Goal: Transaction & Acquisition: Purchase product/service

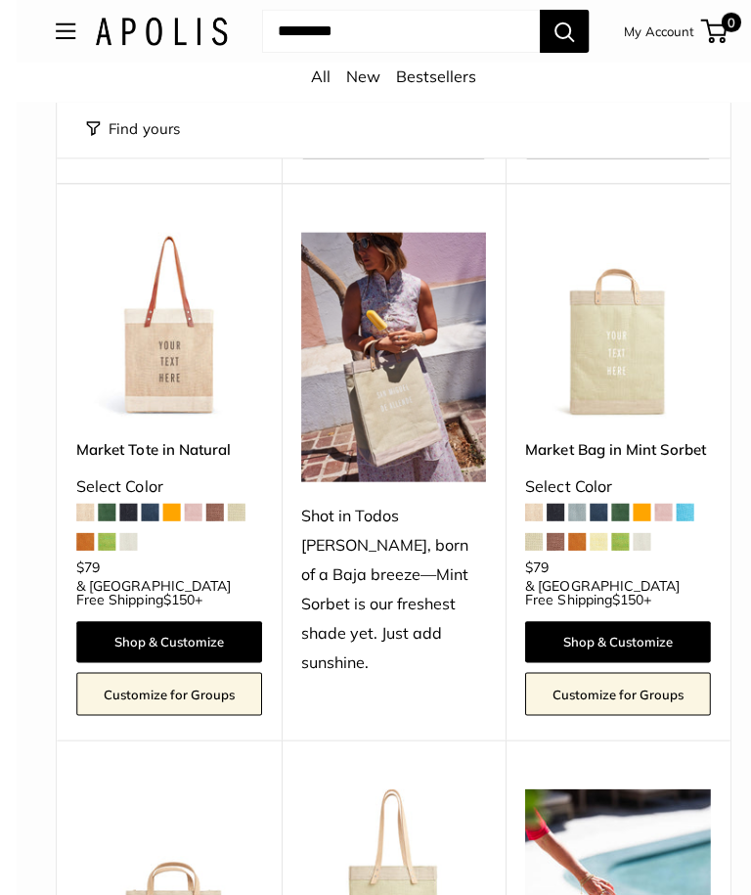
scroll to position [681, 0]
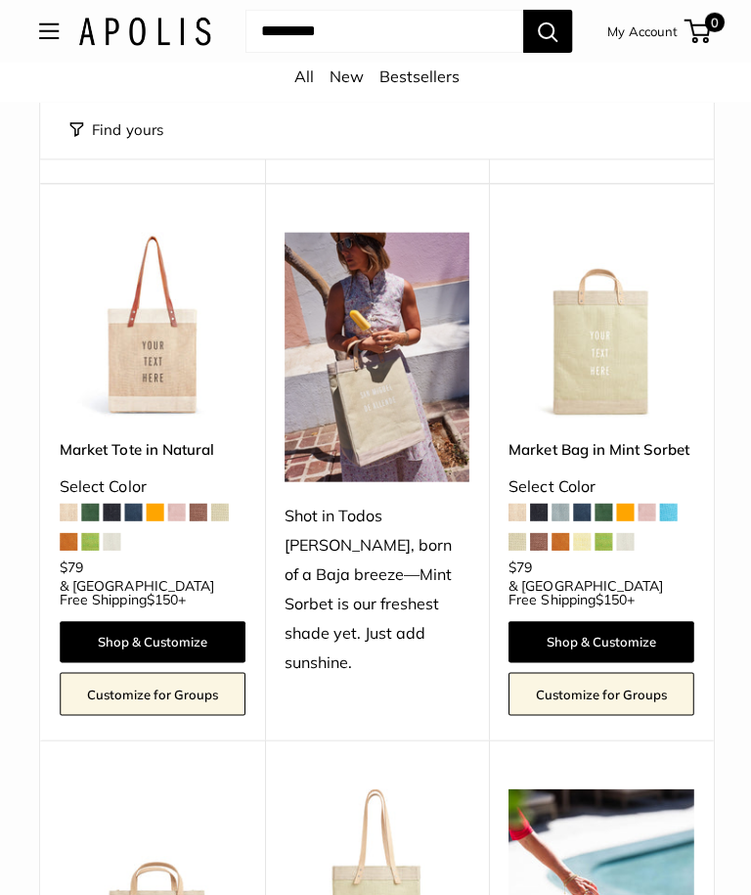
click at [109, 624] on link "Shop & Customize" at bounding box center [152, 639] width 185 height 41
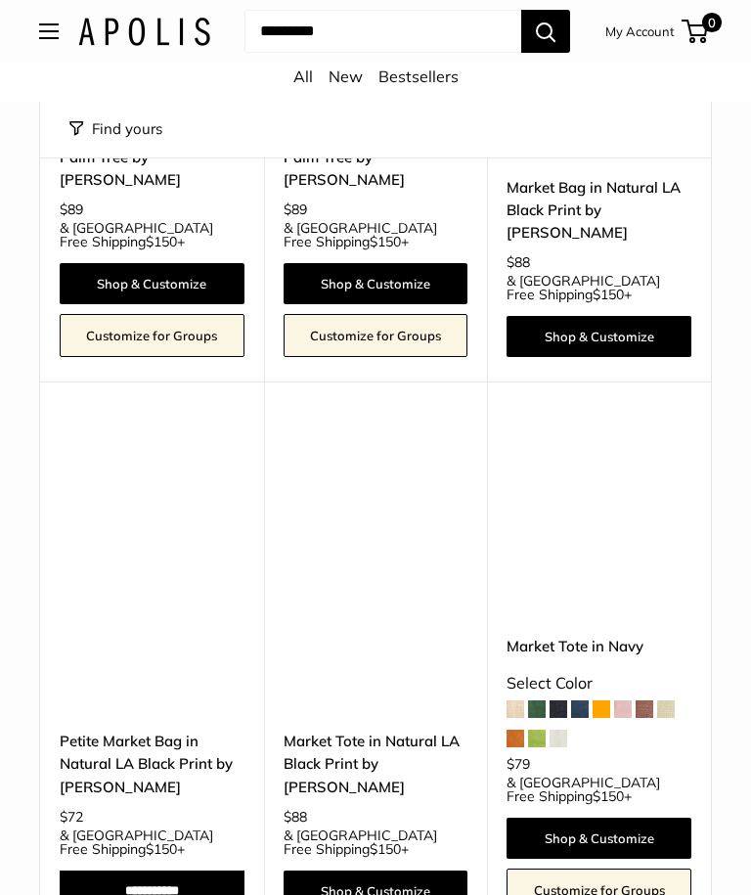
scroll to position [8252, 0]
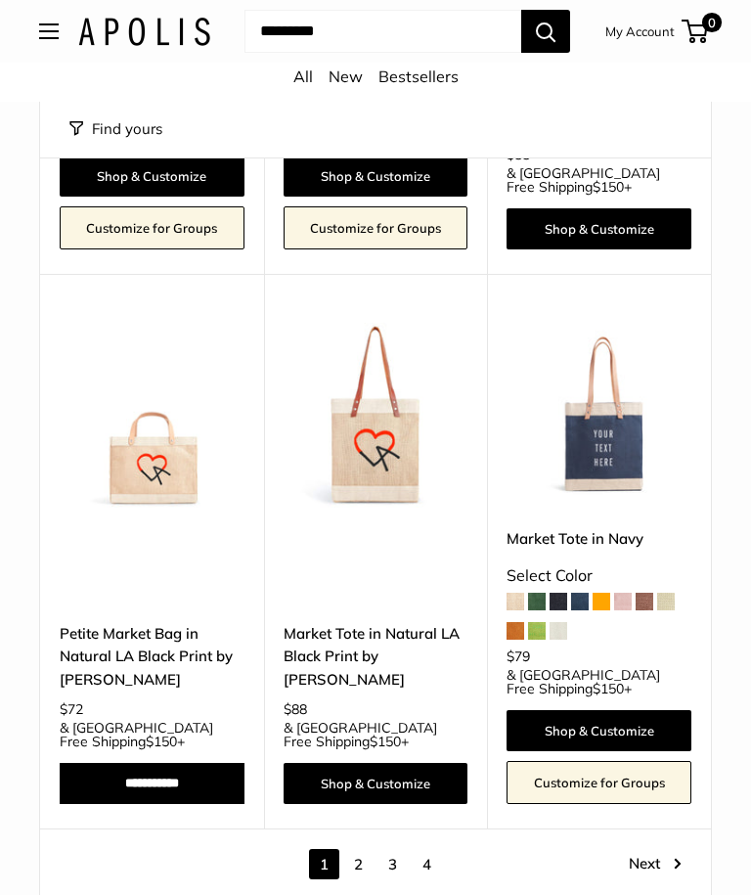
click at [362, 849] on link "2" at bounding box center [358, 864] width 30 height 30
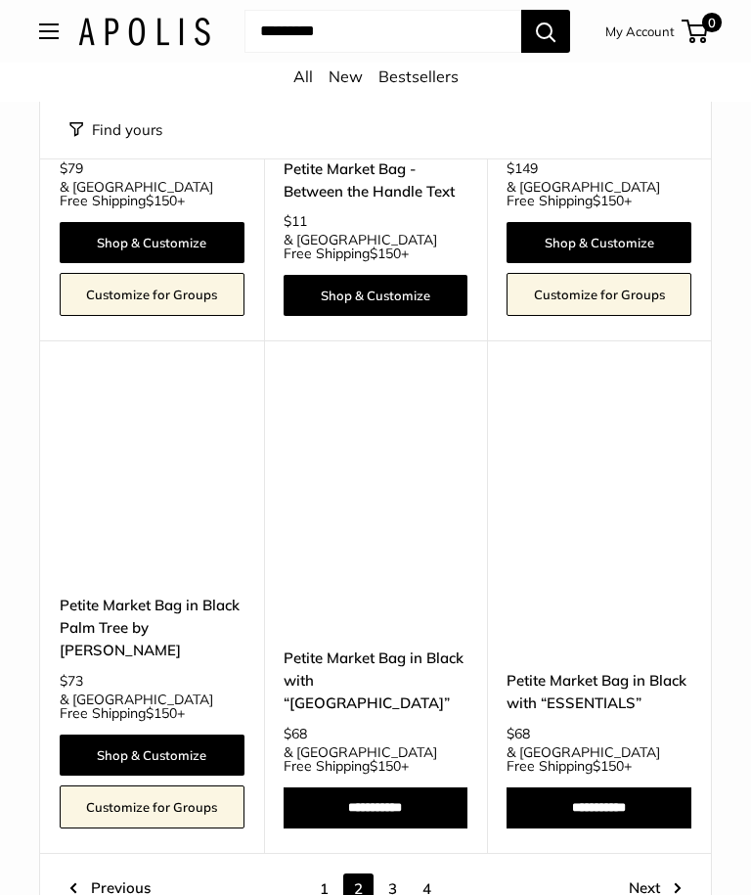
scroll to position [7810, 0]
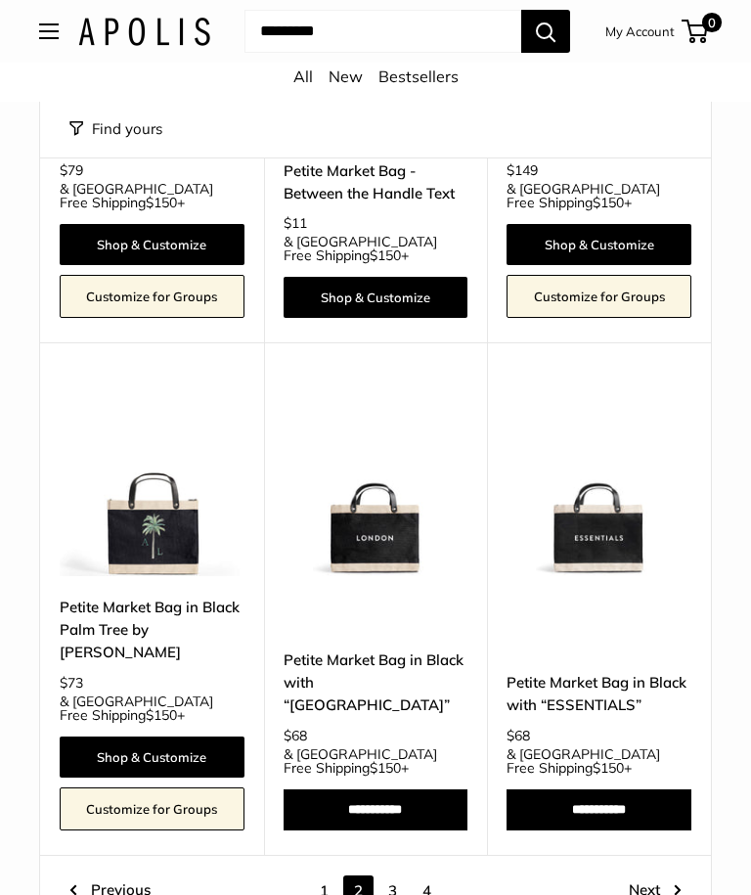
click at [390, 875] on link "3" at bounding box center [393, 890] width 30 height 30
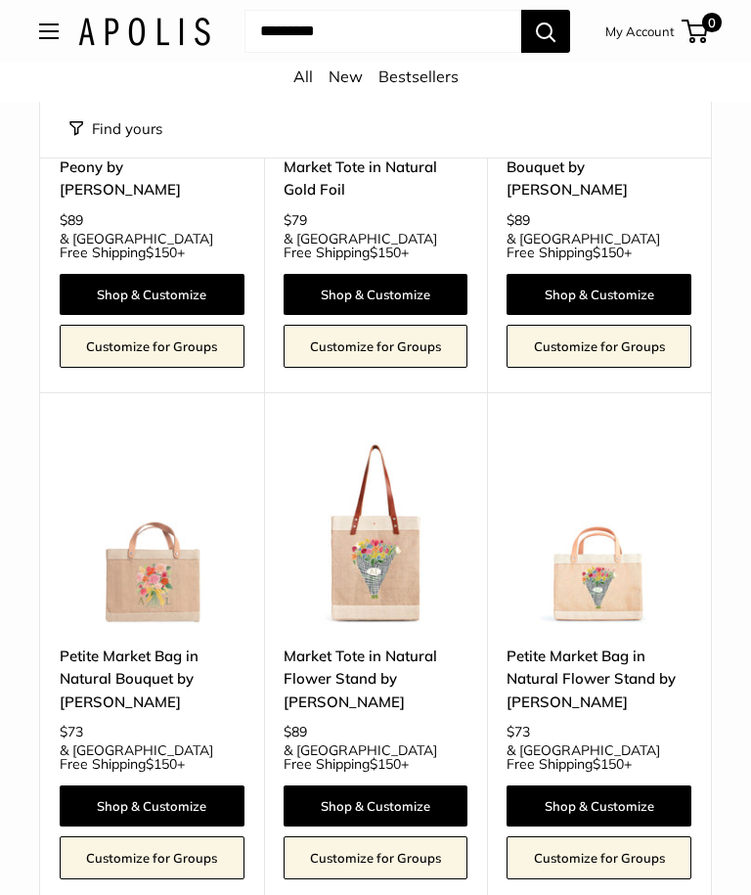
scroll to position [1357, 0]
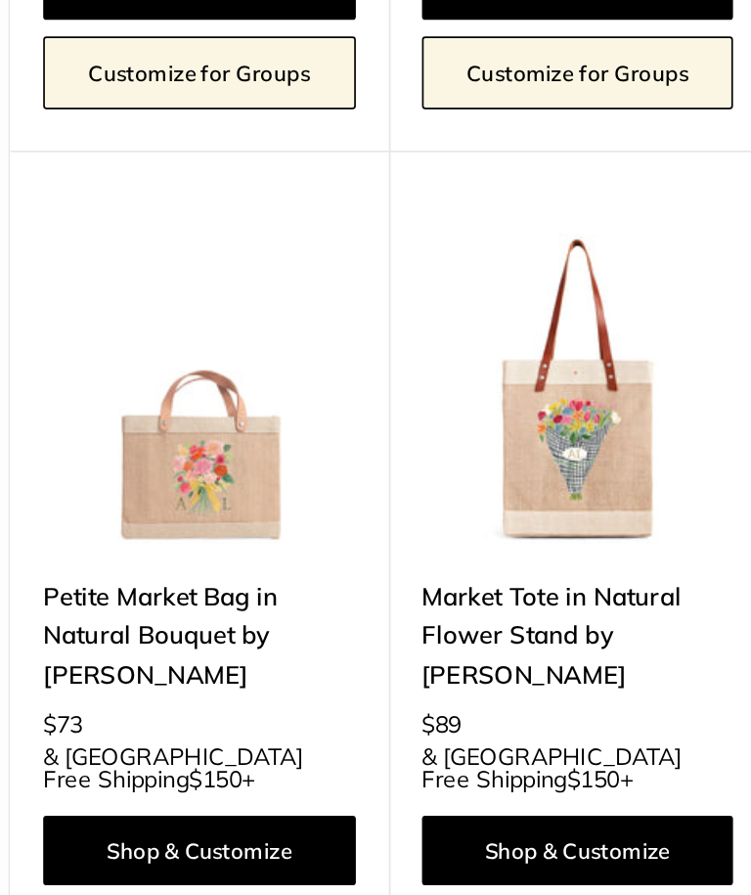
click at [91, 440] on img at bounding box center [152, 532] width 185 height 185
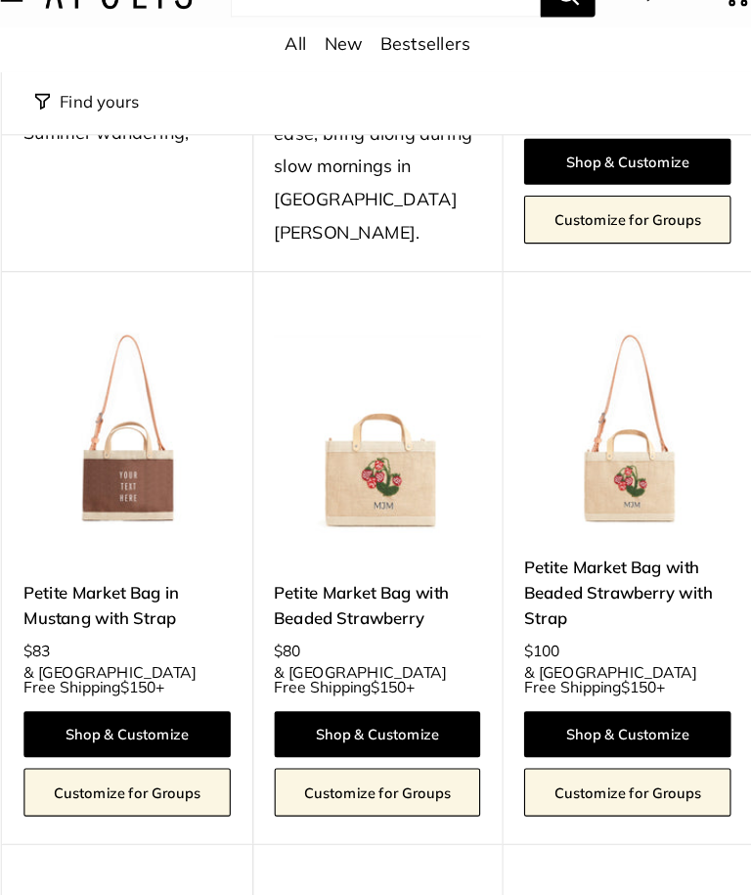
scroll to position [6801, 0]
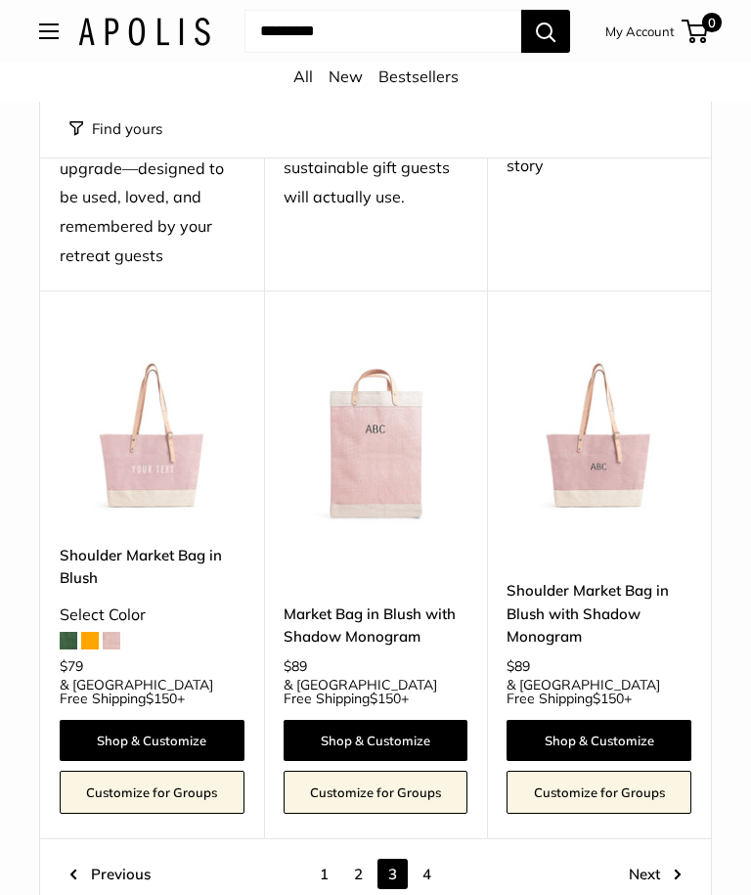
scroll to position [7888, 0]
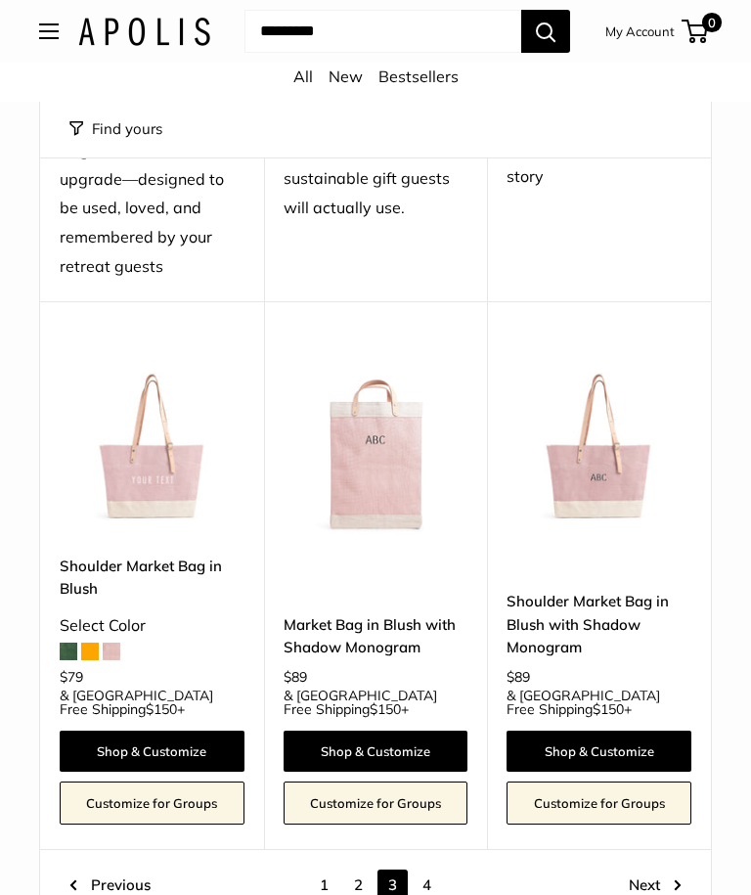
click at [422, 870] on link "4" at bounding box center [427, 885] width 30 height 30
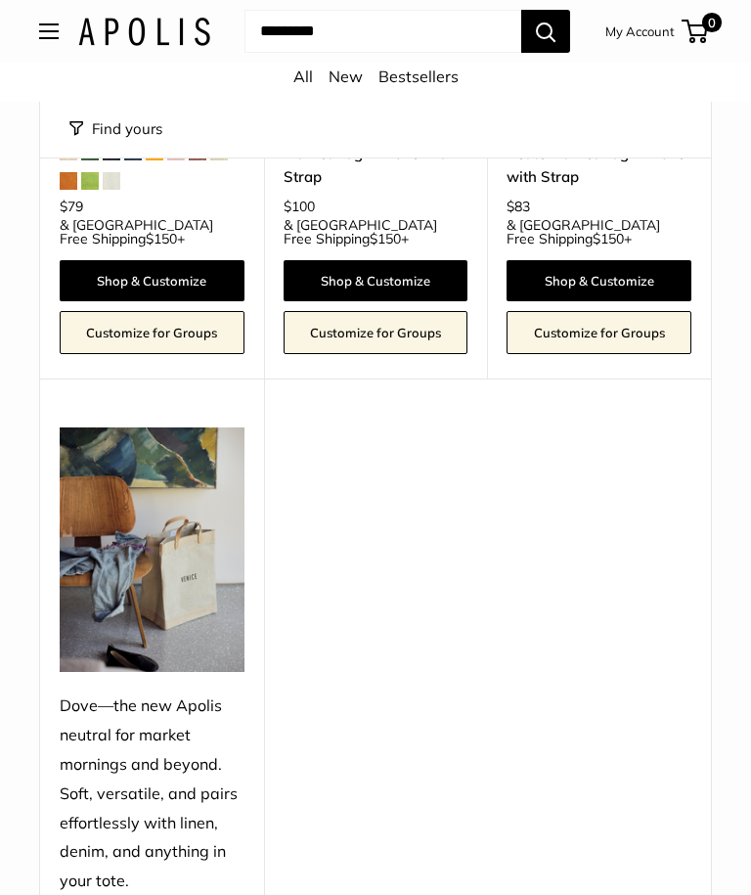
scroll to position [2097, 0]
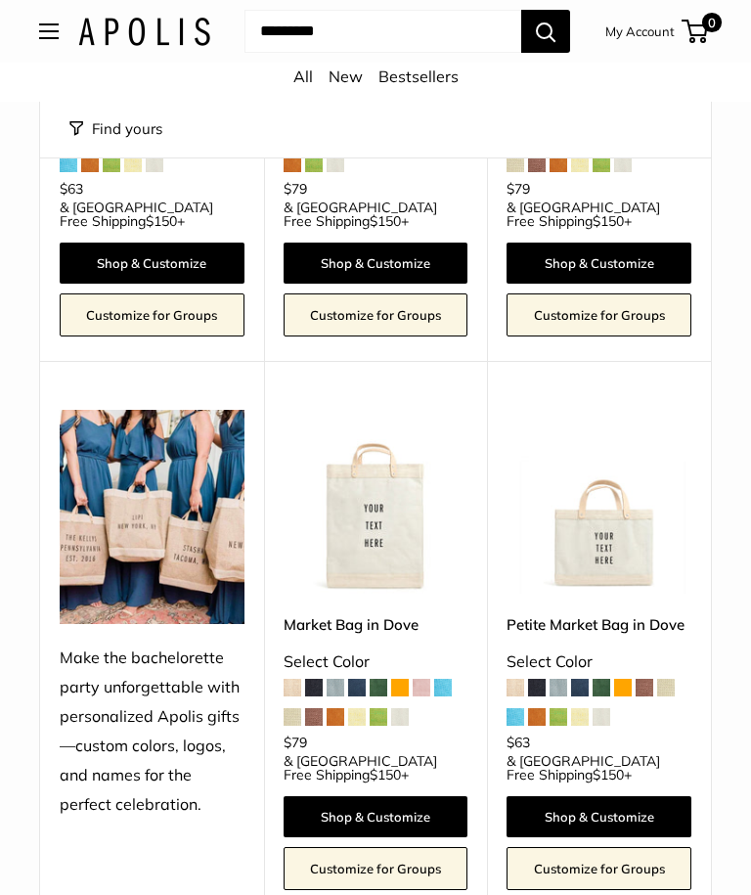
scroll to position [993, 0]
click at [581, 613] on link "Petite Market Bag in Dove" at bounding box center [599, 624] width 185 height 22
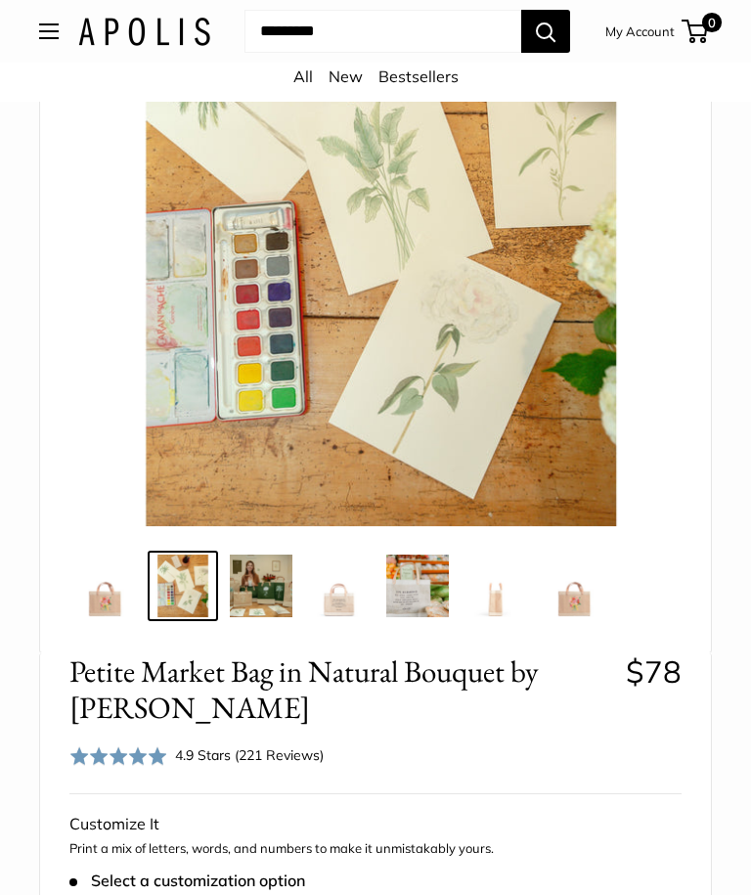
scroll to position [227, 0]
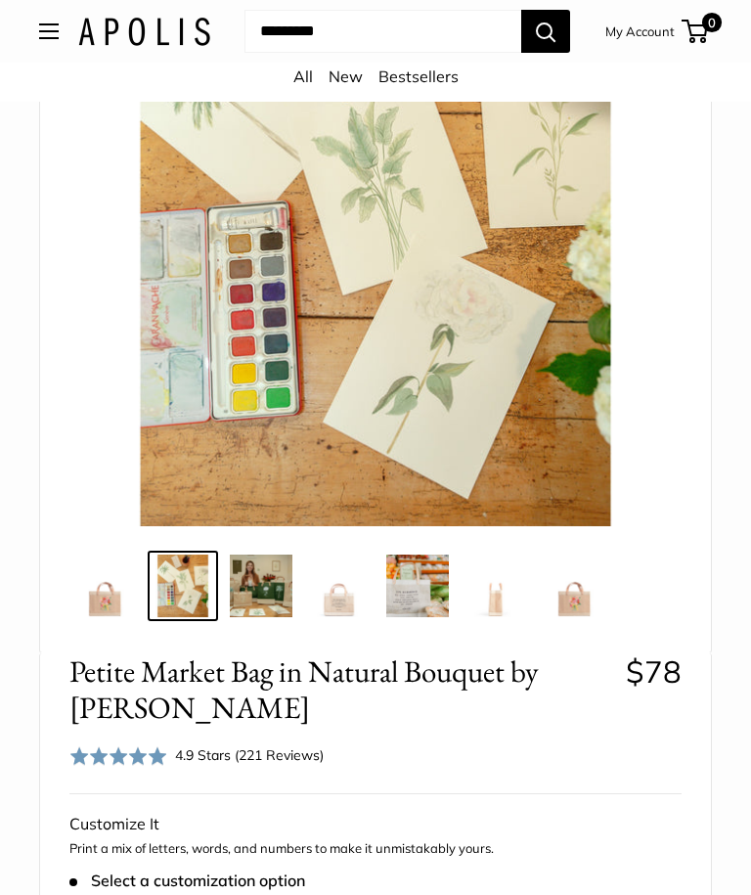
click at [268, 586] on img at bounding box center [261, 586] width 63 height 63
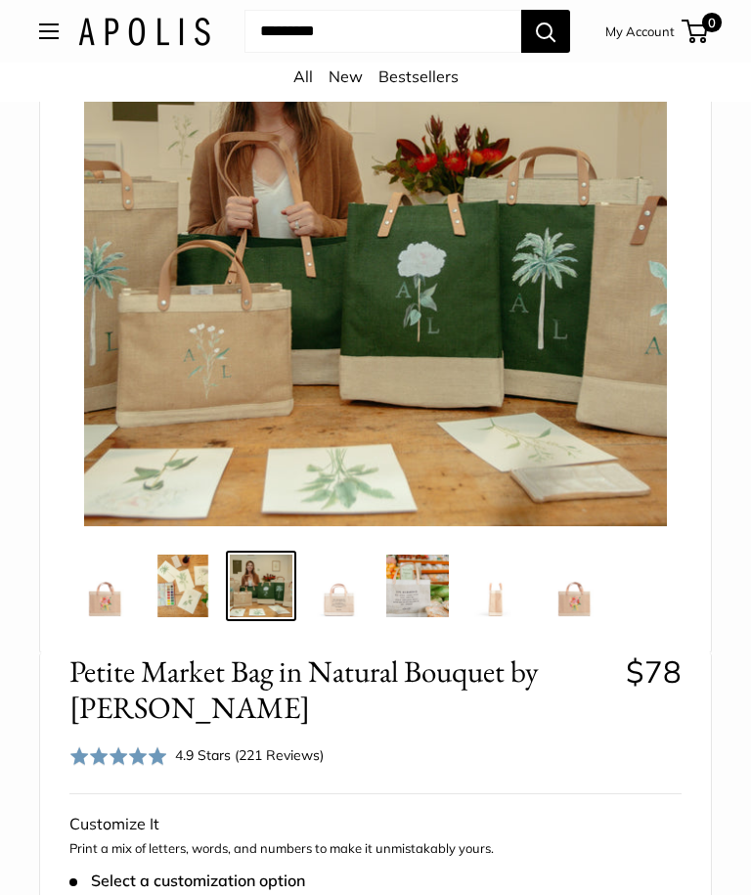
click at [415, 582] on img at bounding box center [417, 586] width 63 height 63
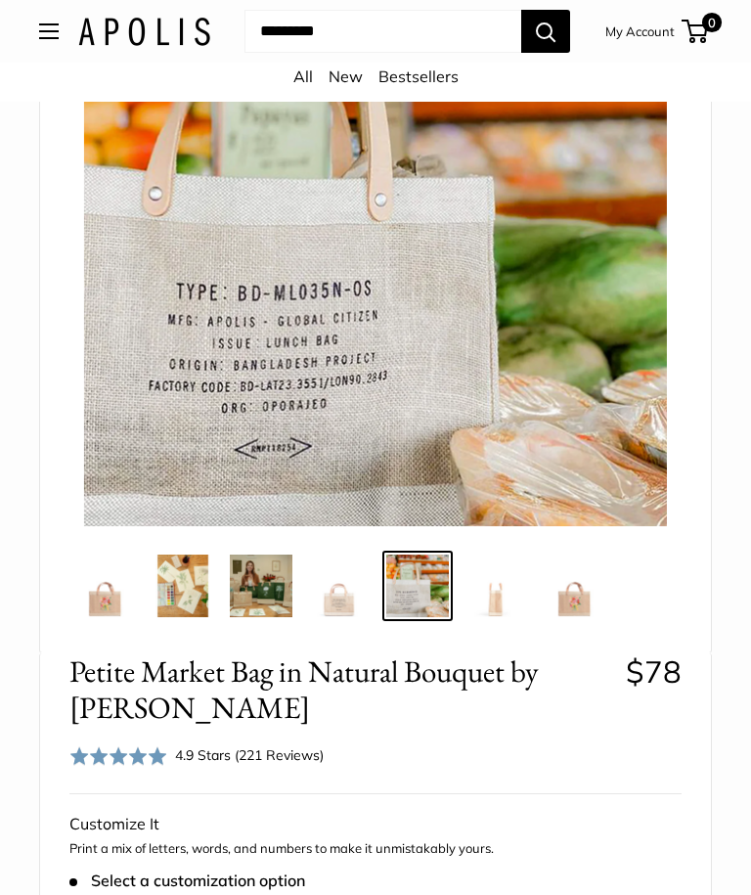
click at [496, 598] on img at bounding box center [496, 586] width 63 height 63
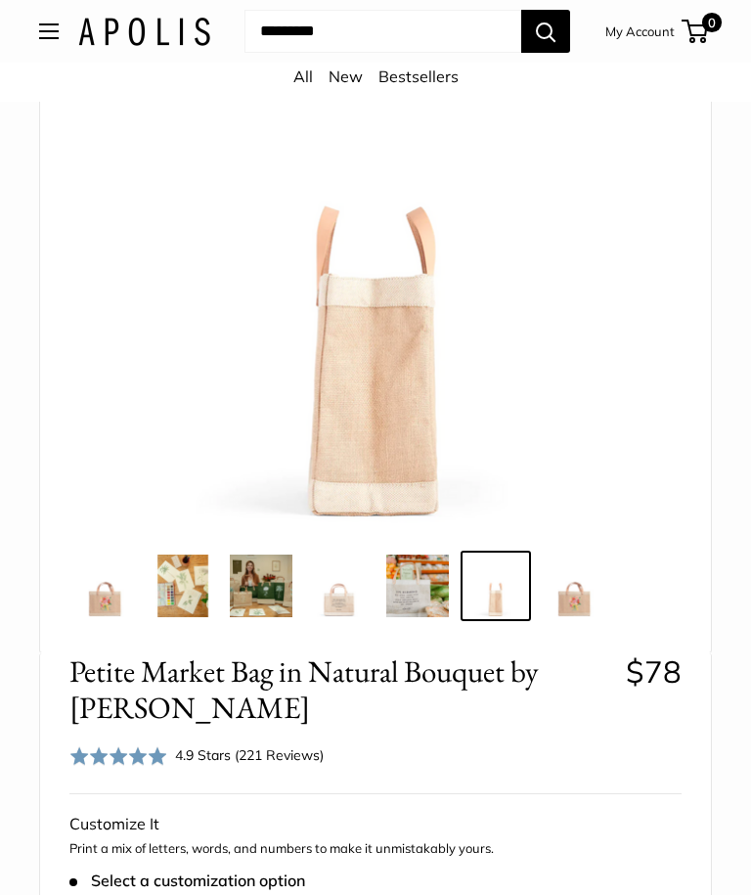
click at [561, 601] on img at bounding box center [574, 586] width 63 height 63
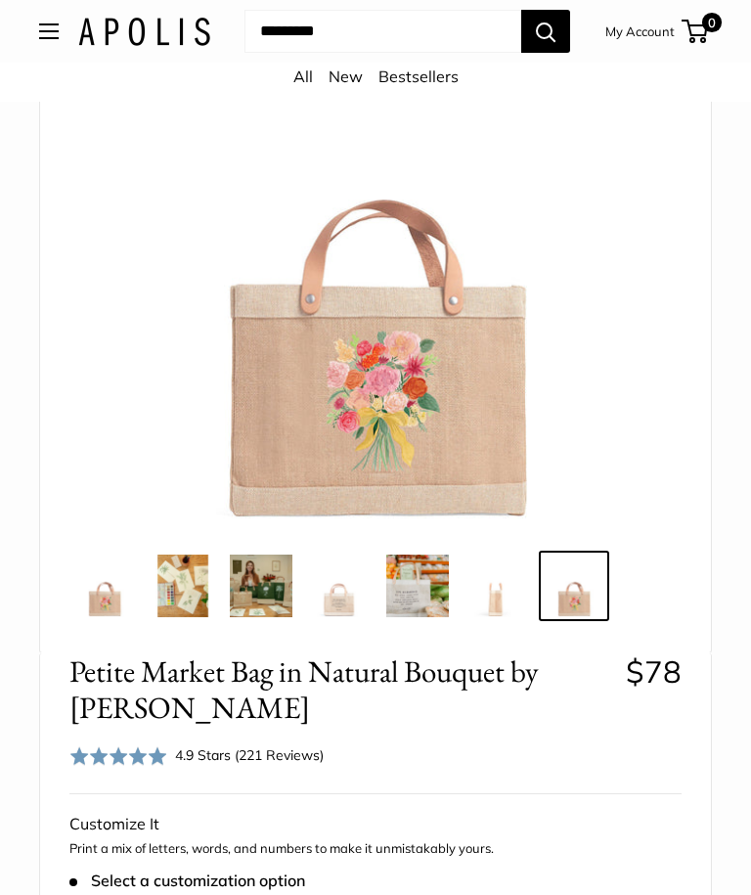
click at [111, 597] on img at bounding box center [104, 586] width 63 height 63
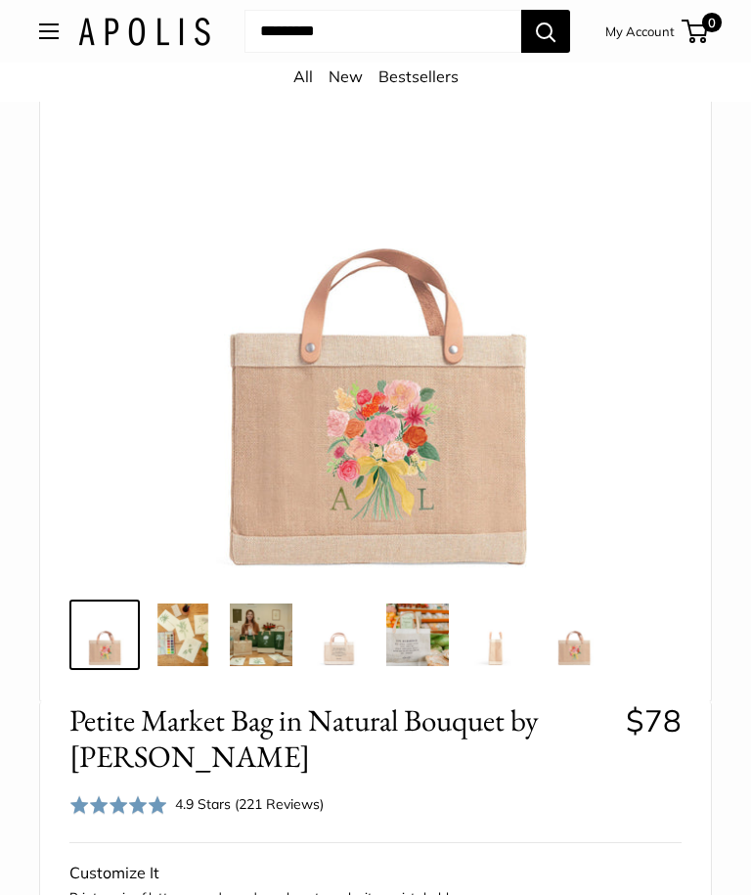
scroll to position [176, 0]
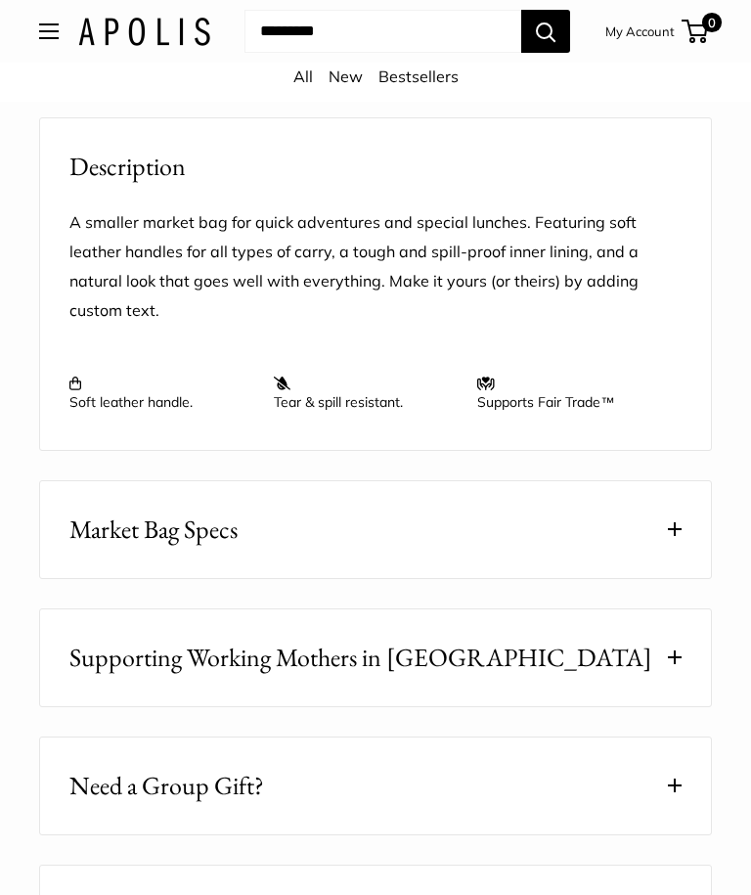
scroll to position [1734, 0]
click at [156, 526] on span "Market Bag Specs" at bounding box center [153, 530] width 168 height 38
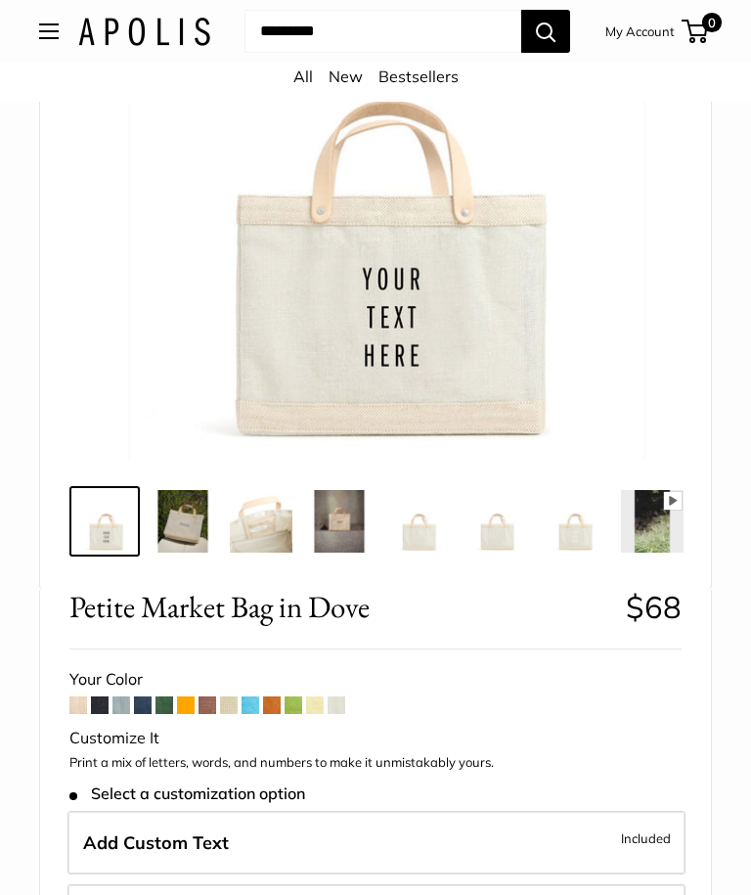
scroll to position [291, 0]
click at [657, 542] on img at bounding box center [652, 521] width 63 height 63
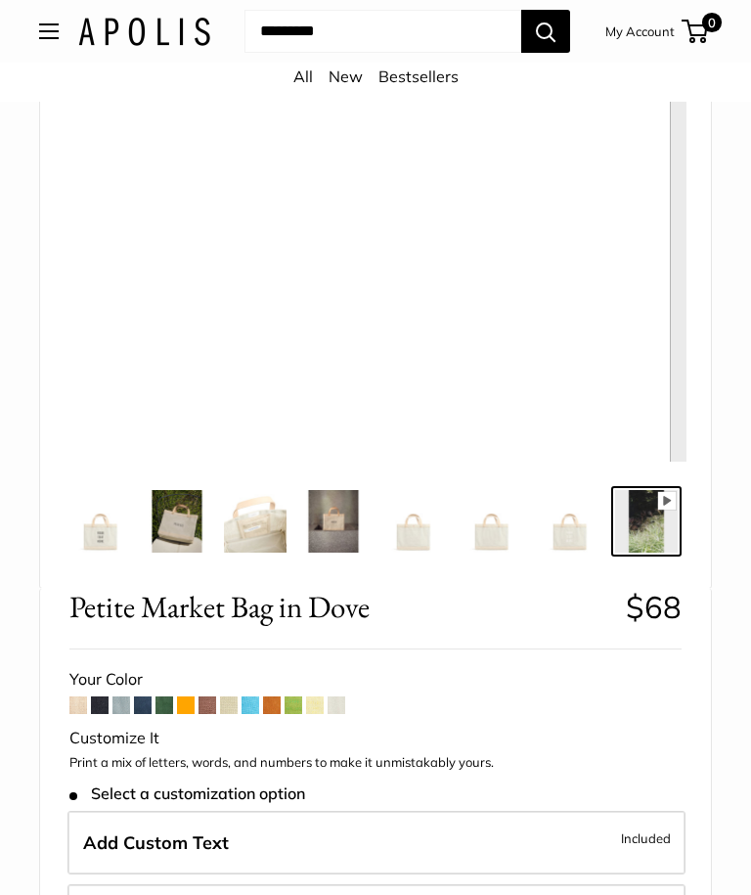
scroll to position [0, 6]
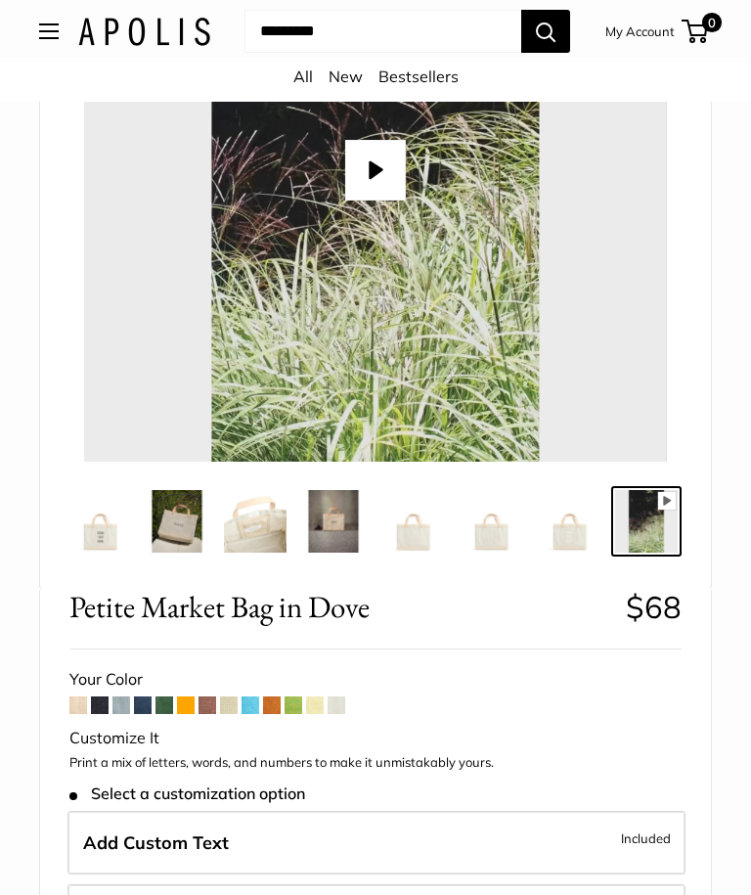
click at [702, 518] on div "Pause Play % buffered 00:00 Unmute Mute Exit fullscreen Enter fullscreen Play R…" at bounding box center [375, 223] width 671 height 729
click at [571, 541] on img at bounding box center [568, 521] width 63 height 63
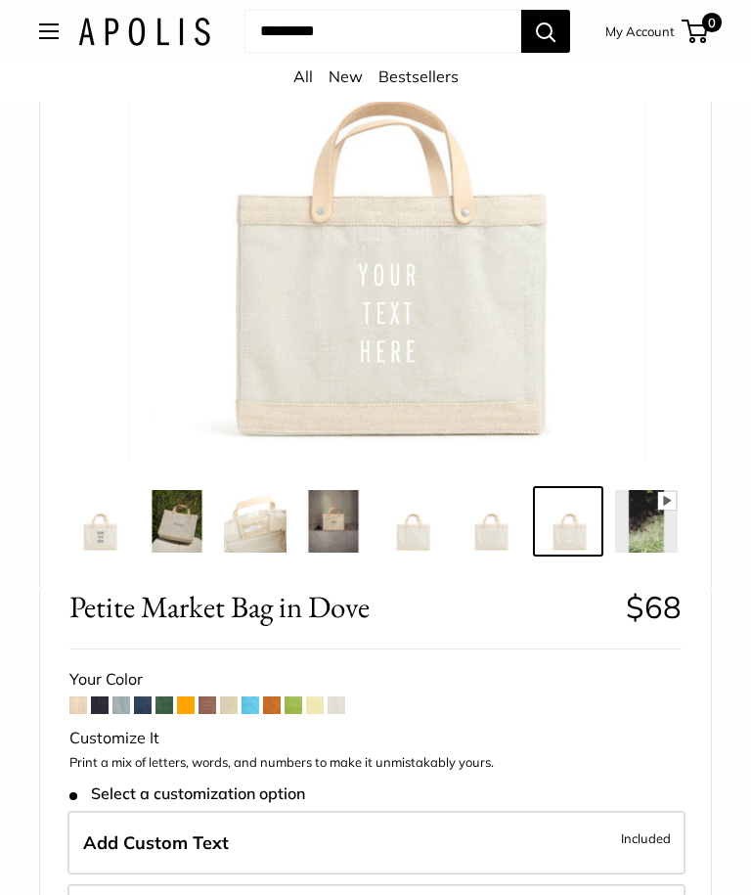
click at [490, 539] on img at bounding box center [490, 521] width 63 height 63
click at [407, 534] on img at bounding box center [412, 521] width 63 height 63
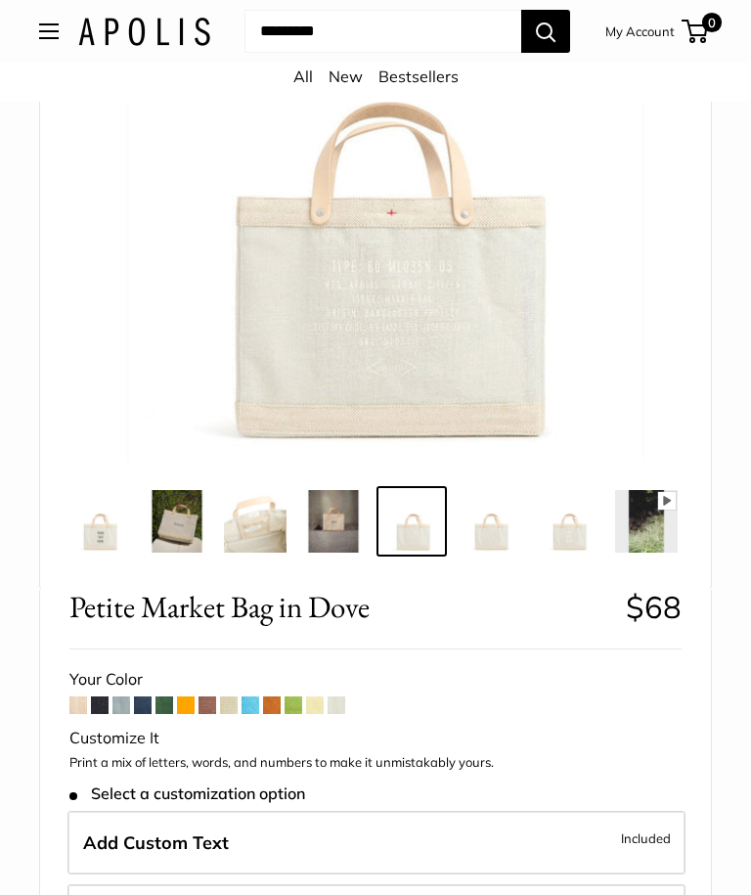
click at [331, 521] on img at bounding box center [333, 521] width 63 height 63
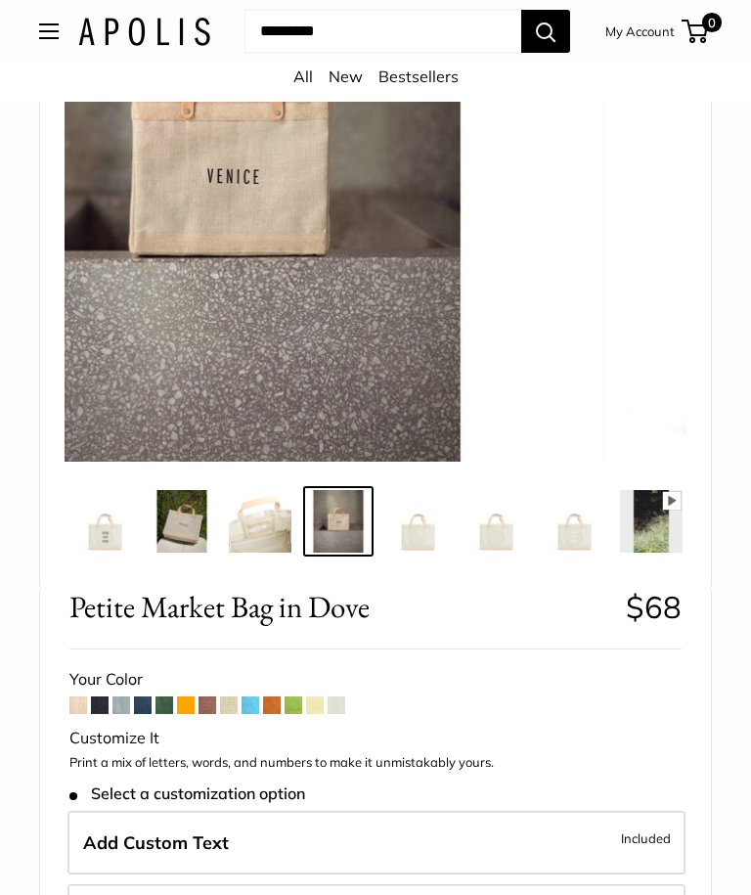
scroll to position [0, 0]
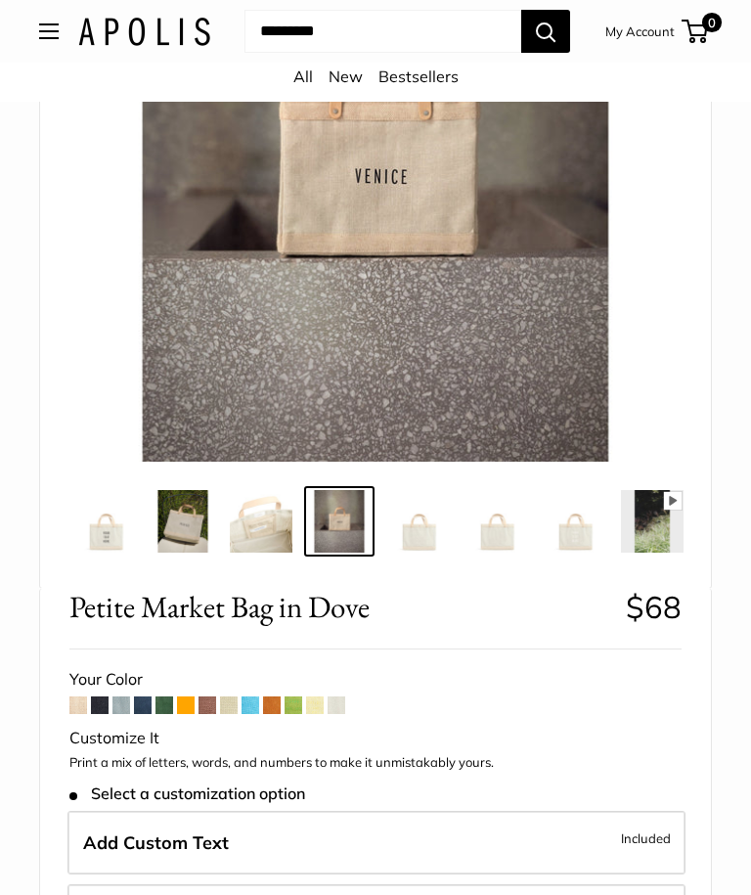
click at [253, 534] on img at bounding box center [261, 521] width 63 height 63
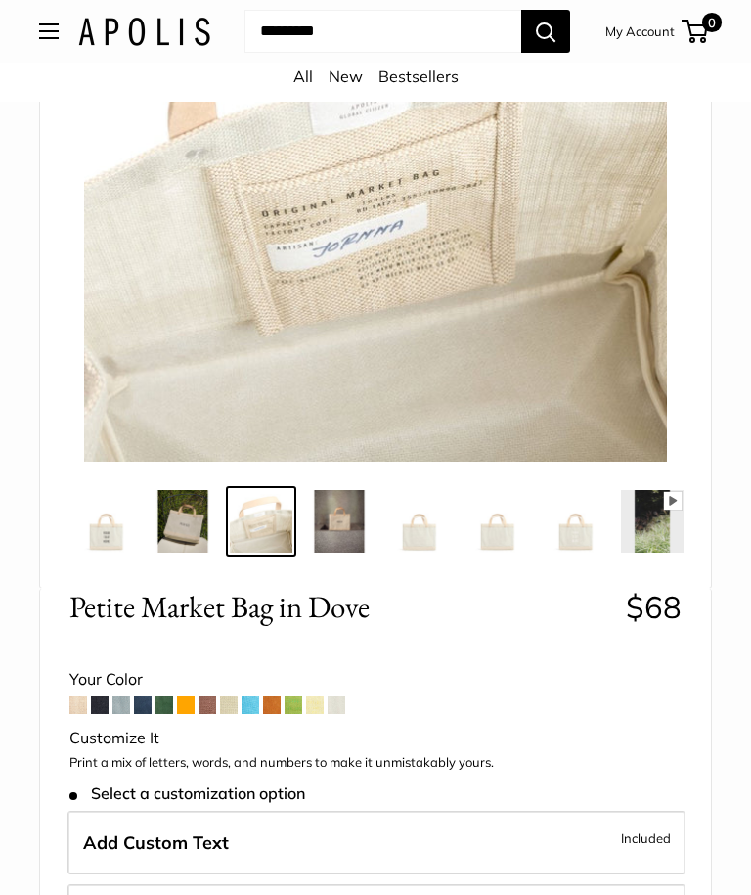
click at [175, 519] on img at bounding box center [183, 521] width 63 height 63
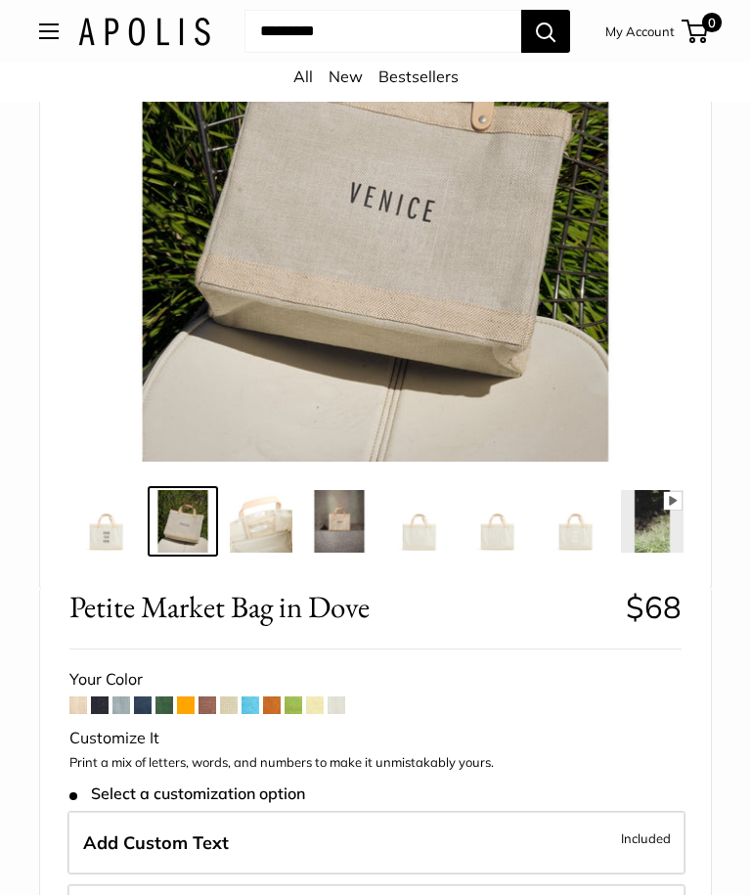
click at [260, 516] on img at bounding box center [261, 521] width 63 height 63
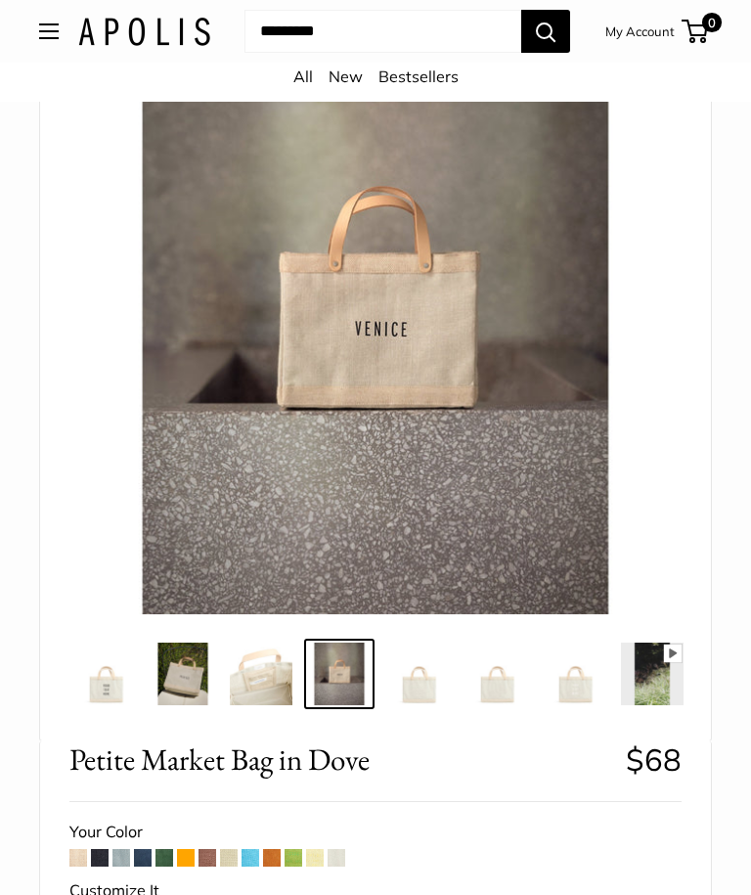
scroll to position [139, 0]
click at [252, 675] on img at bounding box center [261, 674] width 63 height 63
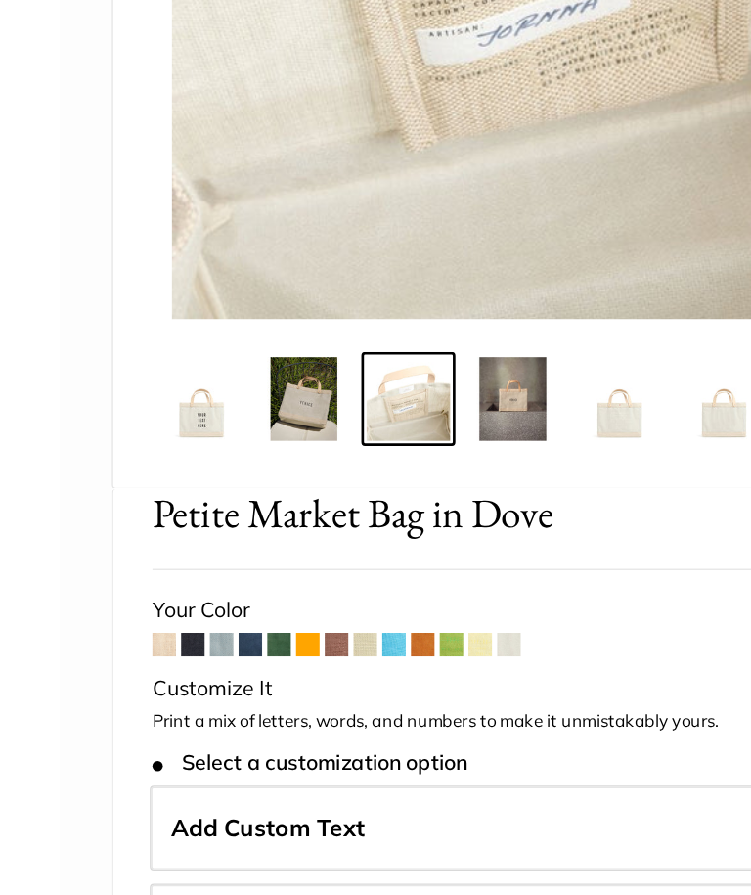
scroll to position [338, 0]
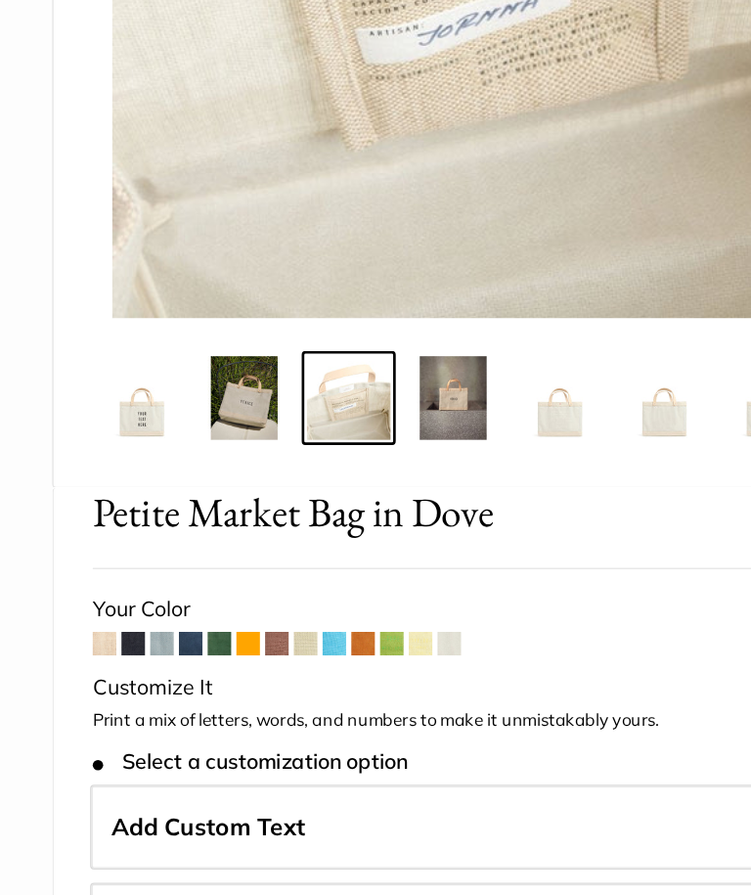
click at [93, 650] on span at bounding box center [100, 659] width 18 height 18
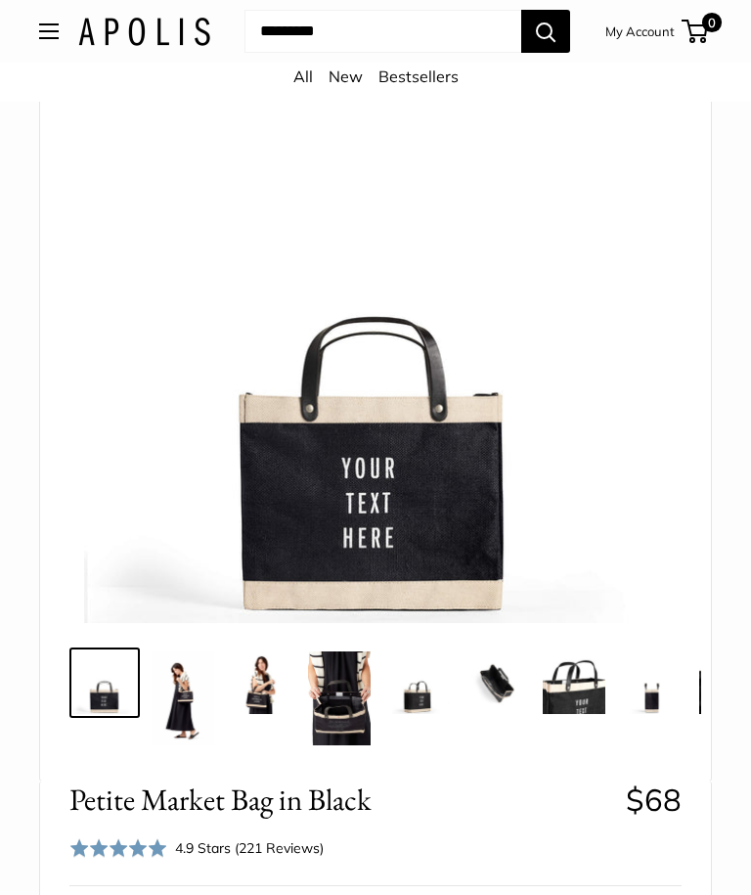
scroll to position [172, 0]
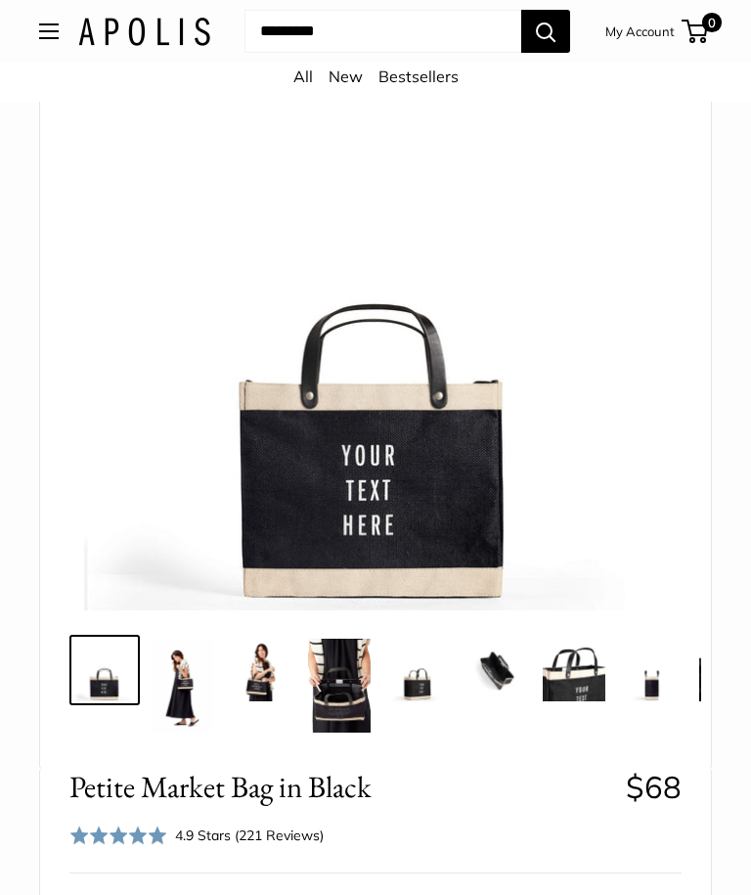
click at [176, 686] on img at bounding box center [183, 686] width 63 height 94
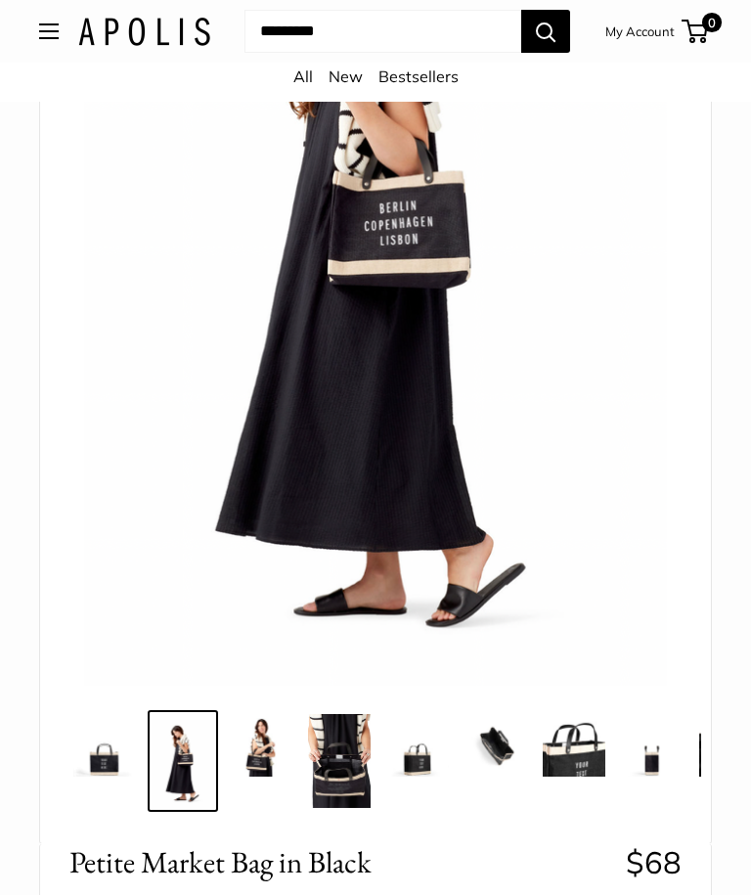
scroll to position [392, 0]
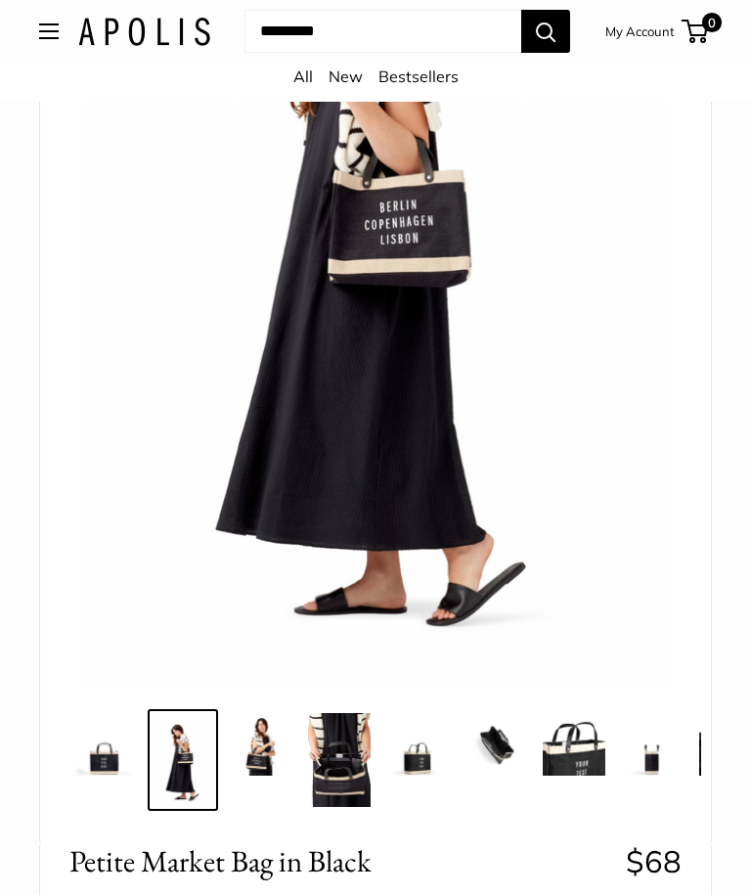
click at [269, 740] on img at bounding box center [261, 745] width 63 height 63
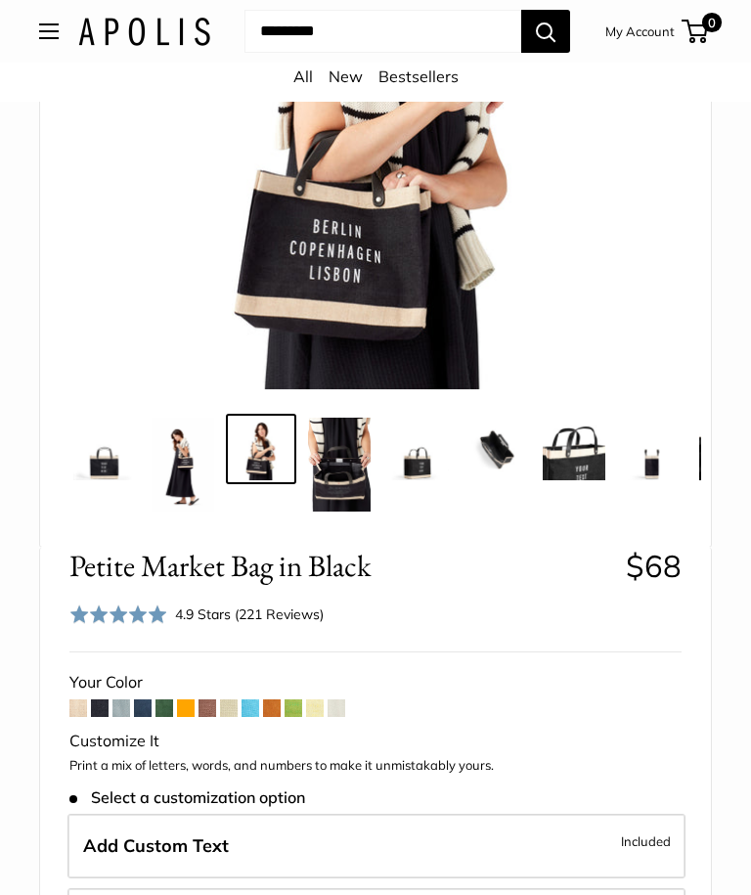
click at [349, 457] on img at bounding box center [339, 465] width 63 height 94
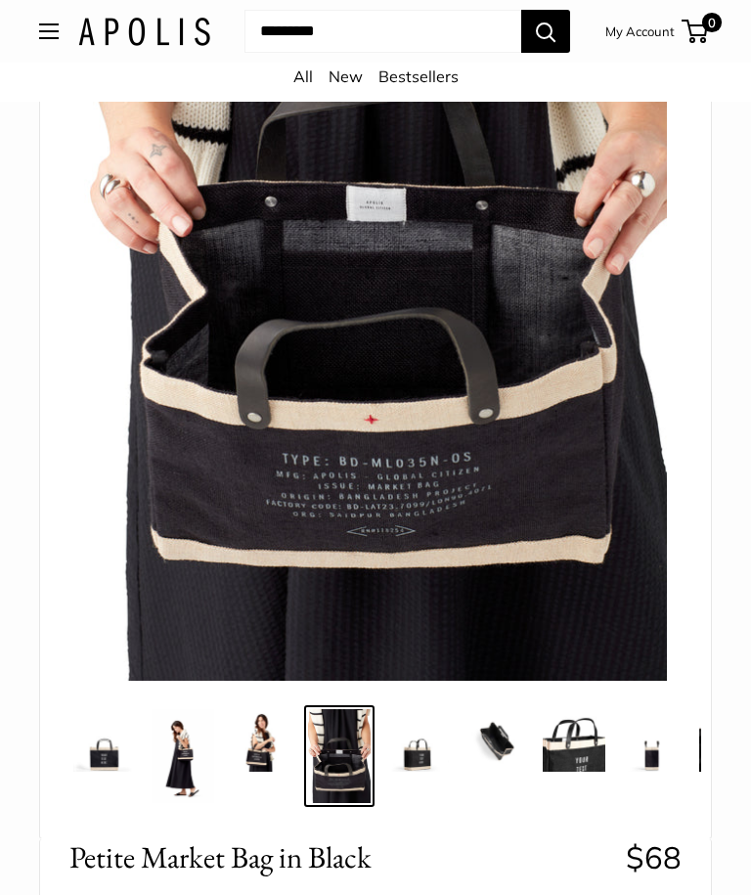
click at [501, 737] on img at bounding box center [496, 740] width 63 height 63
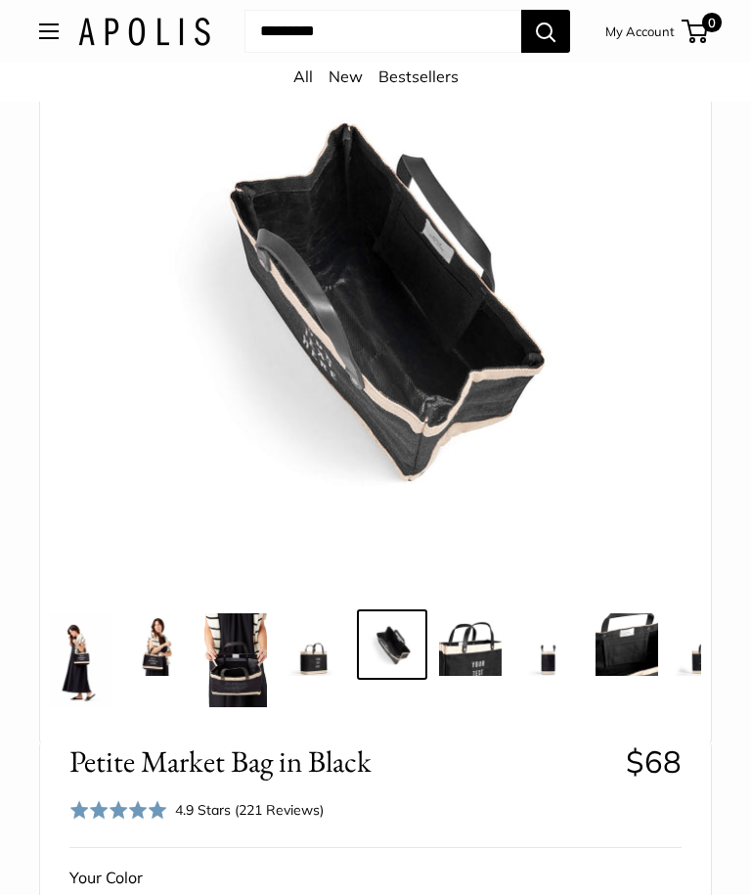
scroll to position [198, 0]
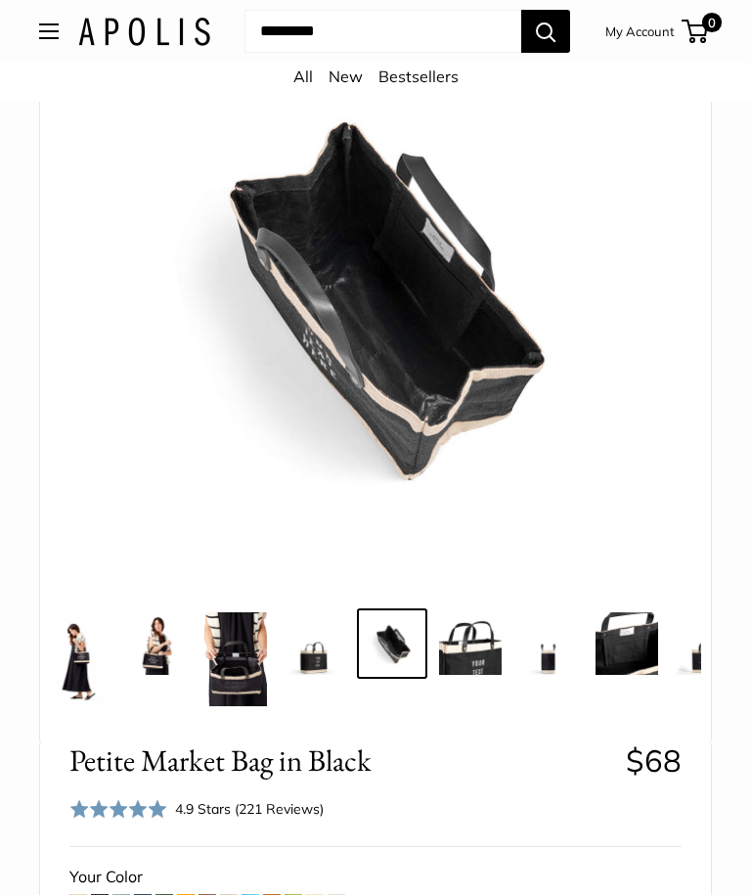
click at [550, 662] on img at bounding box center [548, 644] width 63 height 63
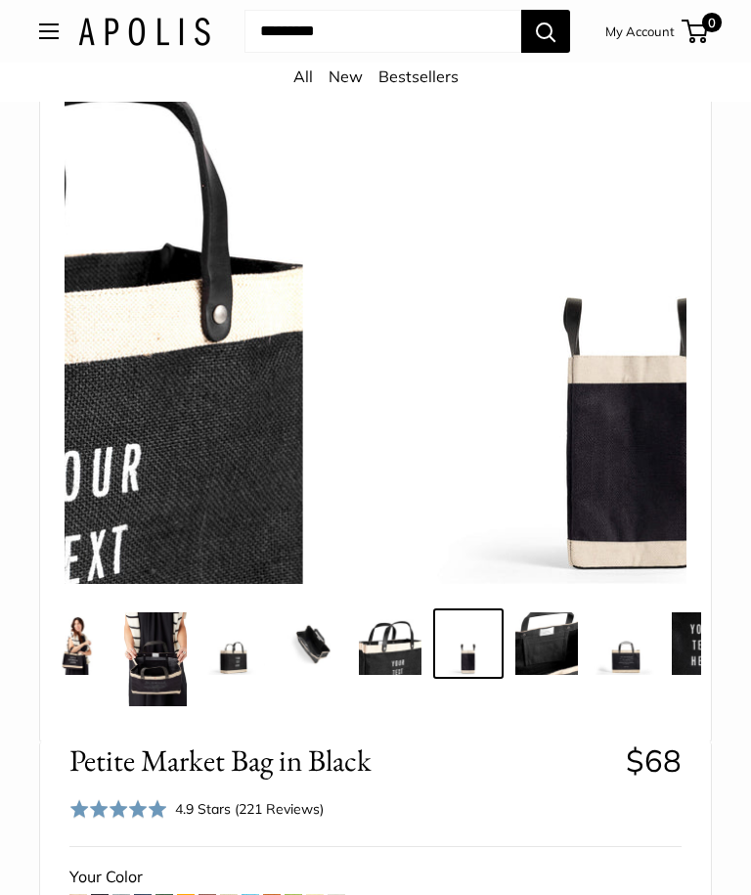
scroll to position [0, 260]
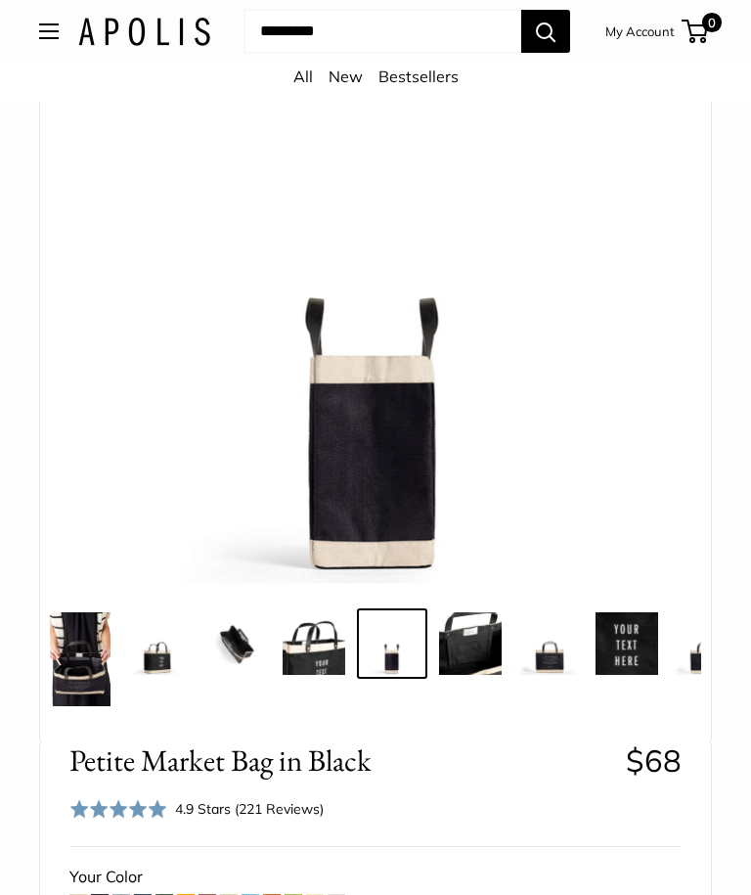
click at [627, 639] on img at bounding box center [627, 643] width 63 height 63
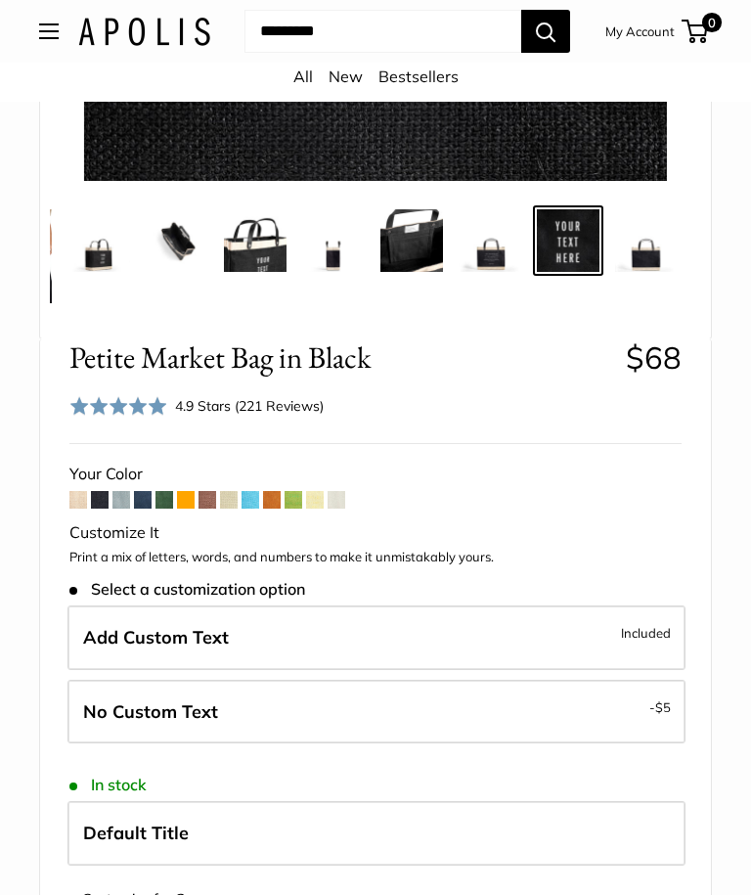
scroll to position [602, 0]
click at [191, 635] on span "Add Custom Text" at bounding box center [156, 637] width 146 height 22
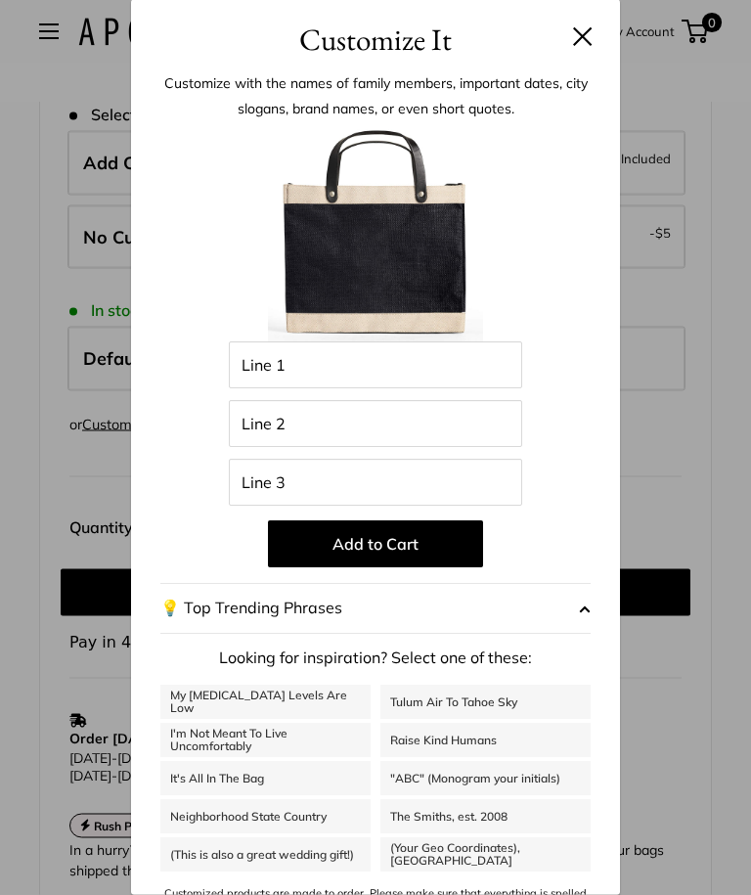
scroll to position [1080, 0]
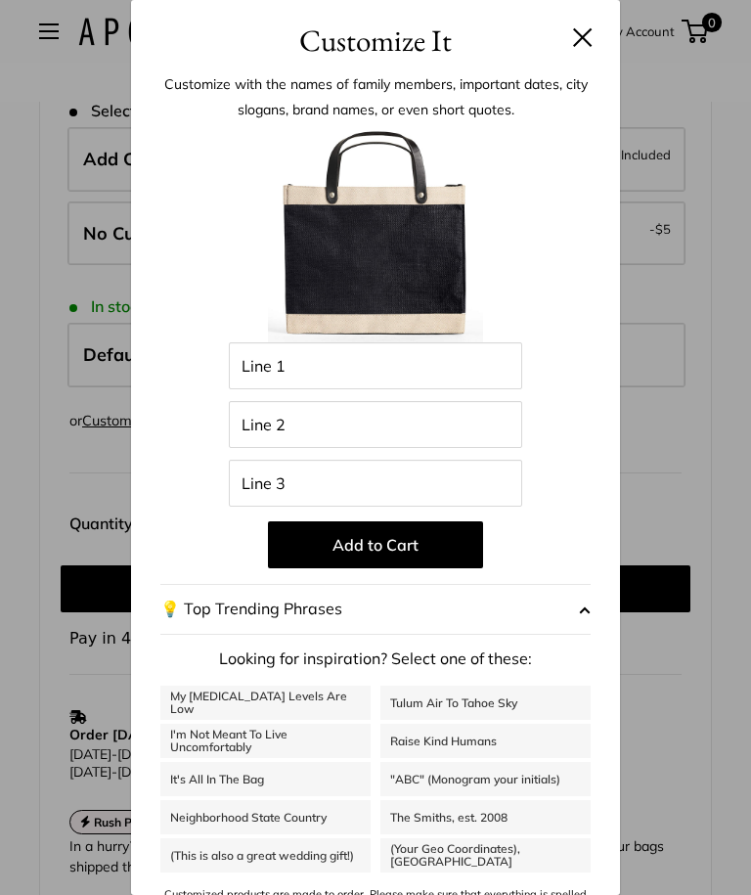
click at [589, 624] on span "button" at bounding box center [585, 609] width 12 height 29
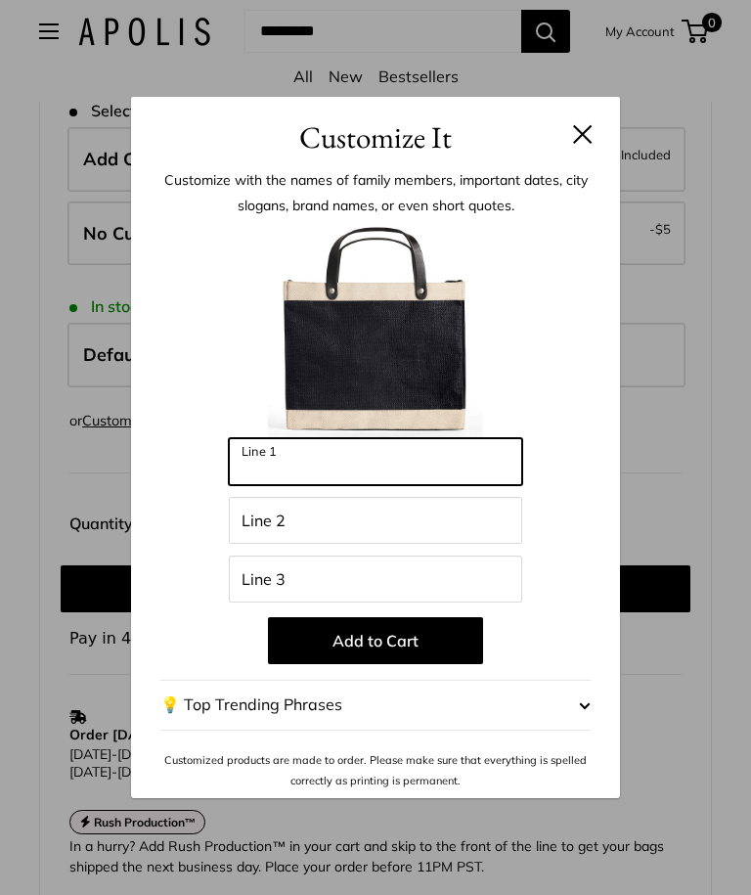
click at [296, 485] on input "Line 1" at bounding box center [375, 461] width 293 height 47
type input "*"
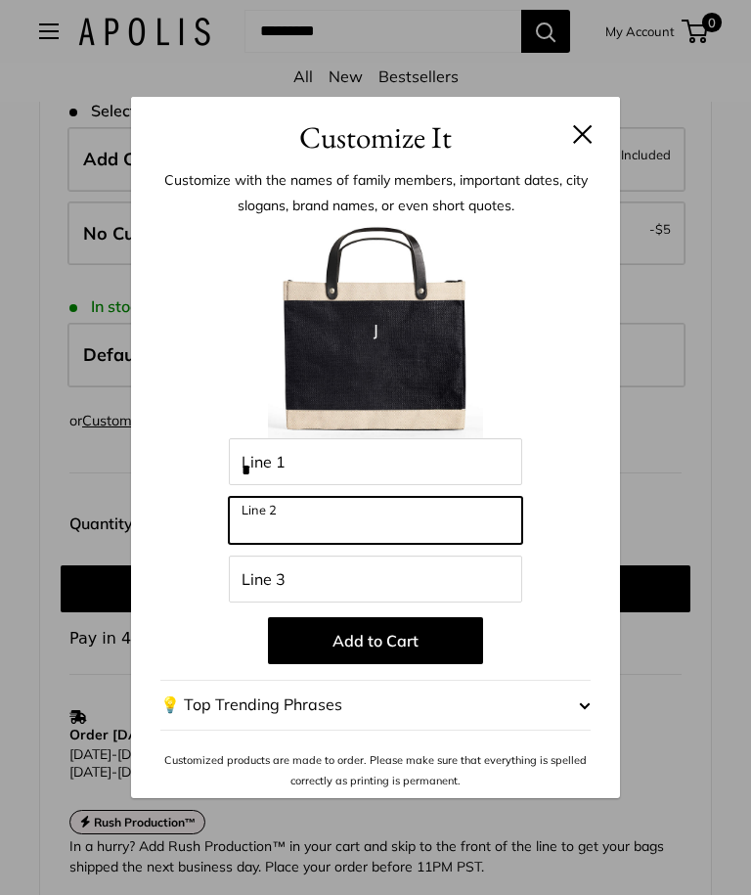
click at [276, 544] on input "Line 2" at bounding box center [375, 520] width 293 height 47
type input "*"
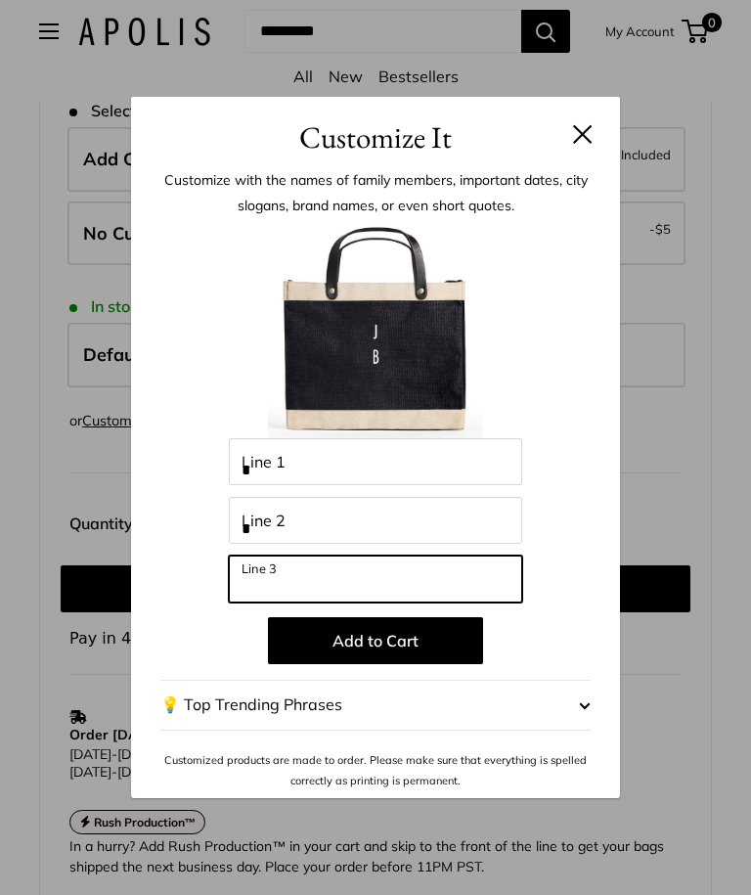
click at [258, 603] on input "Line 3" at bounding box center [375, 579] width 293 height 47
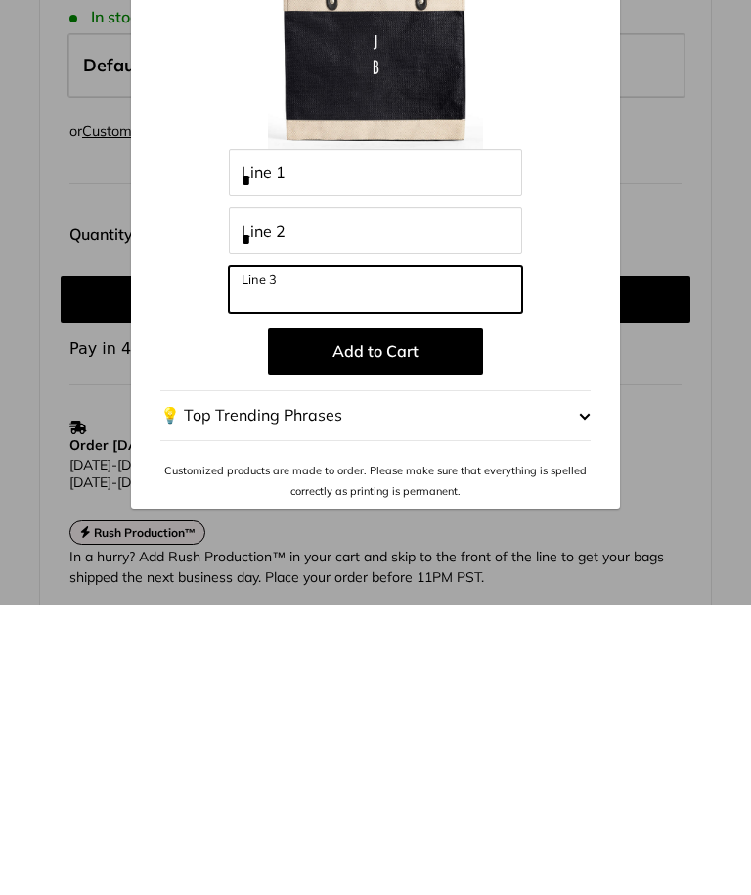
type input "*"
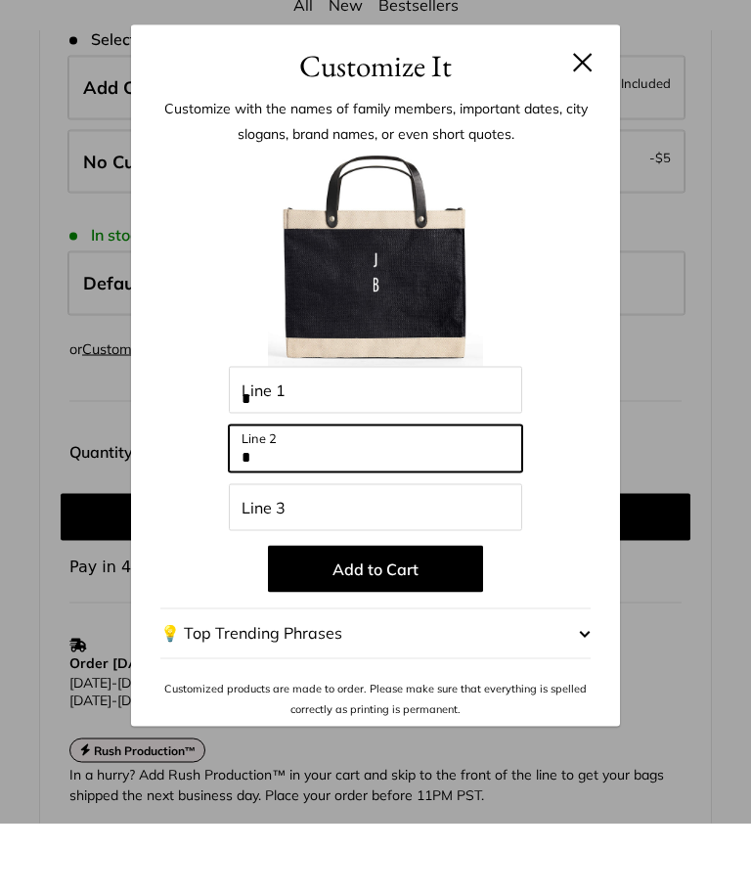
click at [305, 497] on input "*" at bounding box center [375, 520] width 293 height 47
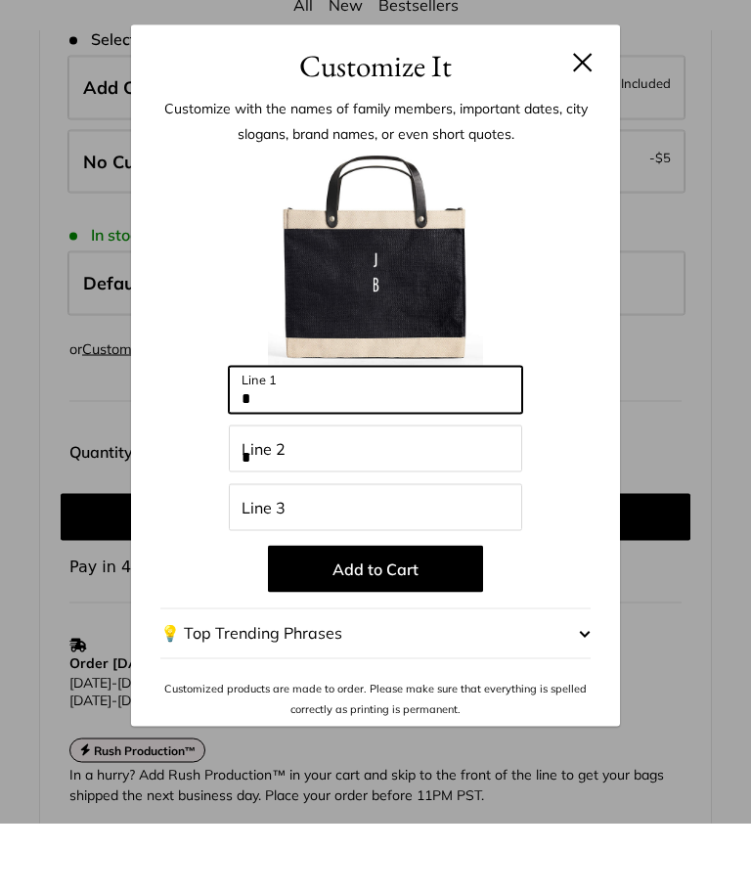
click at [303, 438] on input "*" at bounding box center [375, 461] width 293 height 47
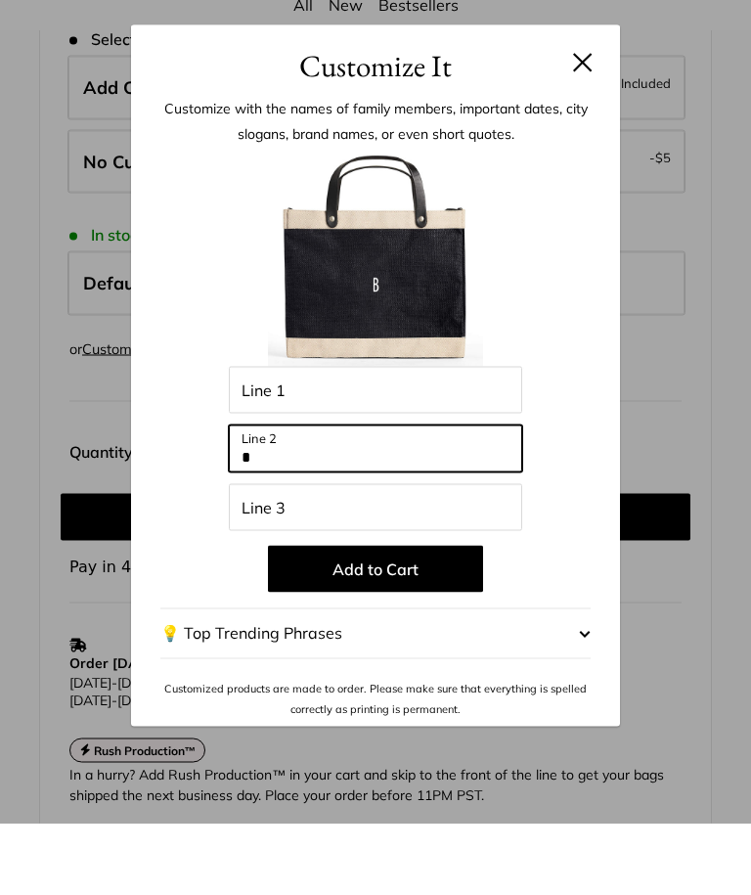
click at [313, 497] on input "*" at bounding box center [375, 520] width 293 height 47
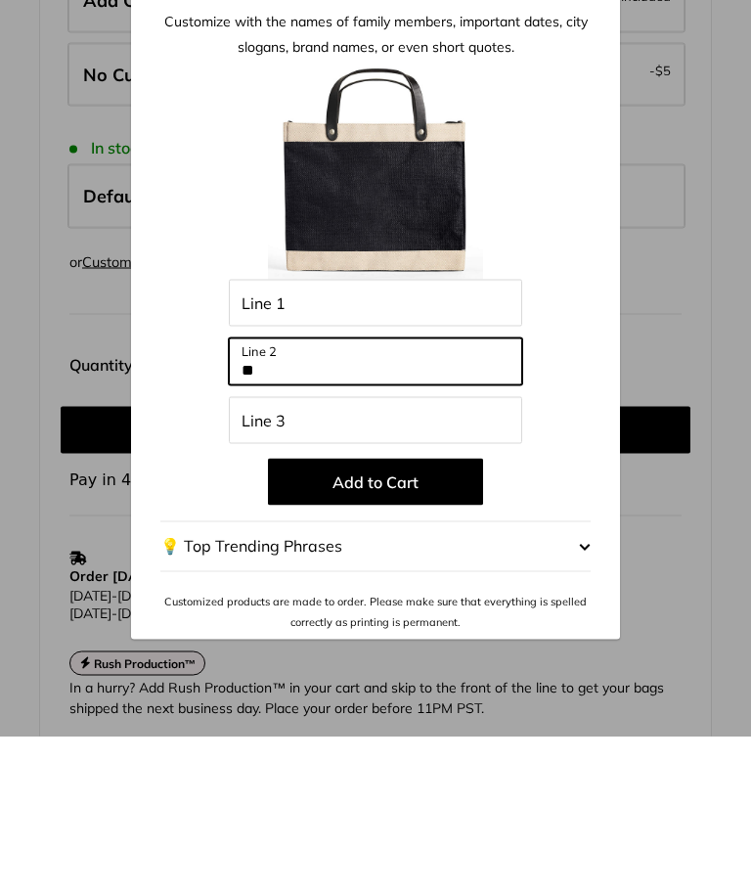
type input "**"
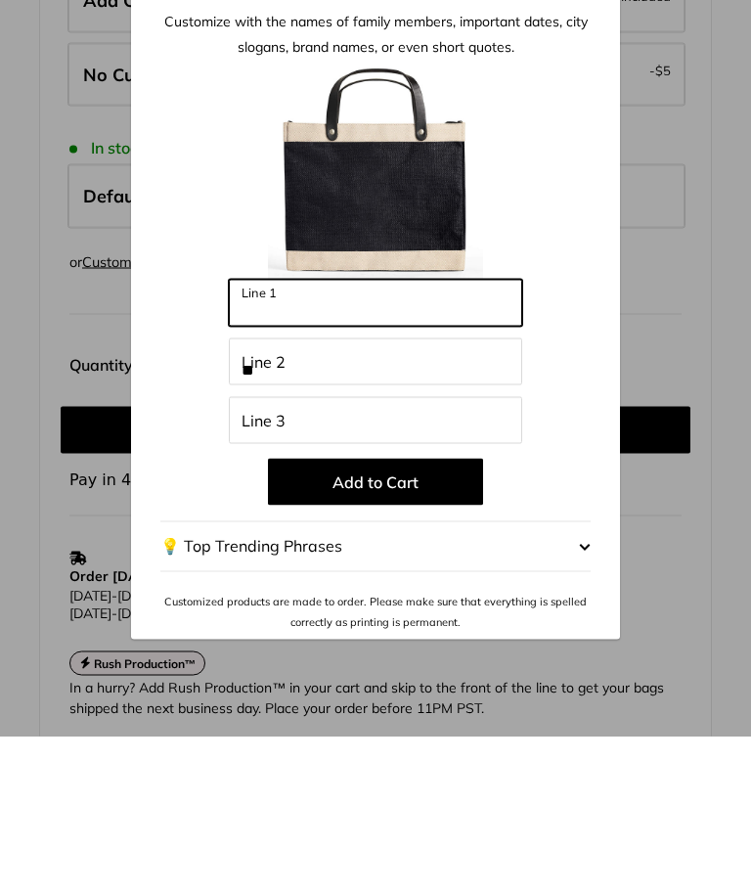
click at [311, 438] on input "Line 1" at bounding box center [375, 461] width 293 height 47
type input "***"
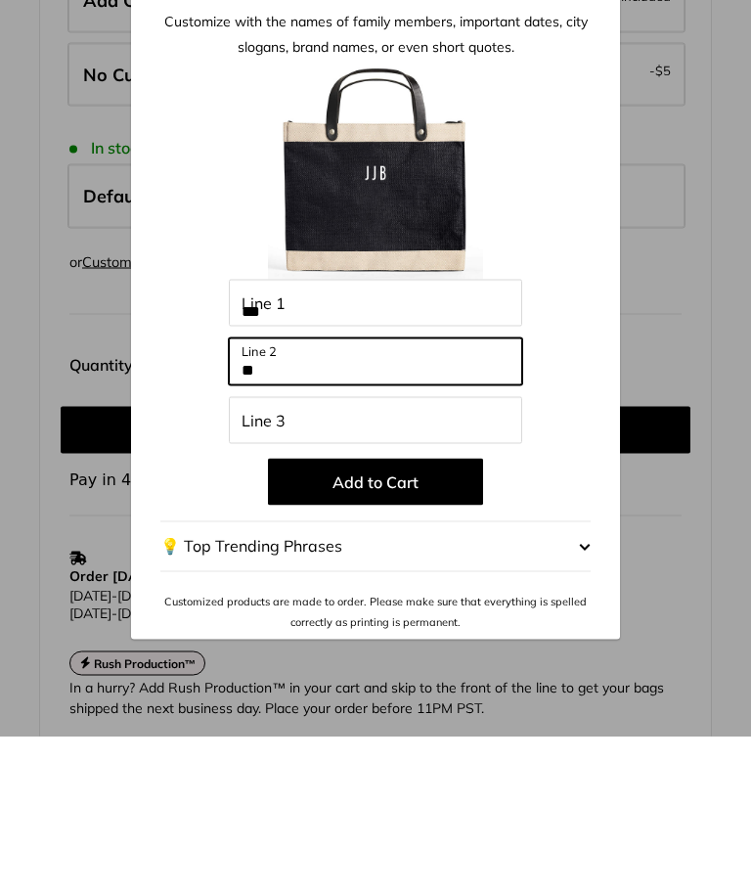
click at [265, 497] on input "**" at bounding box center [375, 520] width 293 height 47
type input "*******"
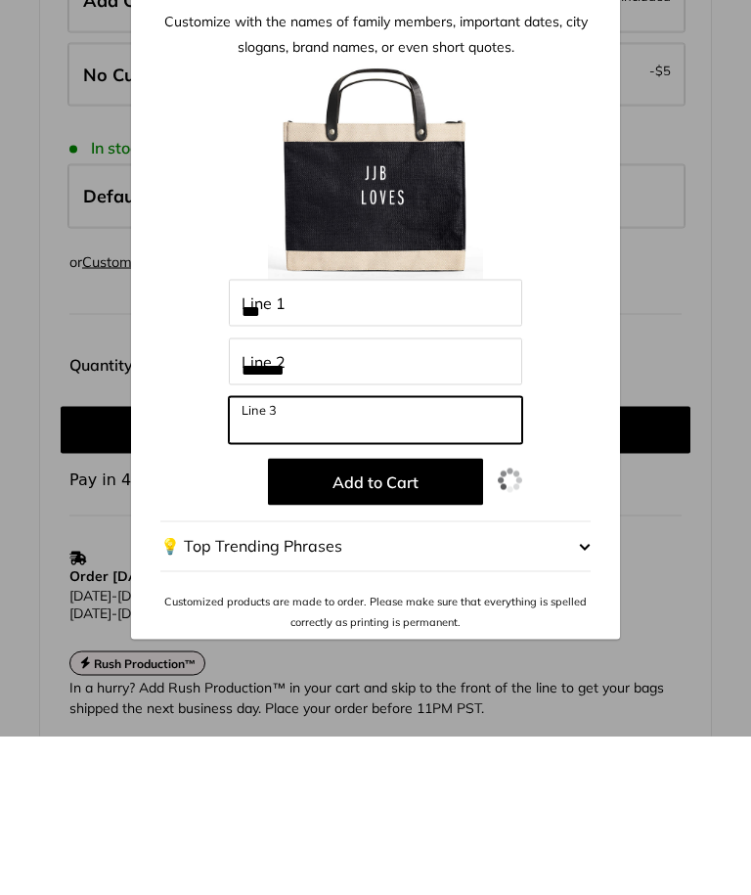
click at [263, 556] on input "Line 3" at bounding box center [375, 579] width 293 height 47
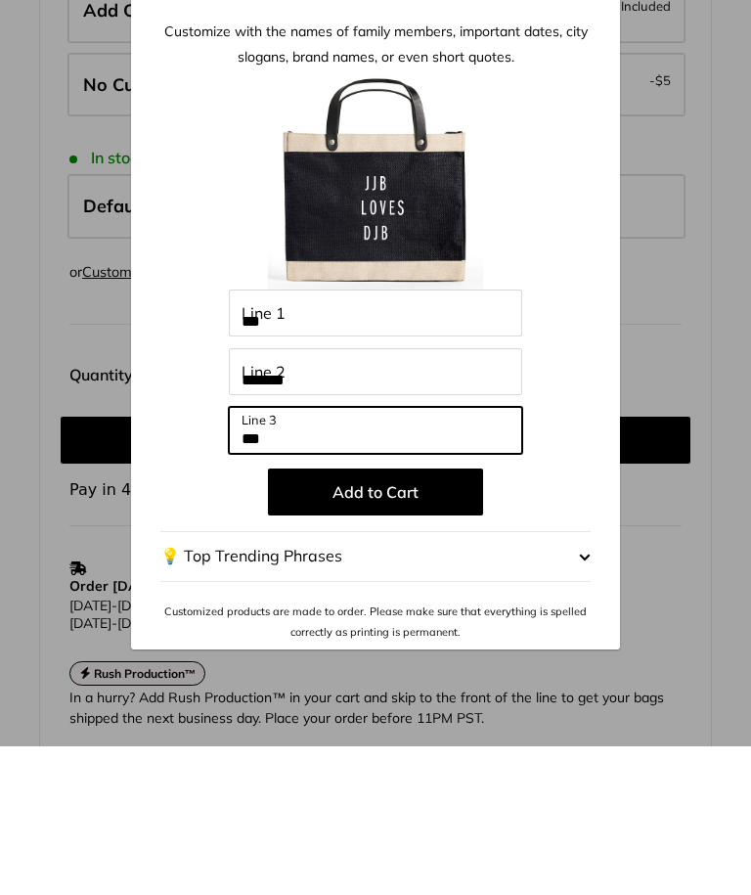
type input "***"
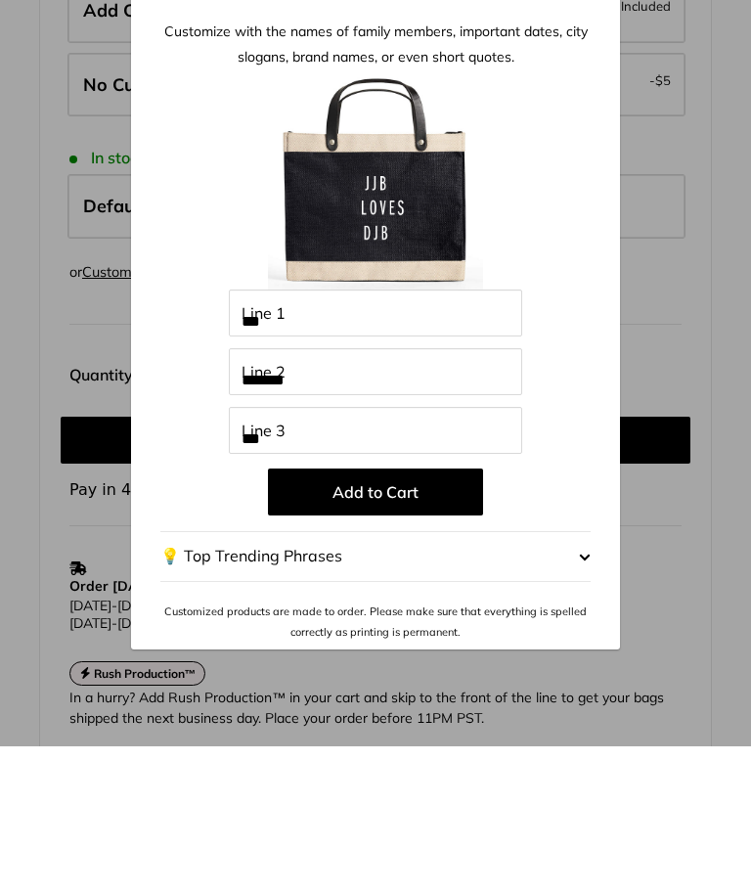
click at [381, 255] on img at bounding box center [375, 330] width 215 height 215
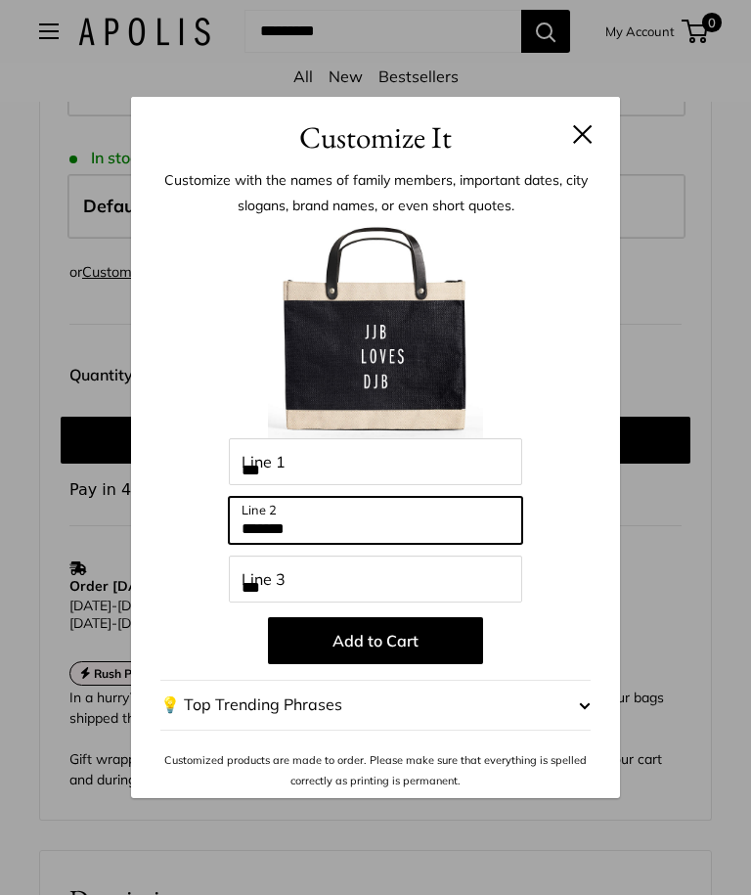
click at [327, 543] on input "*******" at bounding box center [375, 520] width 293 height 47
click at [309, 544] on input "*******" at bounding box center [375, 520] width 293 height 47
type input "**"
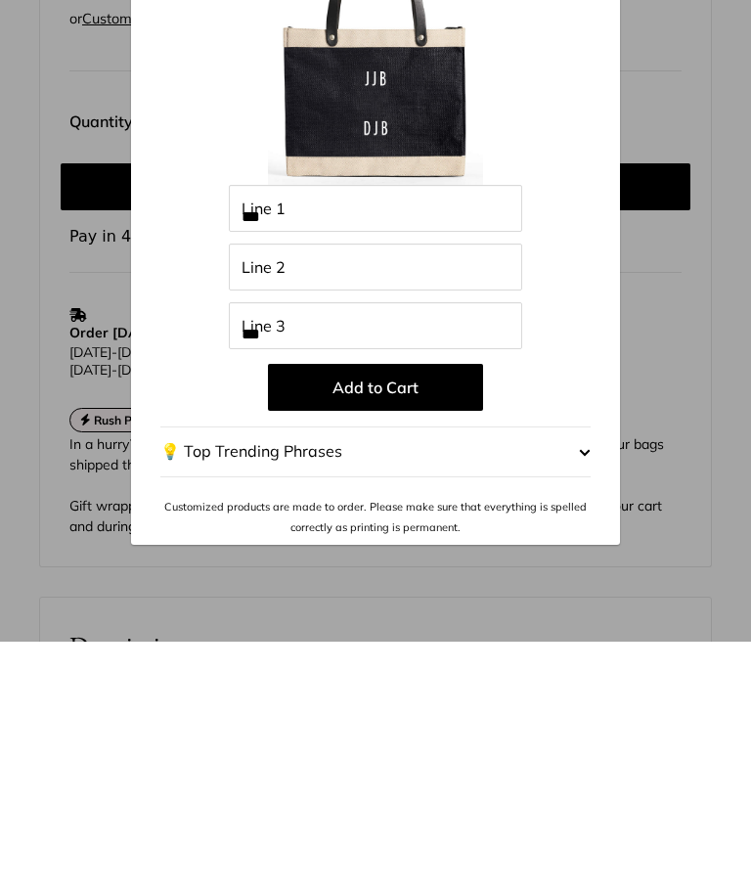
click at [227, 680] on button "💡 Top Trending Phrases" at bounding box center [375, 705] width 430 height 51
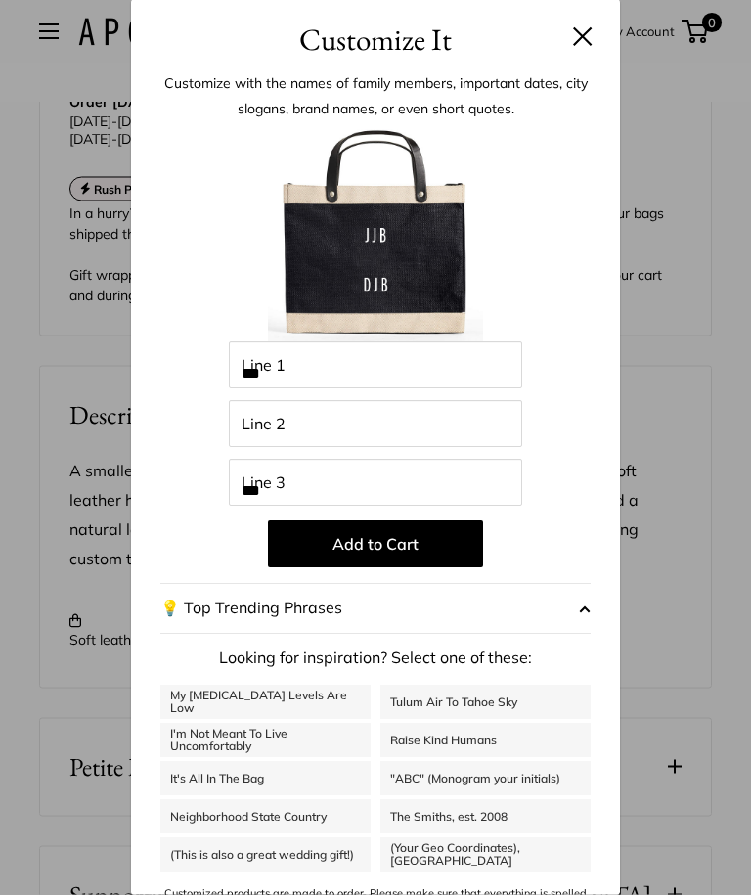
scroll to position [1710, 0]
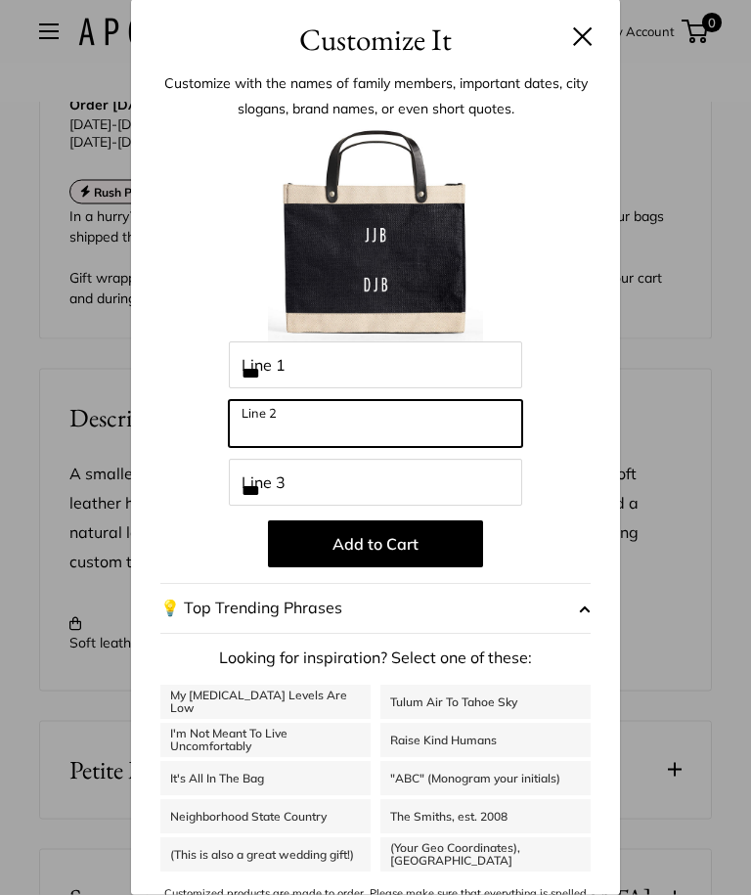
click at [275, 439] on input "Line 2" at bounding box center [375, 424] width 293 height 47
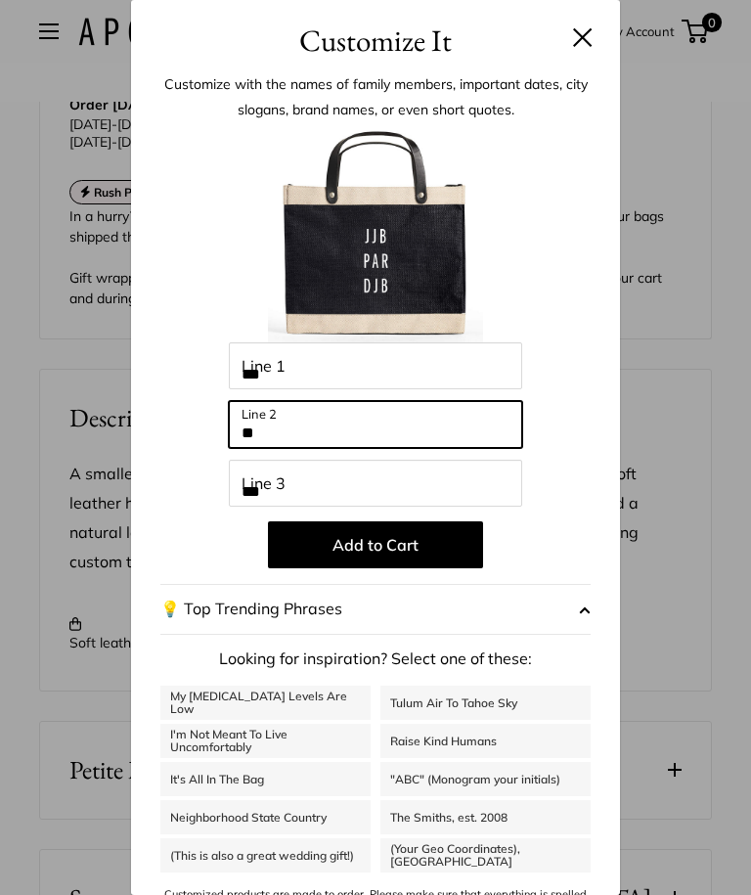
type input "*"
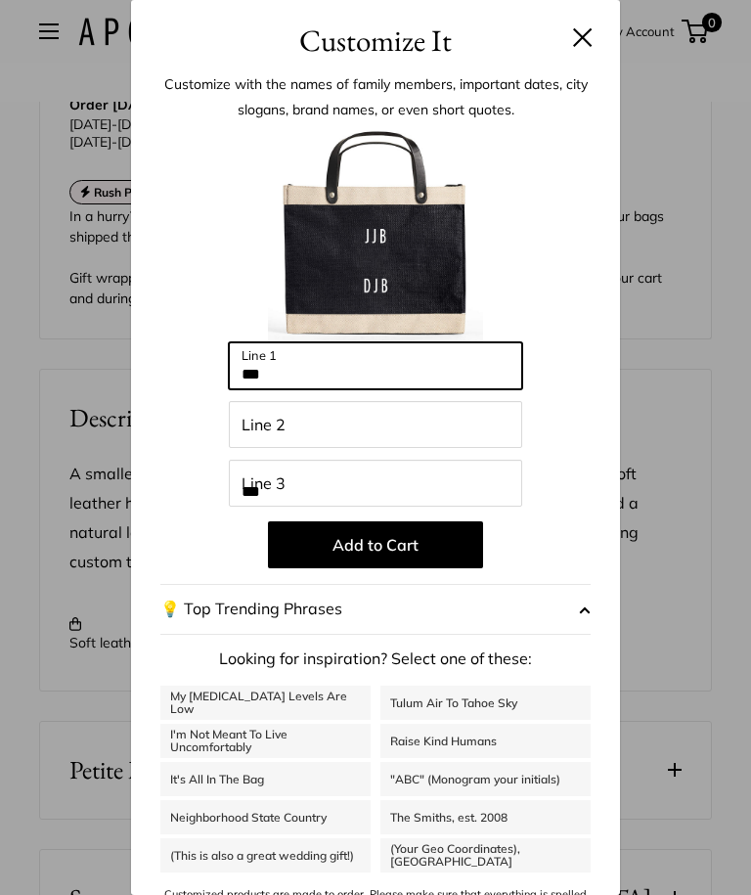
click at [308, 378] on input "***" at bounding box center [375, 365] width 293 height 47
click at [312, 389] on input "***" at bounding box center [375, 365] width 293 height 47
type input "*"
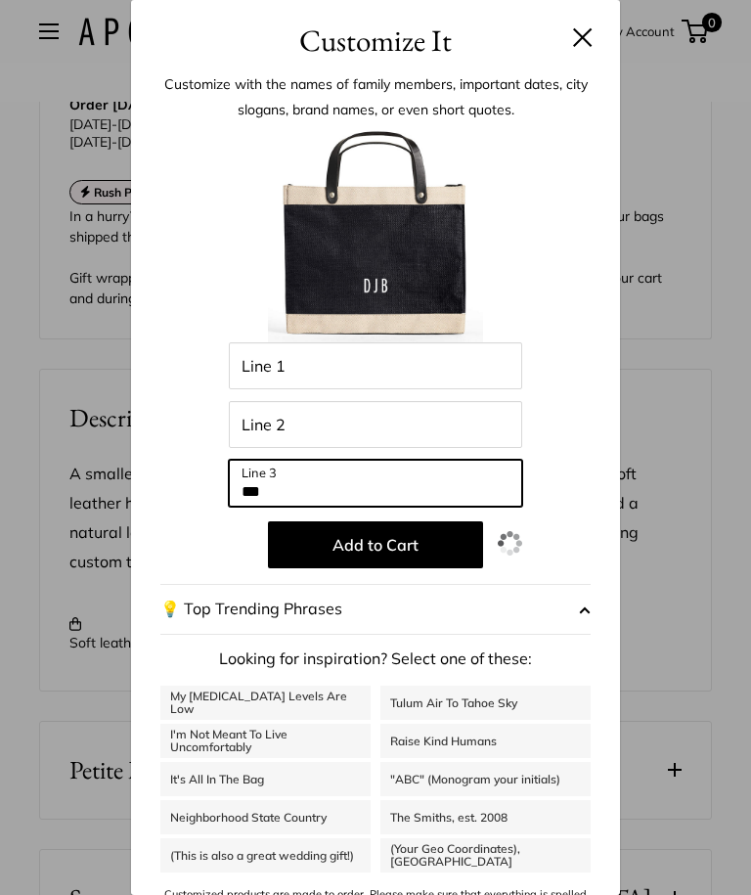
click at [318, 507] on input "***" at bounding box center [375, 483] width 293 height 47
type input "*"
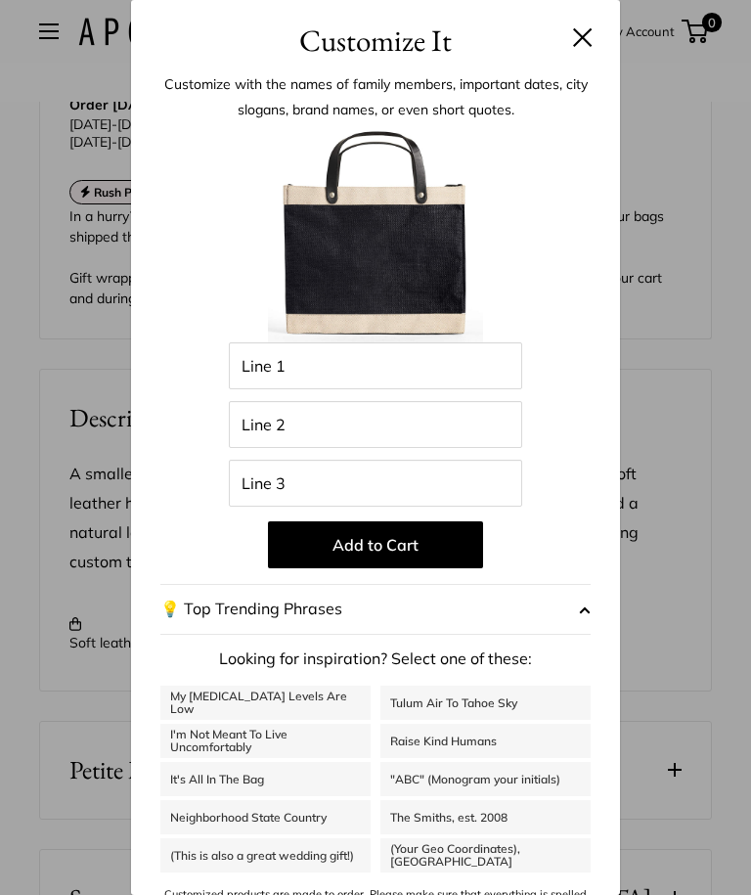
click at [573, 47] on button at bounding box center [583, 37] width 20 height 20
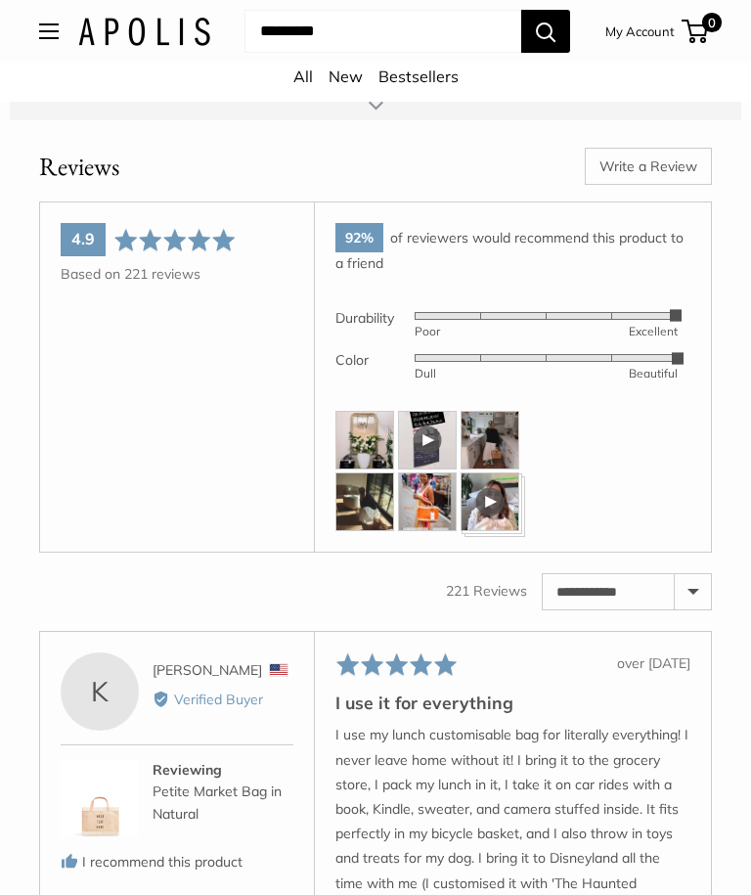
scroll to position [3608, 0]
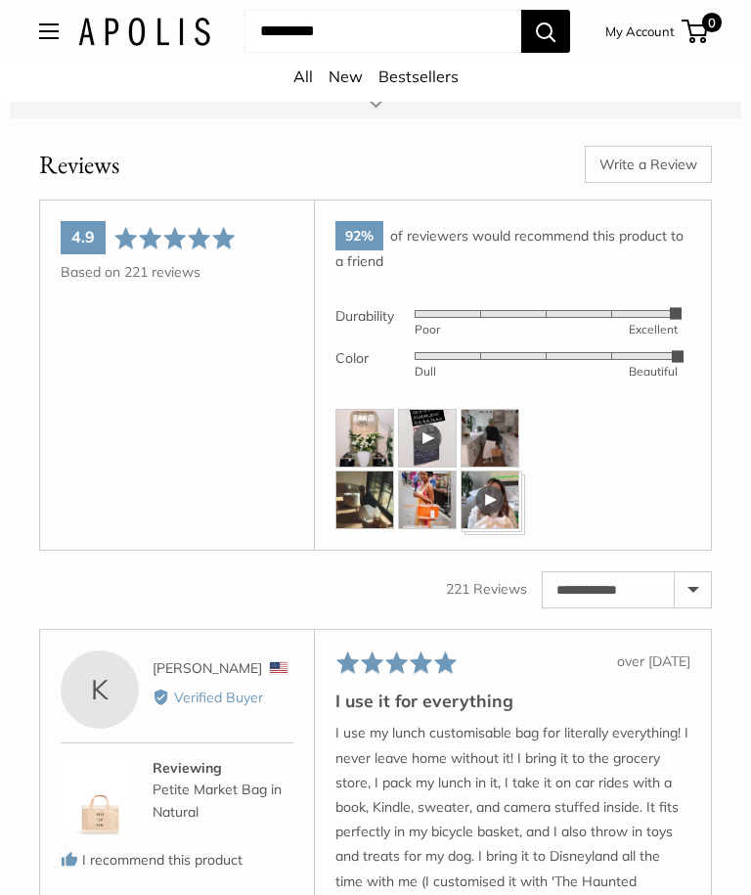
click at [360, 438] on img at bounding box center [365, 438] width 59 height 59
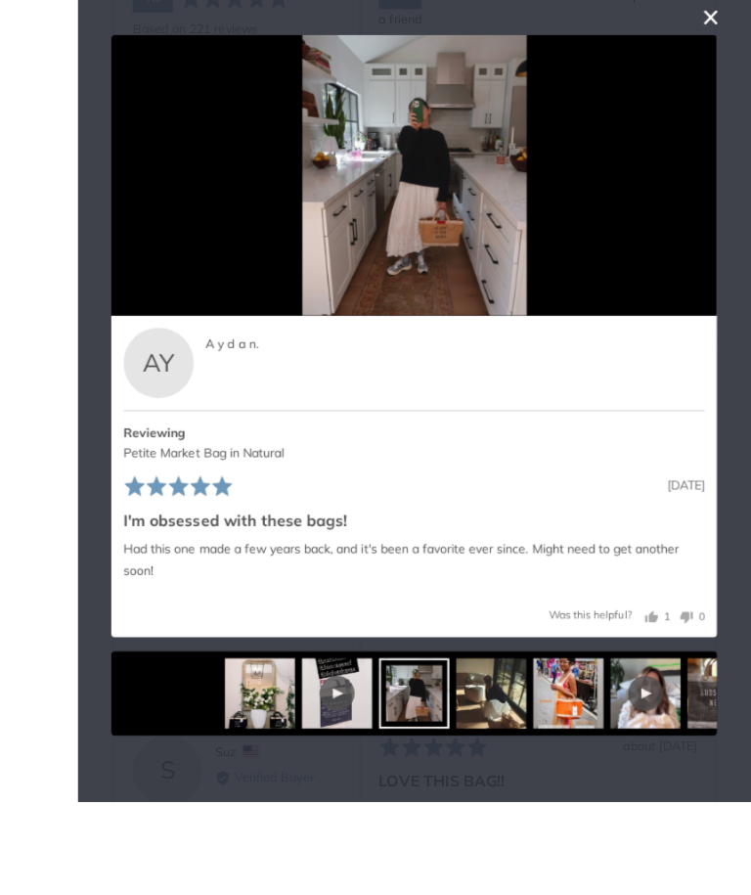
scroll to position [3920, 0]
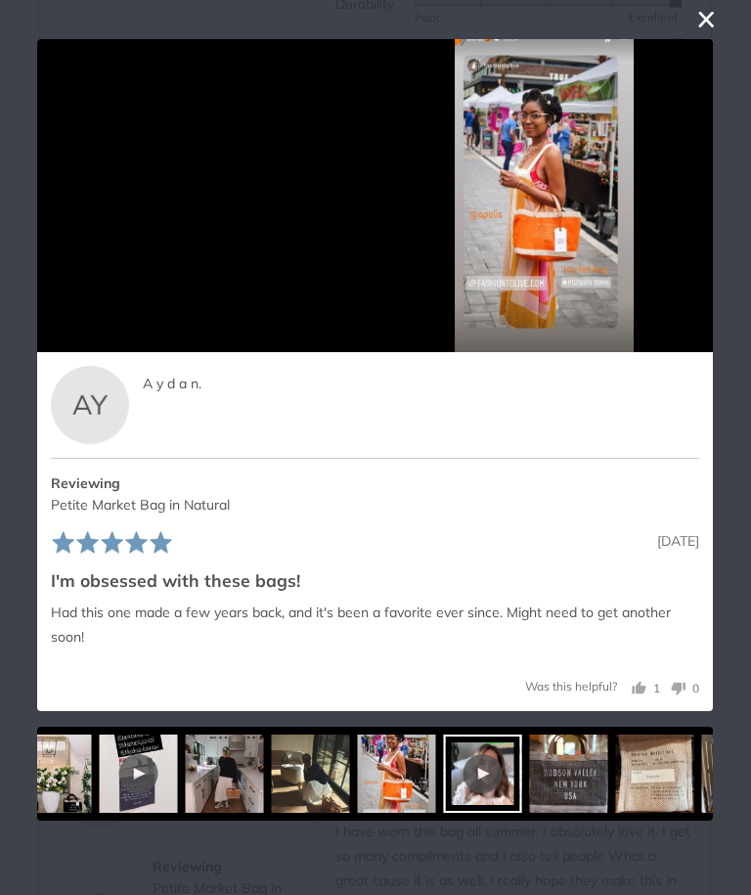
click at [551, 766] on img at bounding box center [569, 774] width 78 height 78
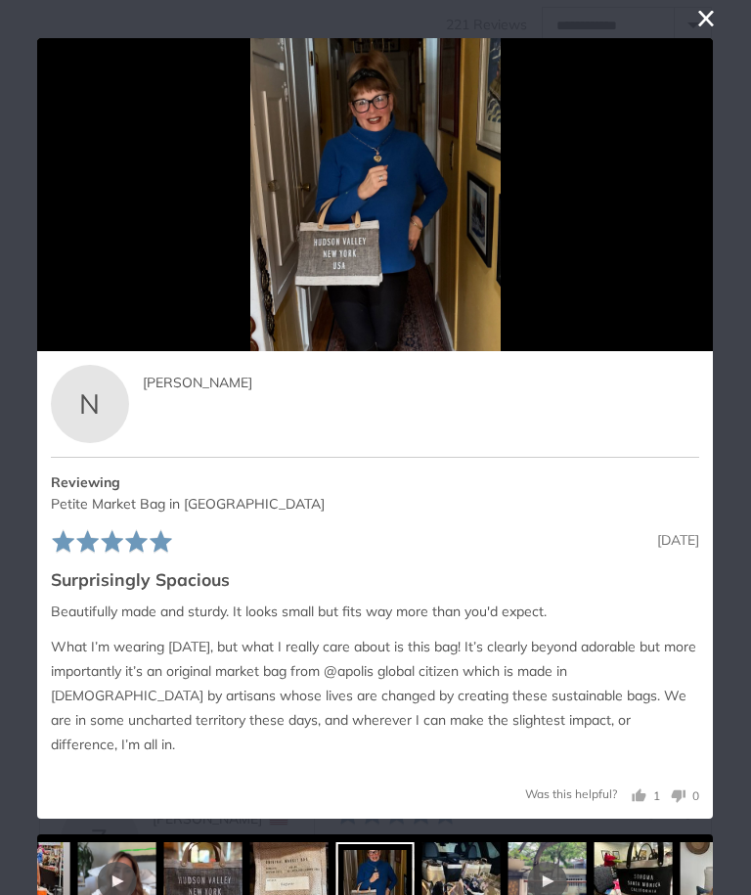
scroll to position [4172, 0]
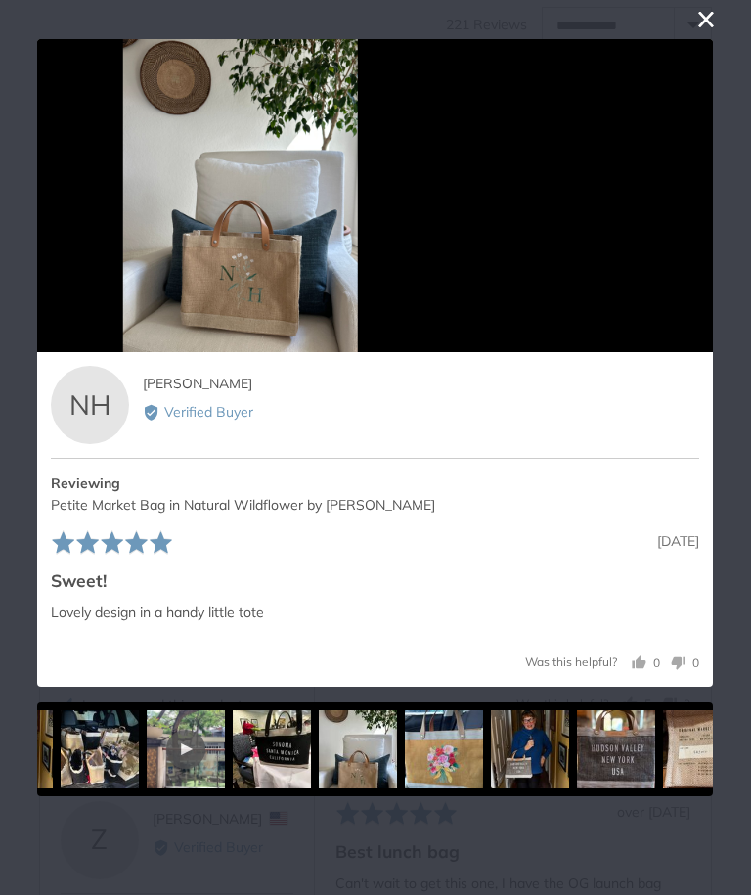
click at [491, 762] on img at bounding box center [530, 749] width 78 height 78
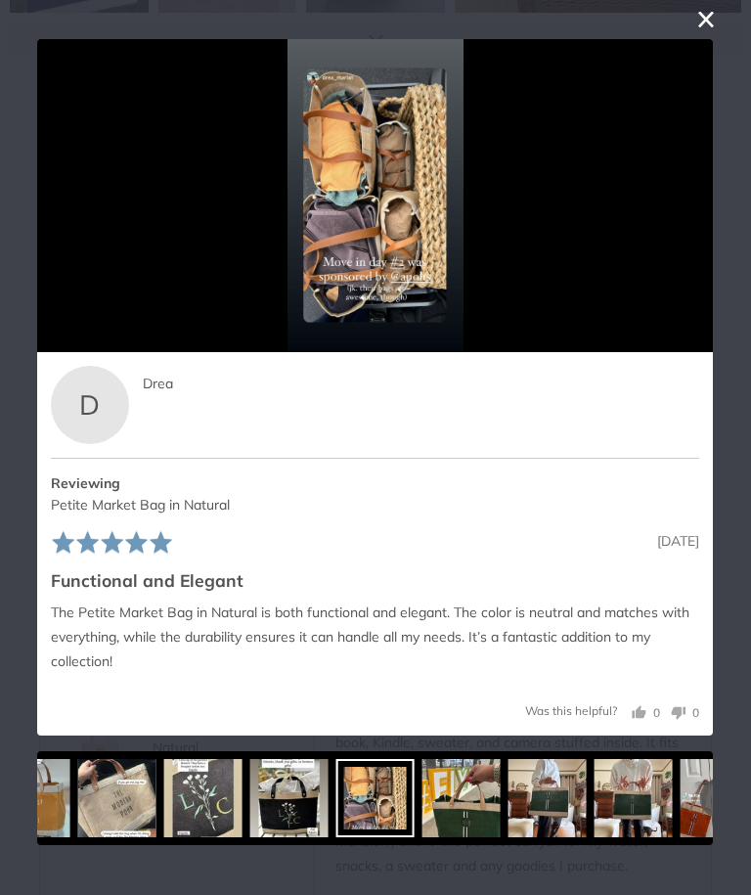
scroll to position [3654, 0]
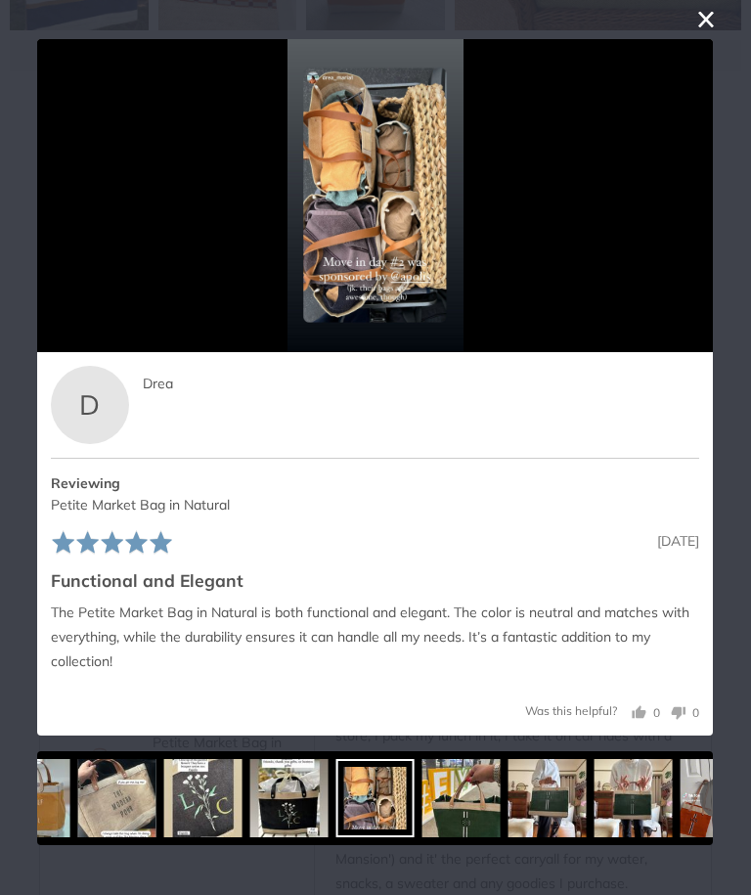
click at [695, 208] on icon "Next" at bounding box center [691, 195] width 25 height 25
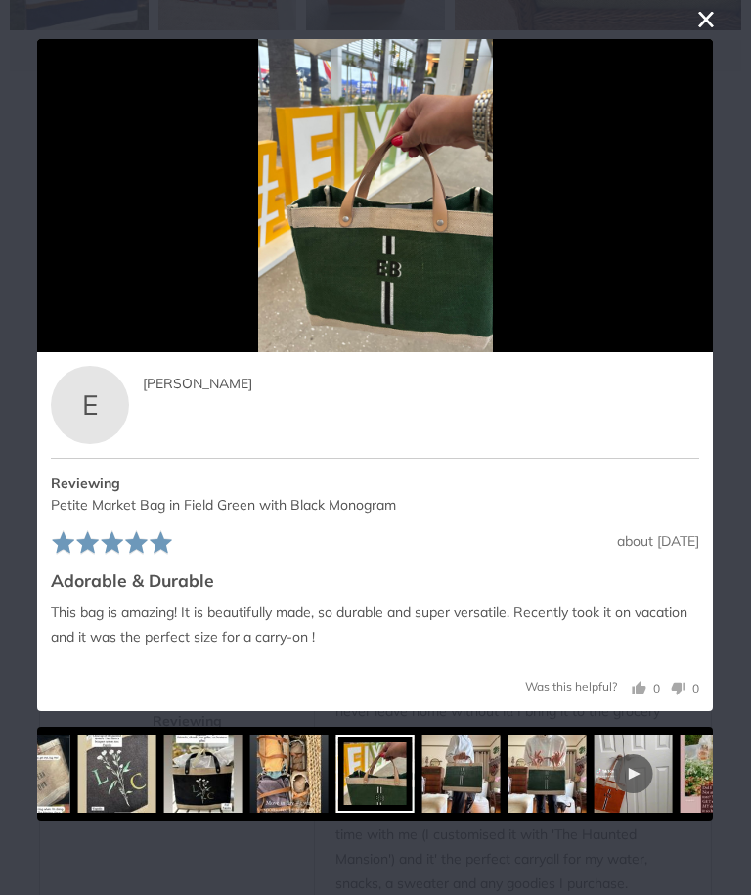
click at [686, 208] on icon "Next" at bounding box center [691, 195] width 25 height 25
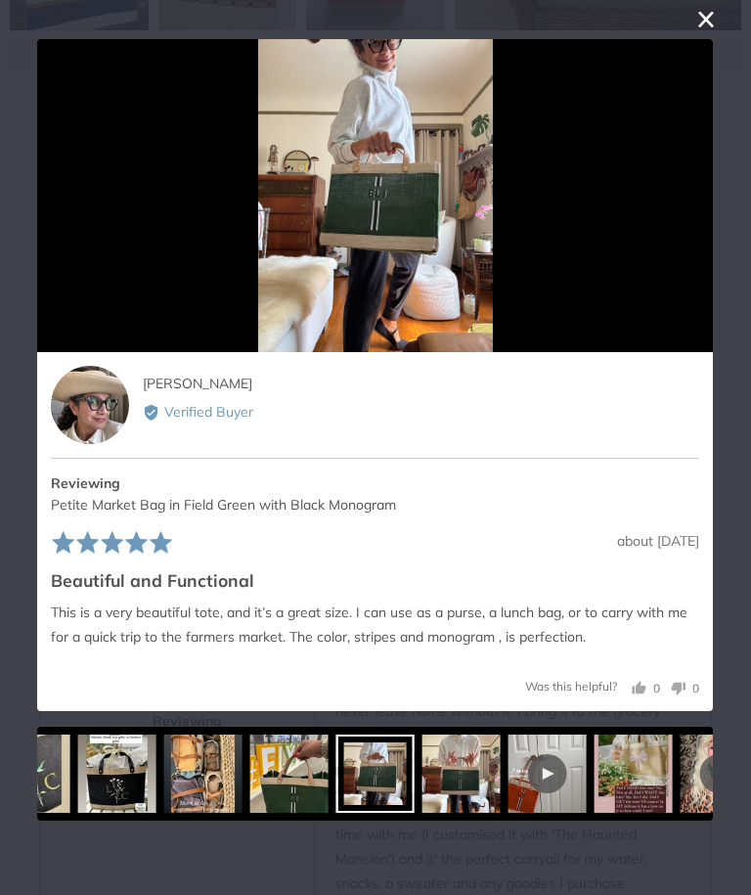
click at [687, 217] on button "Next" at bounding box center [692, 195] width 43 height 43
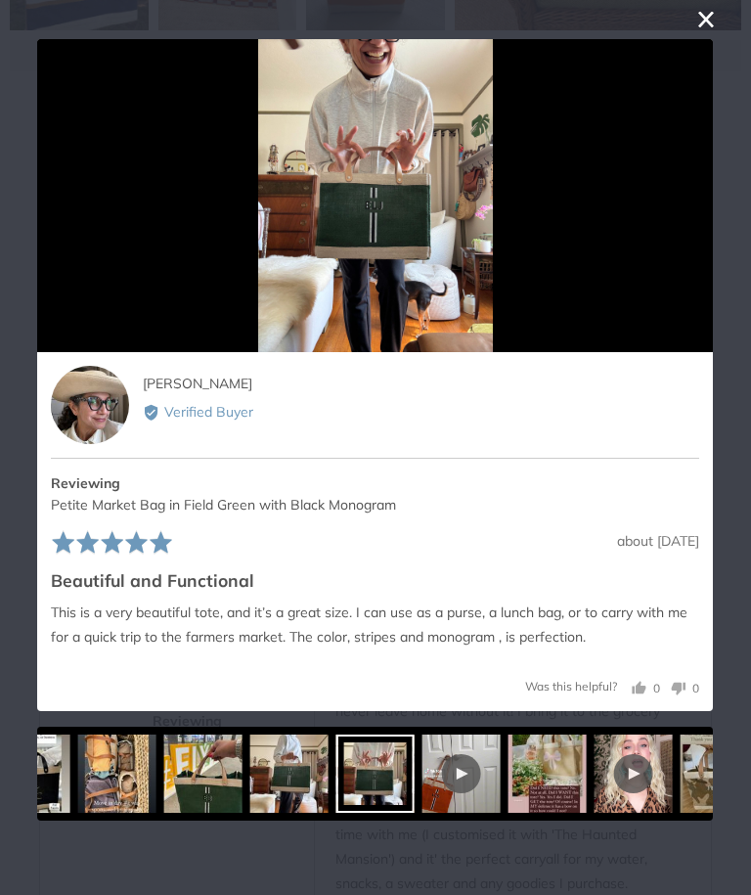
click at [699, 208] on icon "Next" at bounding box center [691, 195] width 25 height 25
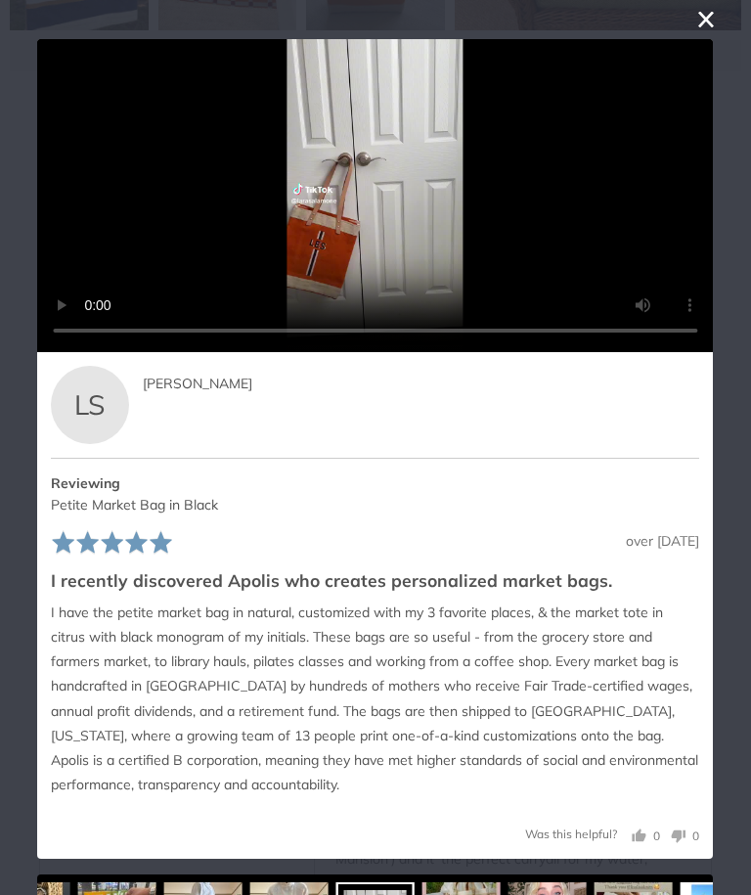
click at [687, 208] on icon "Next" at bounding box center [691, 195] width 25 height 25
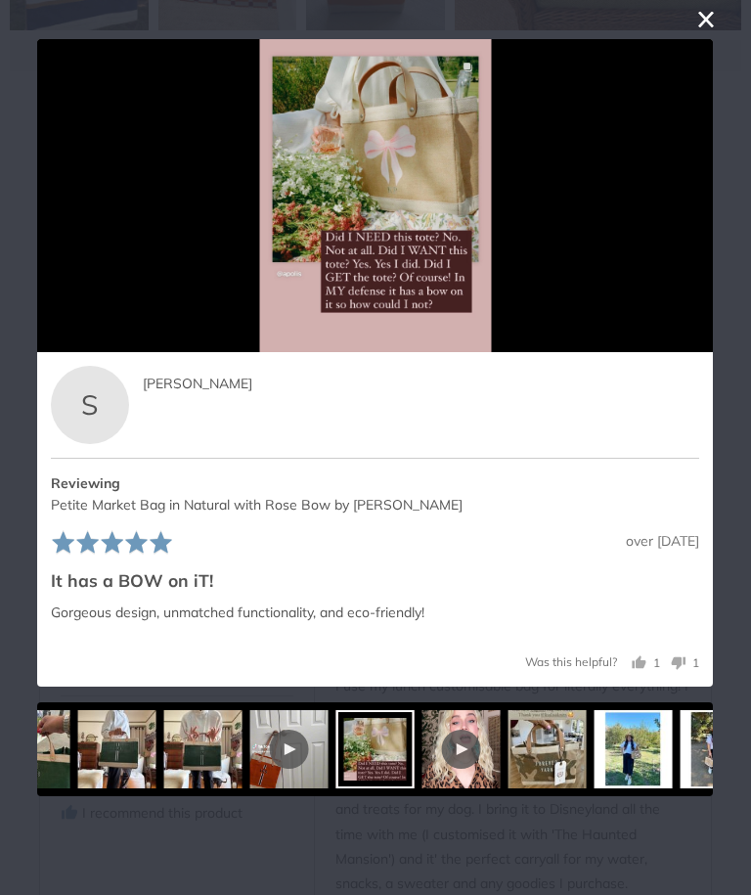
click at [712, 216] on button "Next" at bounding box center [692, 195] width 43 height 43
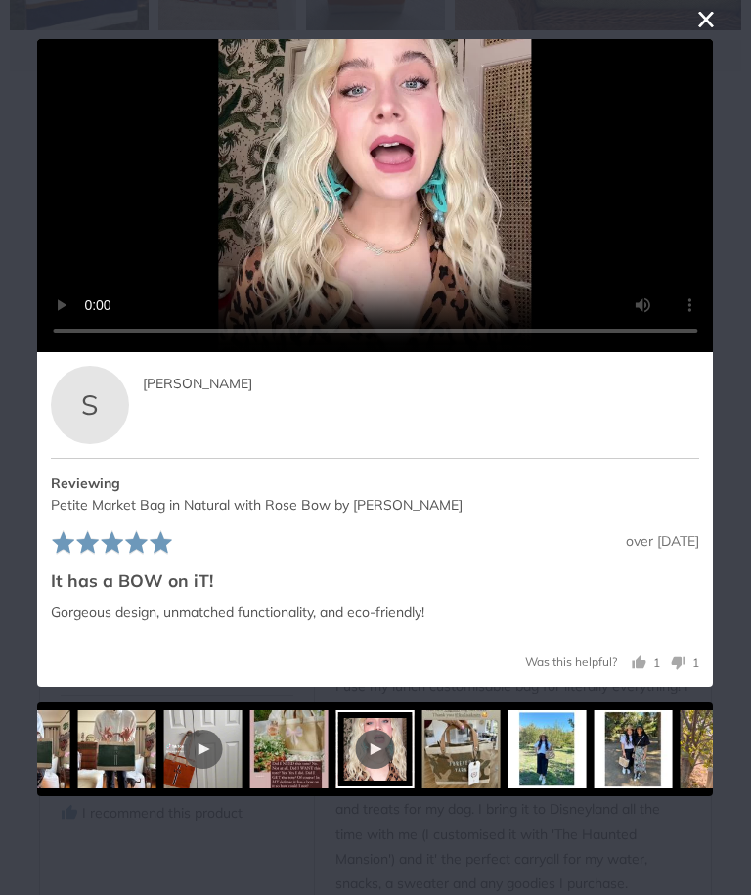
click at [695, 208] on icon "Next" at bounding box center [691, 195] width 25 height 25
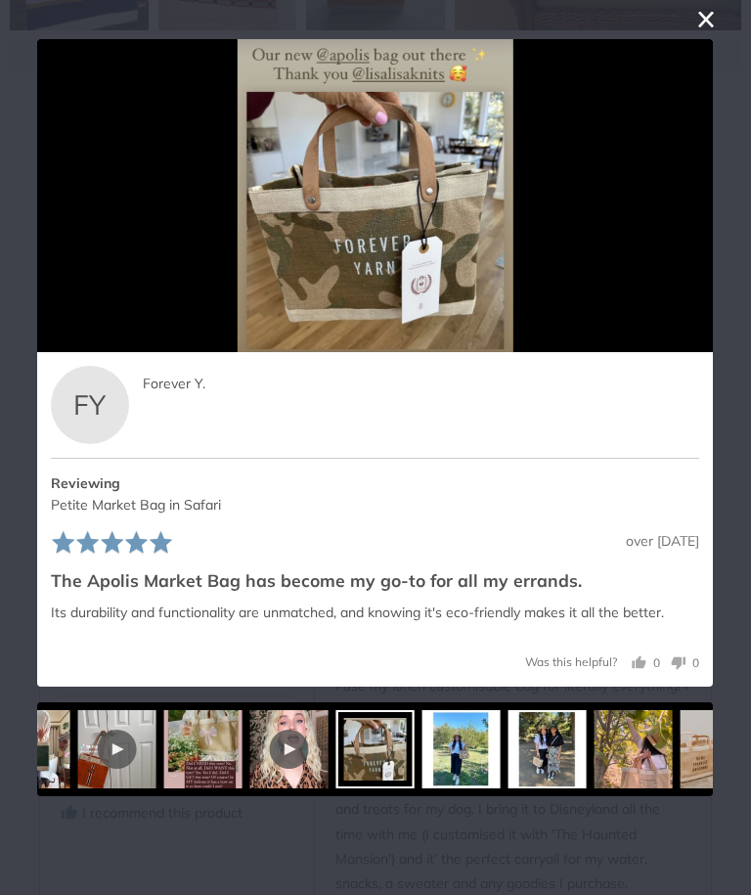
click at [694, 208] on icon "Next" at bounding box center [691, 195] width 25 height 25
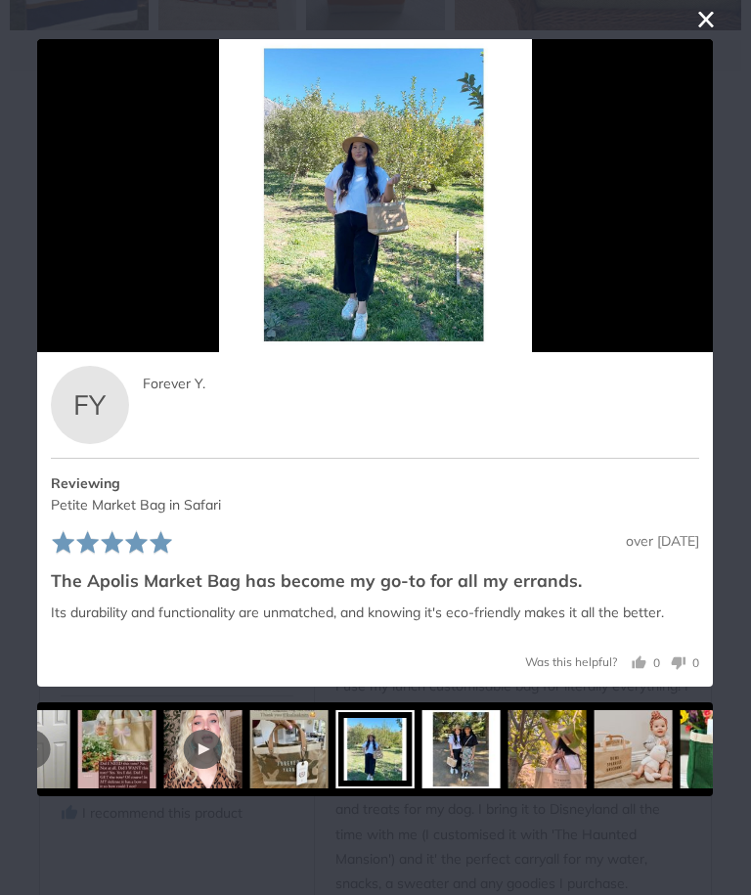
click at [690, 208] on icon "Next" at bounding box center [691, 195] width 25 height 25
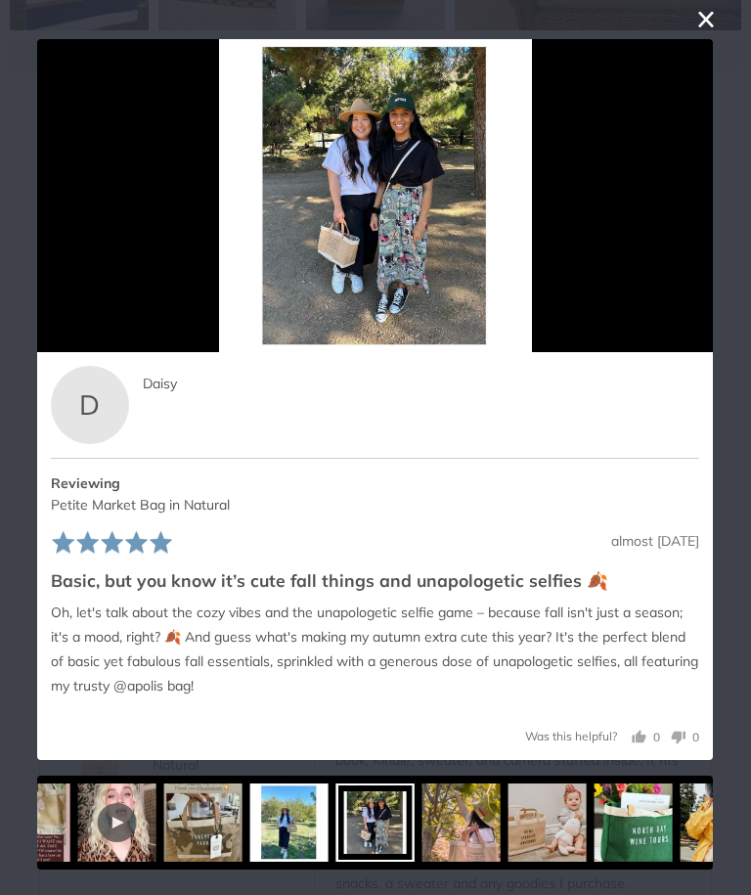
click at [686, 208] on icon "Next" at bounding box center [691, 195] width 25 height 25
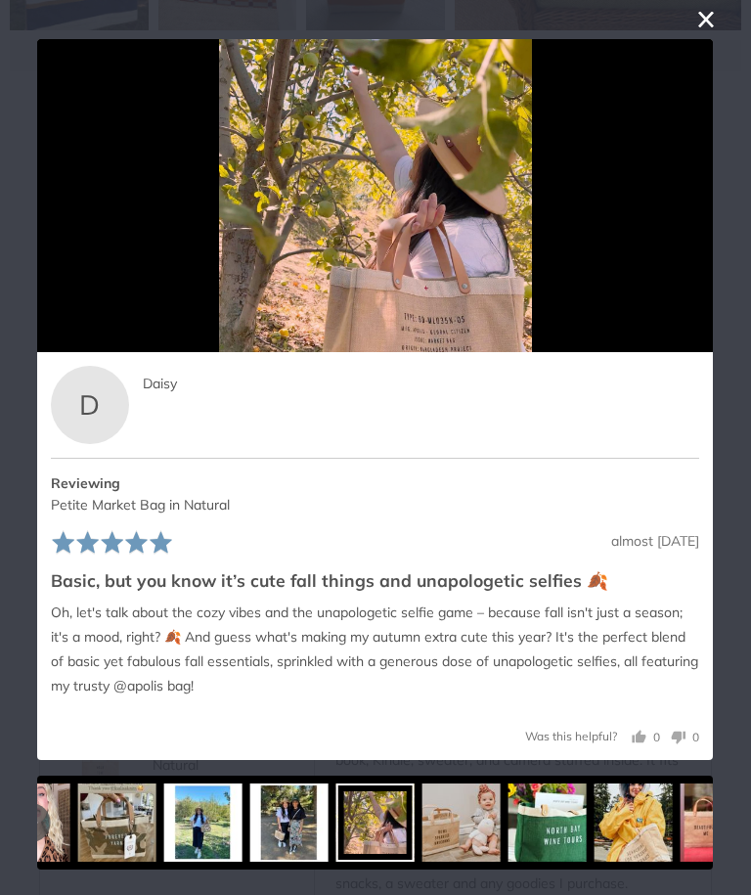
click at [699, 208] on icon "Next" at bounding box center [691, 195] width 25 height 25
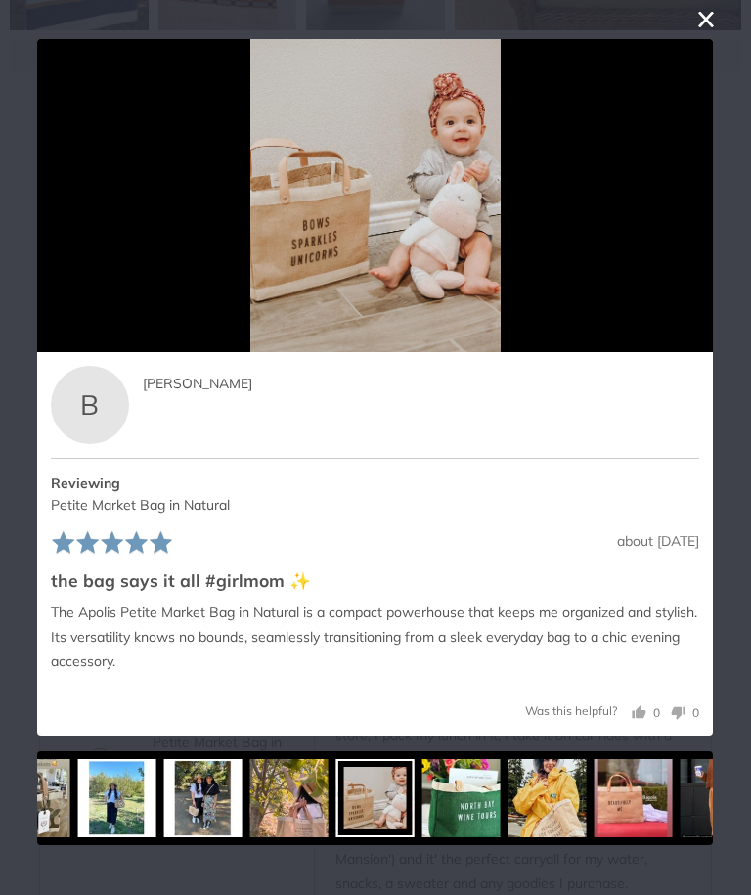
click at [712, 211] on button "Next" at bounding box center [692, 195] width 43 height 43
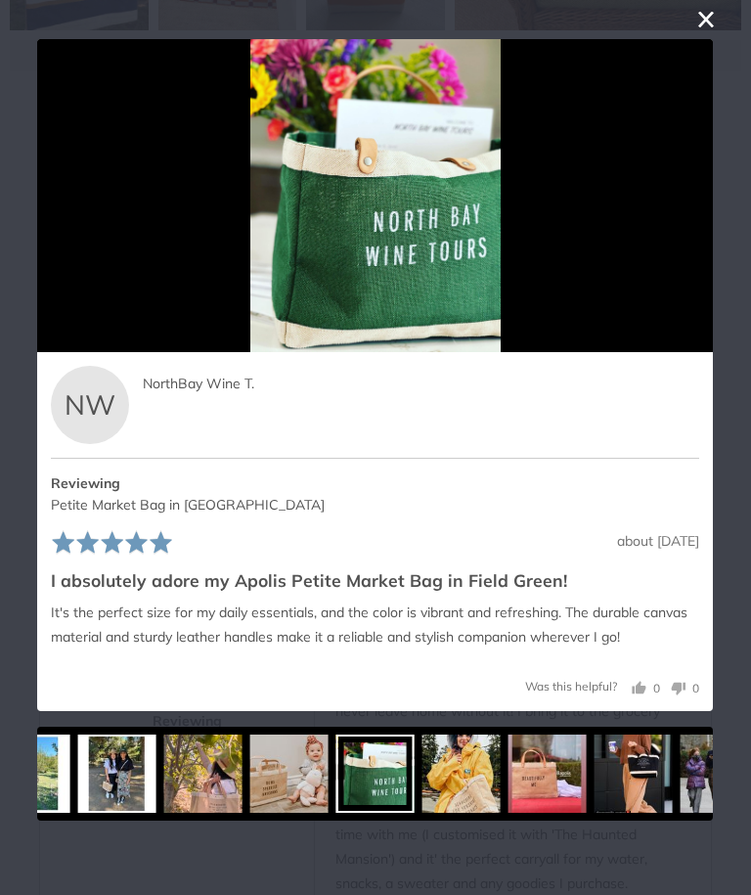
click at [692, 208] on icon "Next" at bounding box center [691, 195] width 25 height 25
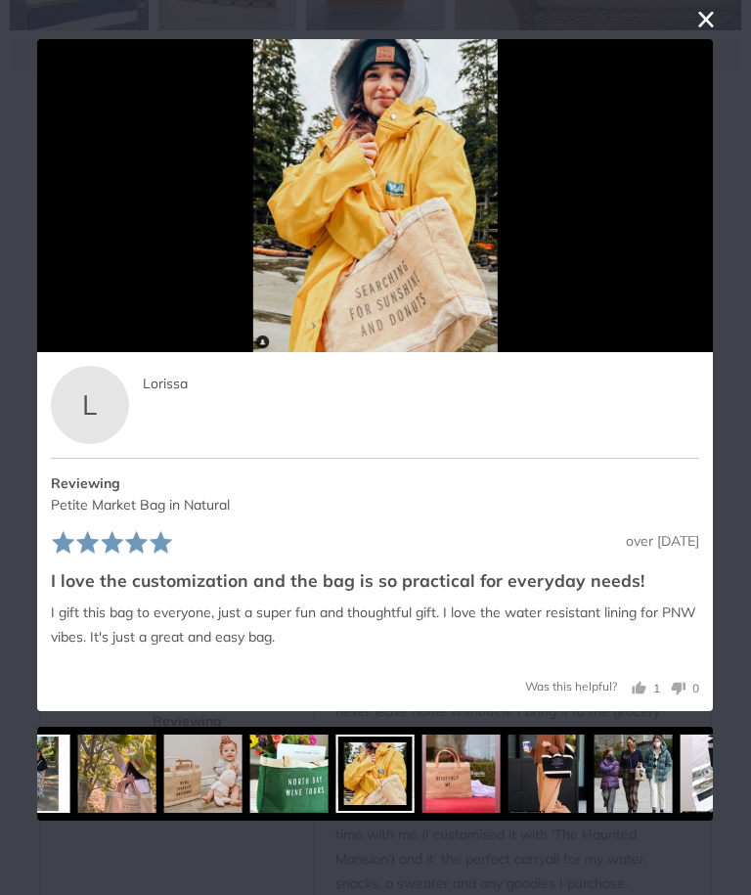
click at [682, 217] on button "Next" at bounding box center [692, 195] width 43 height 43
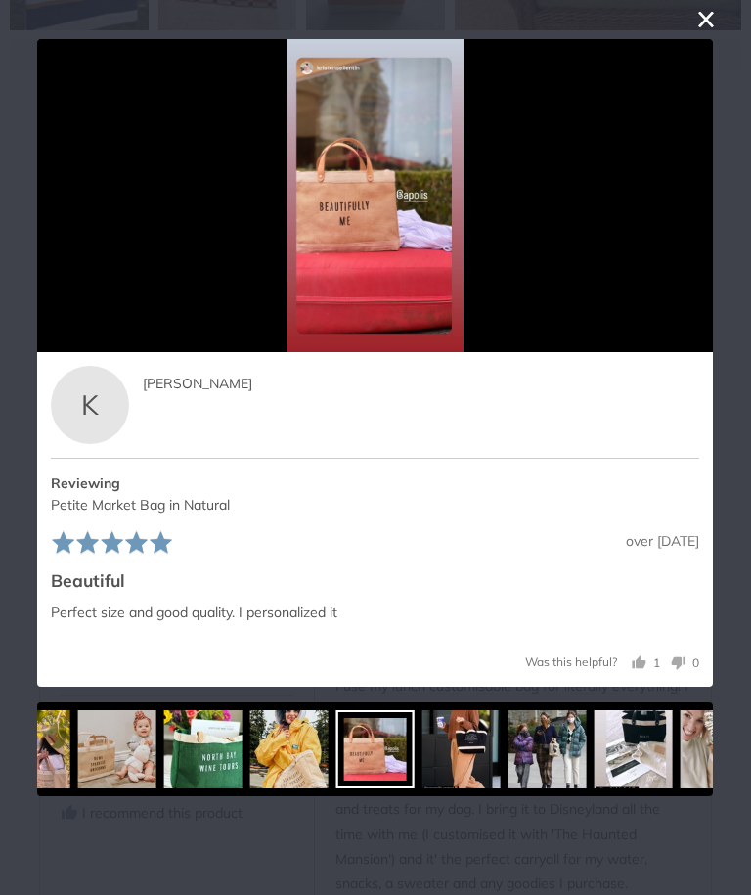
click at [704, 208] on icon "Next" at bounding box center [691, 195] width 25 height 25
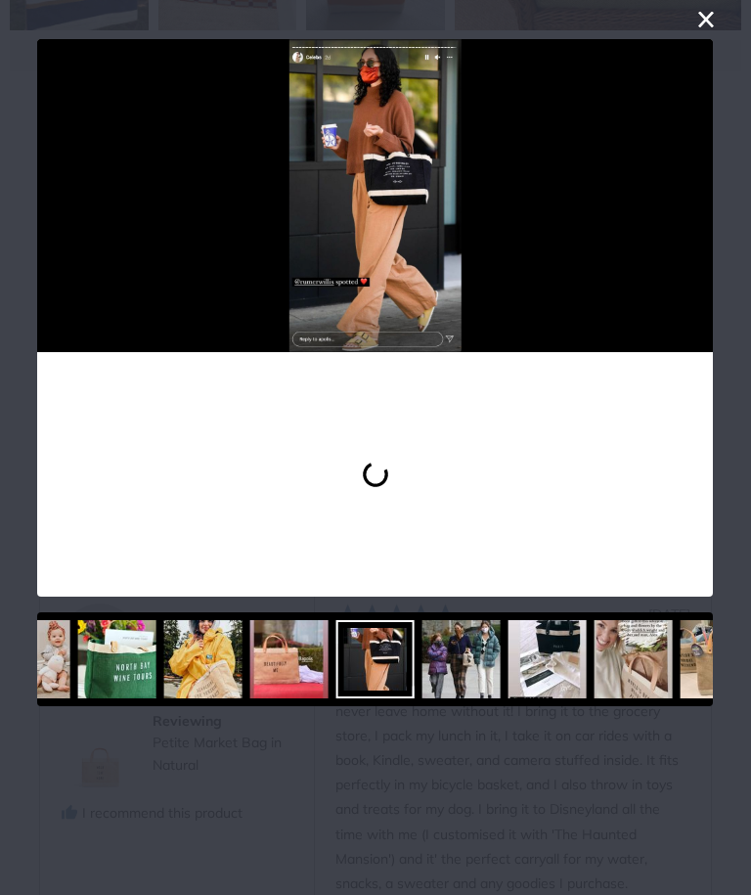
click at [703, 208] on icon "Next" at bounding box center [691, 195] width 25 height 25
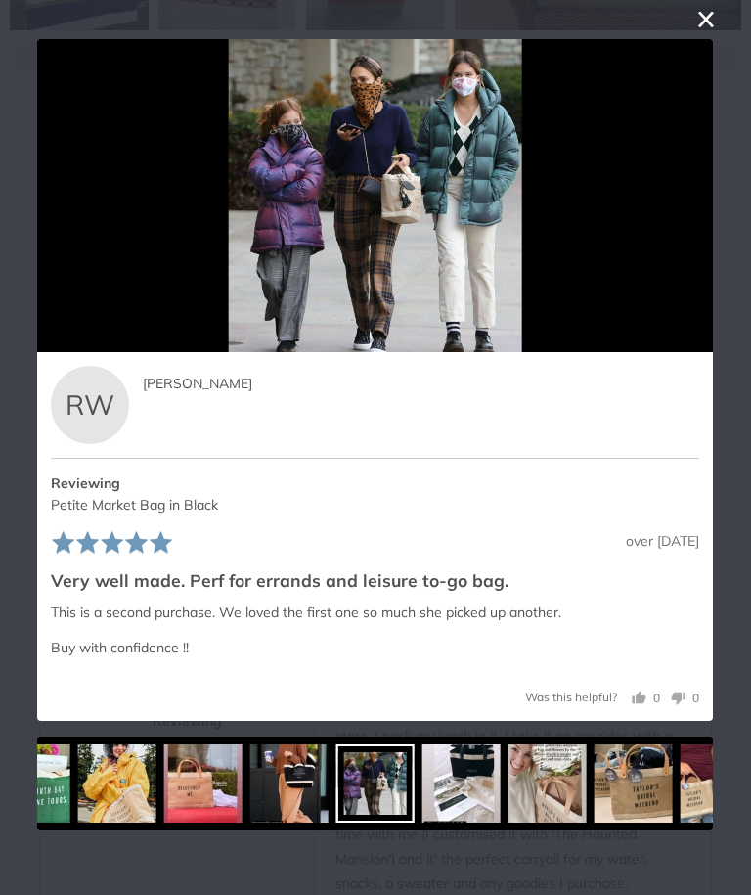
click at [695, 208] on icon "Next" at bounding box center [691, 195] width 25 height 25
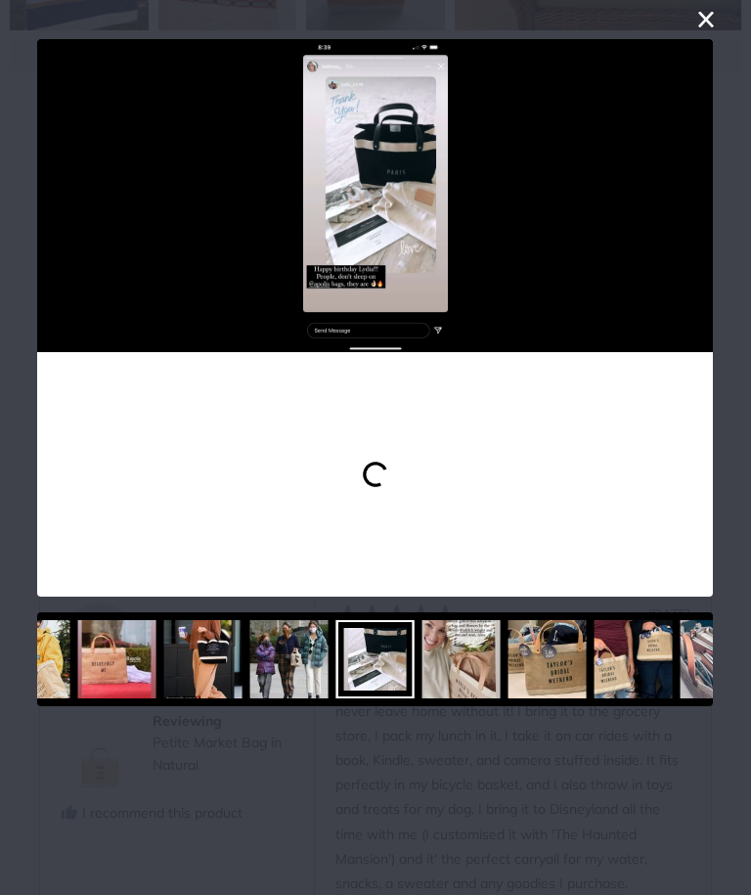
click at [713, 199] on button "Next" at bounding box center [692, 195] width 43 height 43
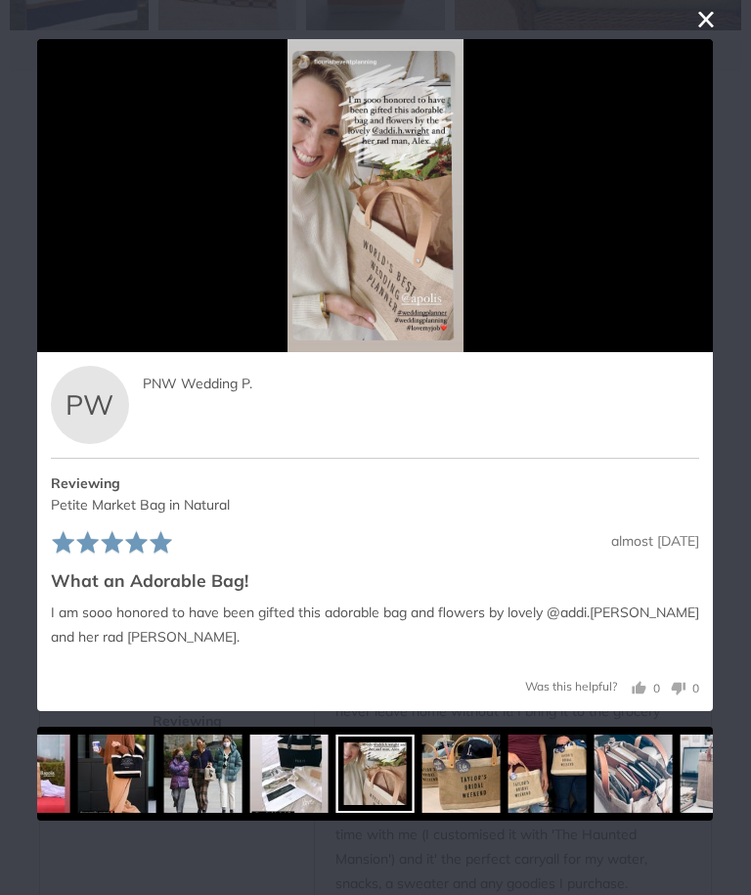
click at [49, 208] on icon "Previous" at bounding box center [58, 195] width 25 height 25
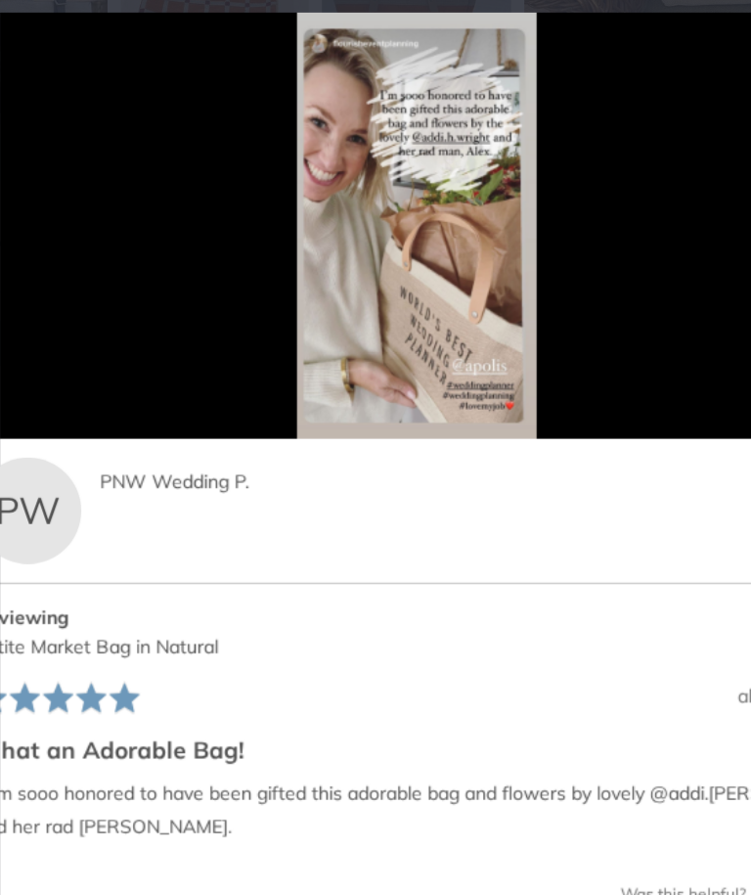
scroll to position [3450, 0]
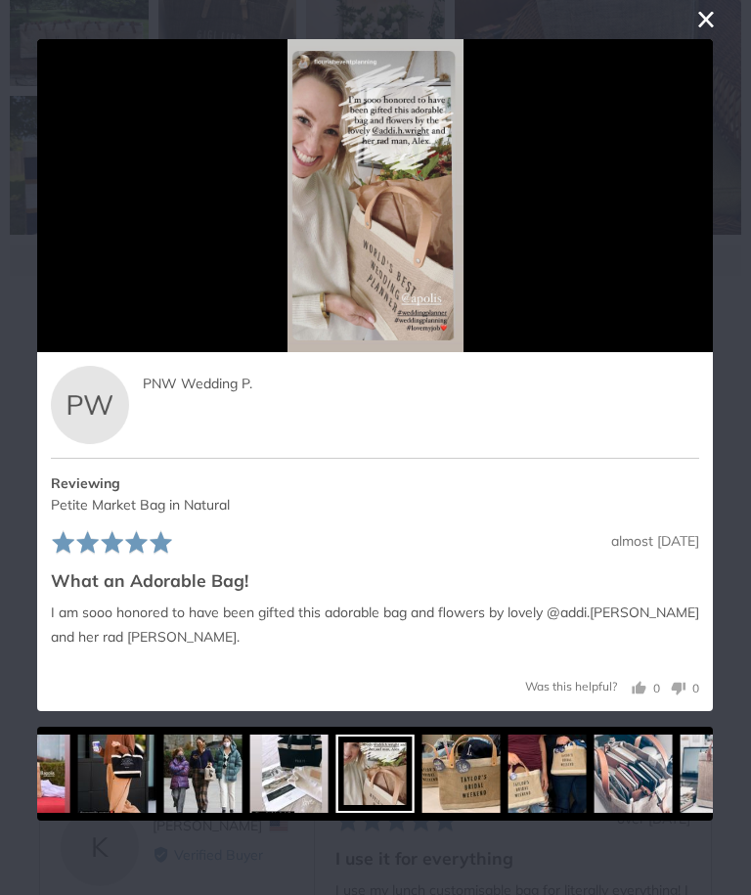
click at [708, 217] on button "Next" at bounding box center [692, 195] width 43 height 43
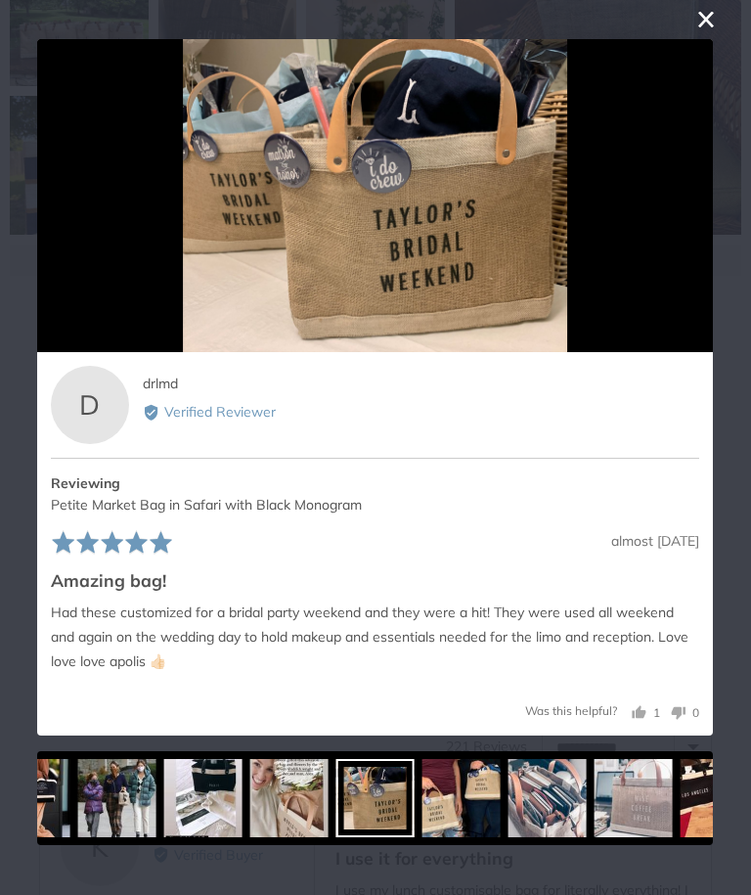
click at [697, 208] on icon "Next" at bounding box center [691, 195] width 25 height 25
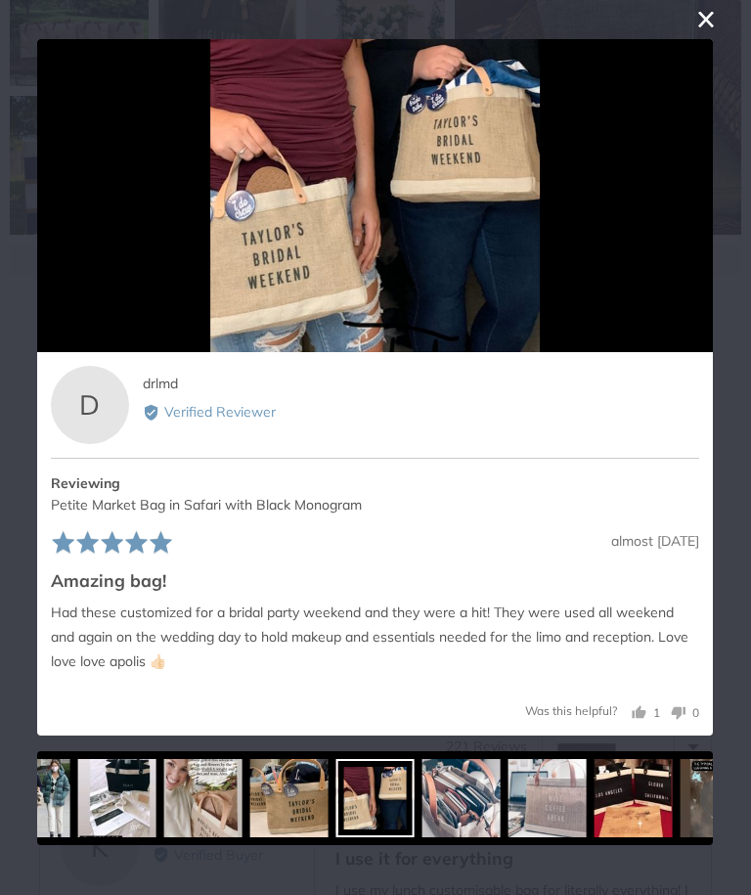
click at [692, 208] on icon "Next" at bounding box center [695, 195] width 16 height 25
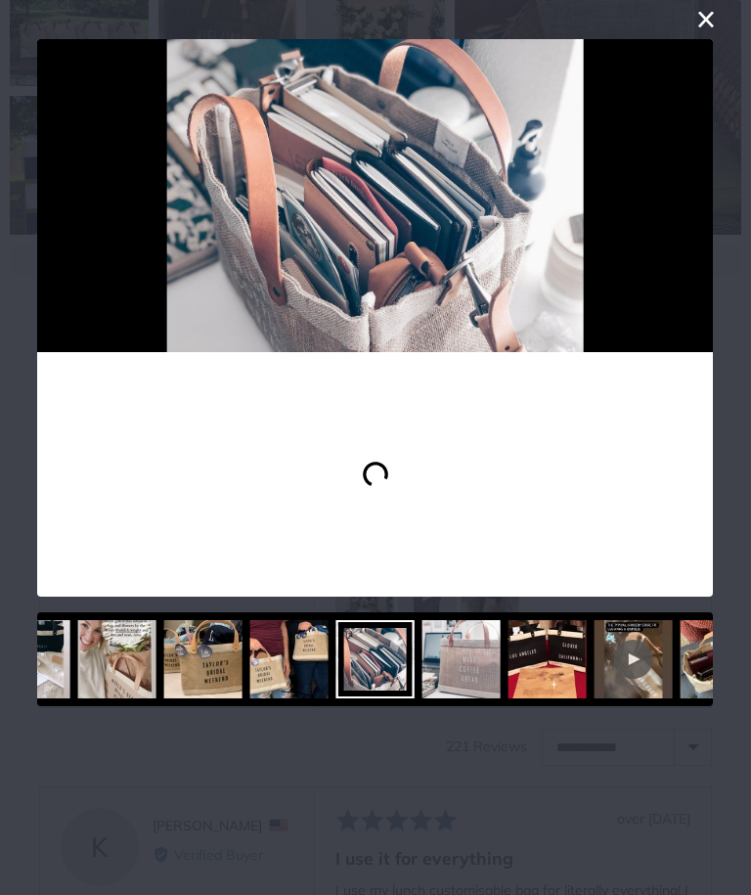
click at [686, 208] on icon "Next" at bounding box center [691, 195] width 25 height 25
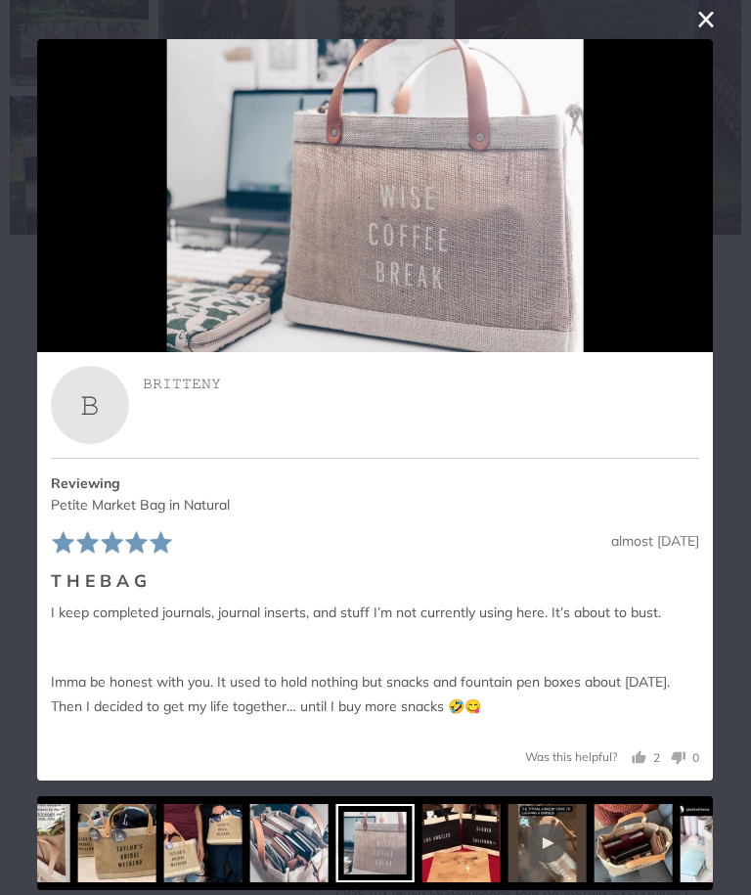
click at [697, 208] on icon "Next" at bounding box center [695, 195] width 16 height 25
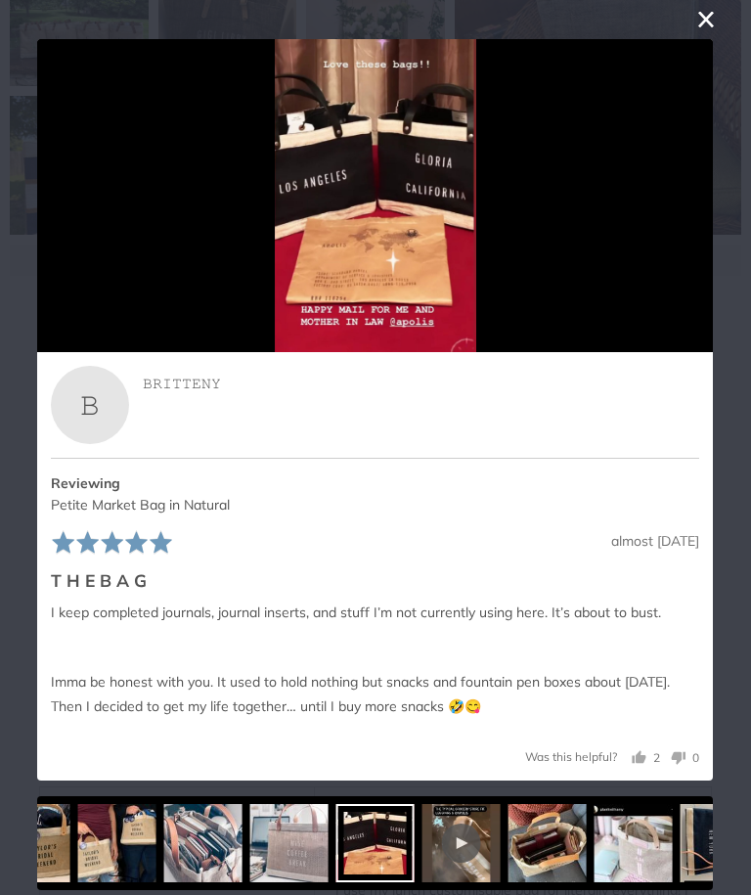
click at [682, 208] on icon "Next" at bounding box center [691, 195] width 25 height 25
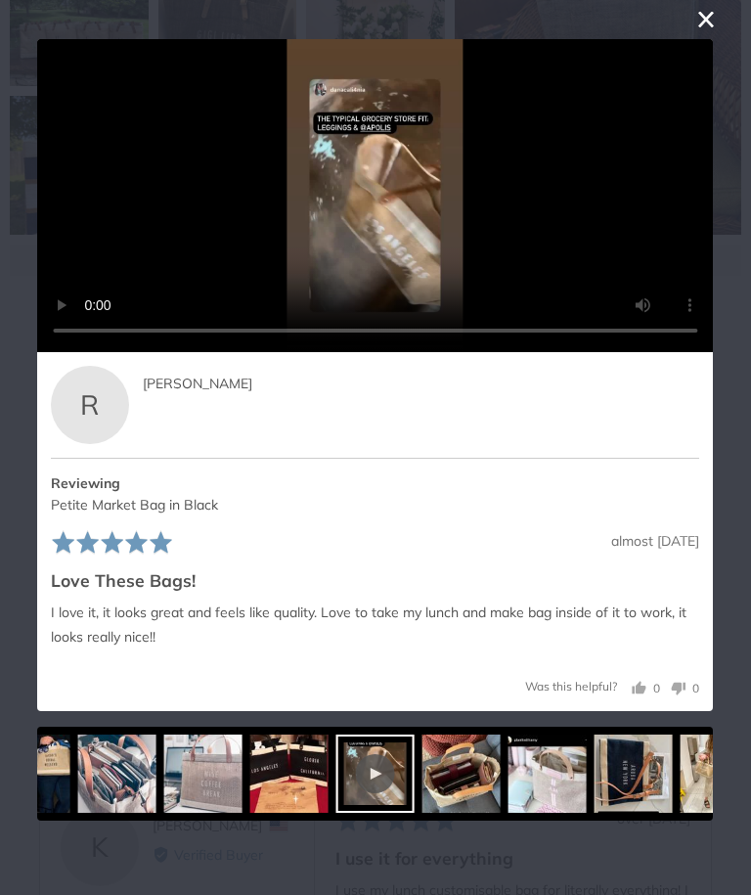
click at [693, 208] on icon "Next" at bounding box center [691, 195] width 25 height 25
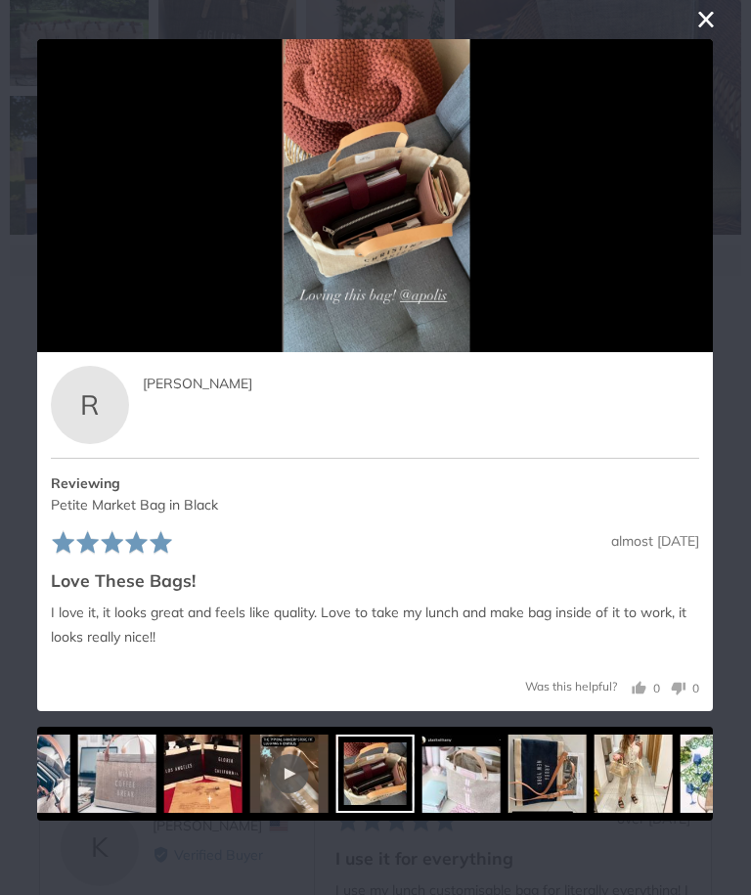
click at [696, 208] on icon "Next" at bounding box center [695, 195] width 16 height 25
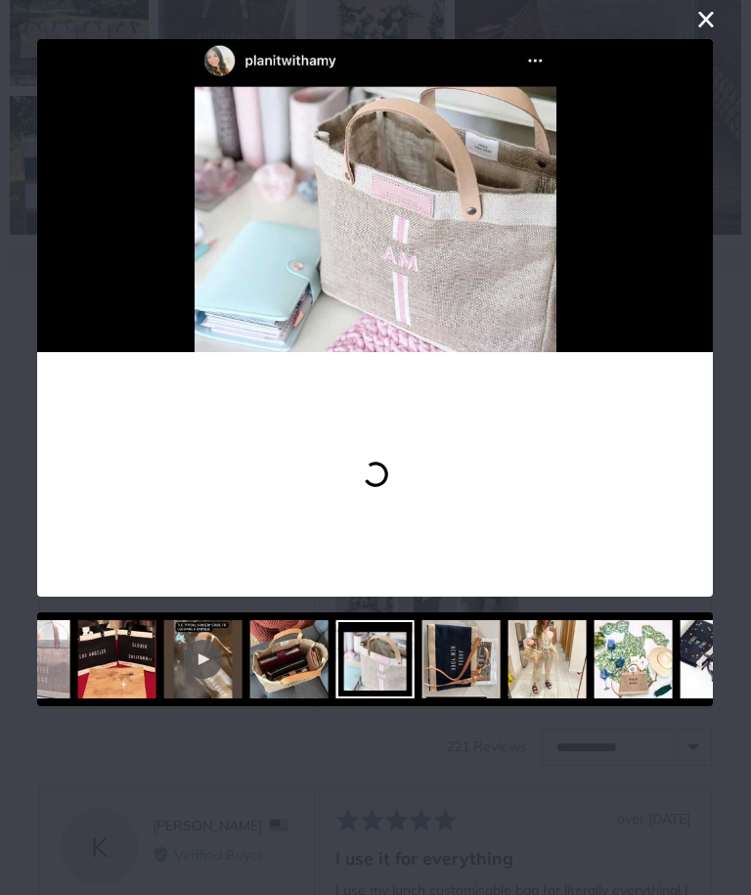
click at [687, 208] on icon "Next" at bounding box center [691, 195] width 25 height 25
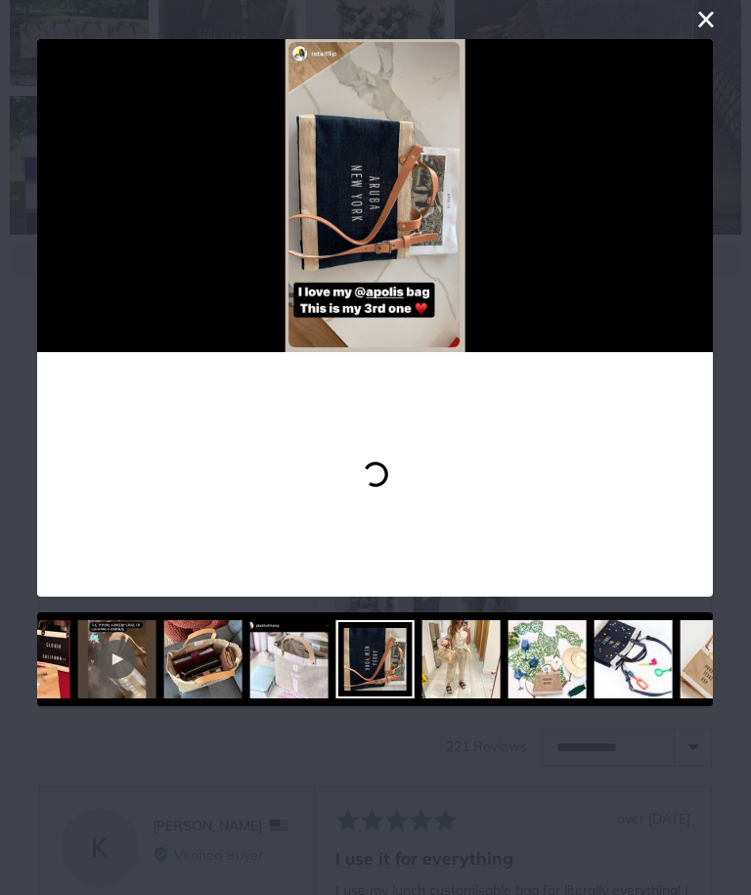
click at [51, 208] on icon "Previous" at bounding box center [58, 195] width 25 height 25
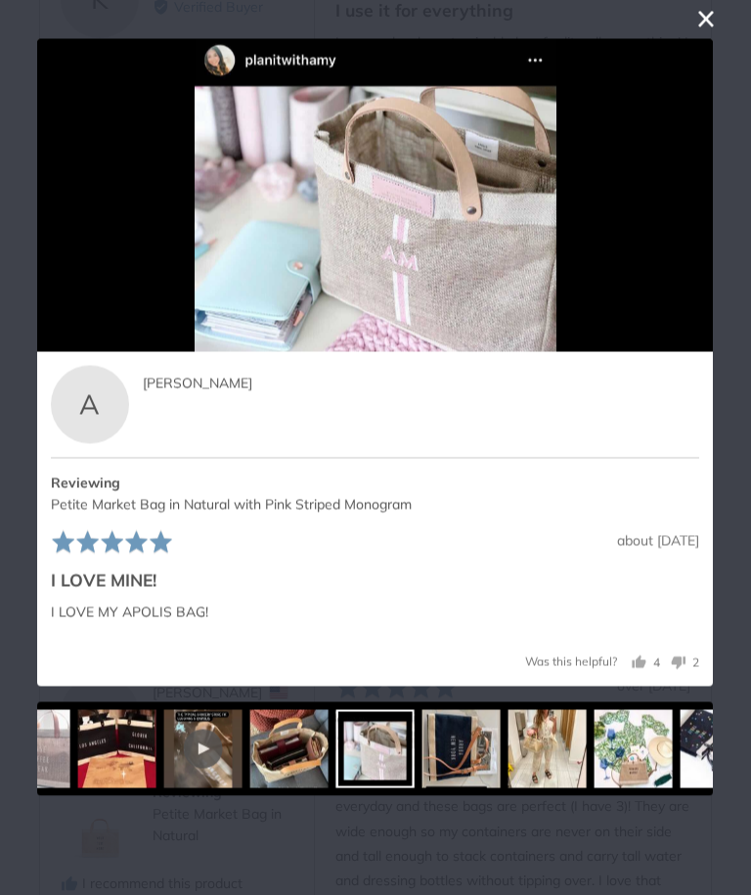
scroll to position [4299, 0]
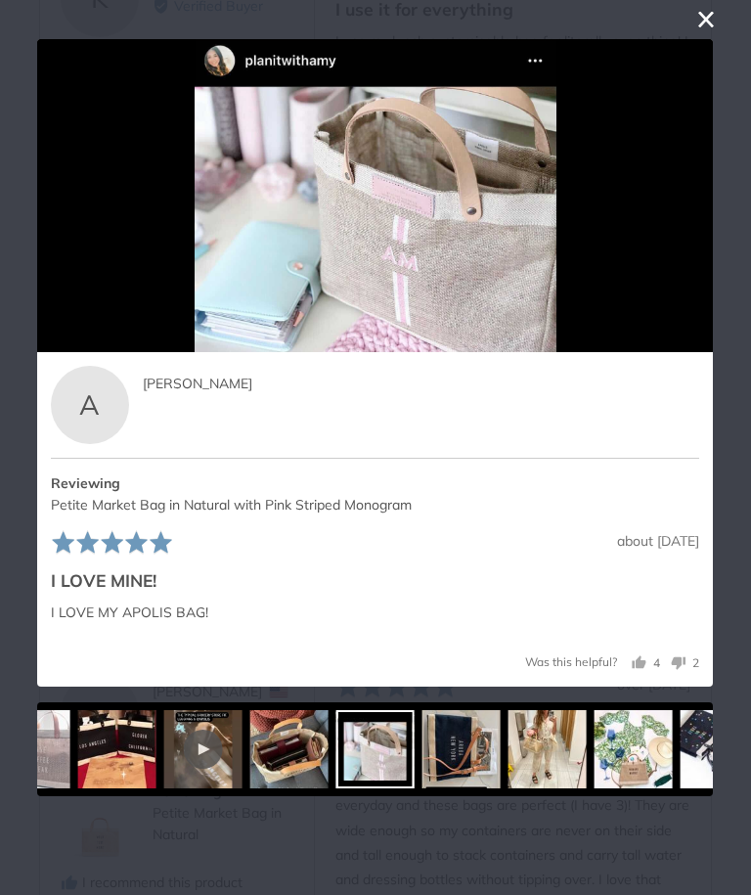
click at [699, 208] on icon "Next" at bounding box center [695, 195] width 16 height 25
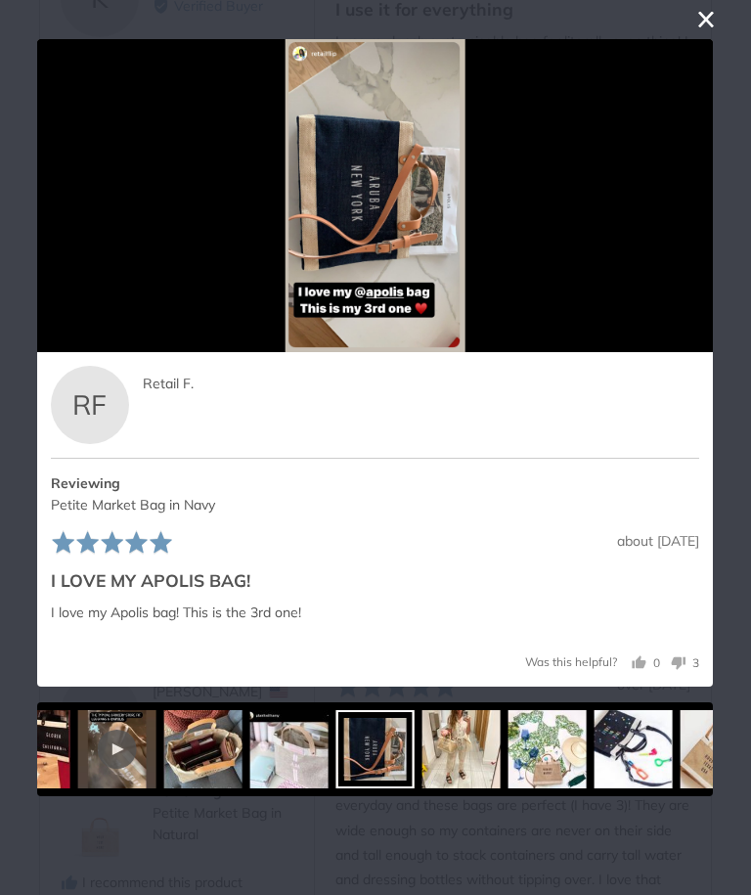
click at [701, 208] on icon "Next" at bounding box center [695, 195] width 16 height 25
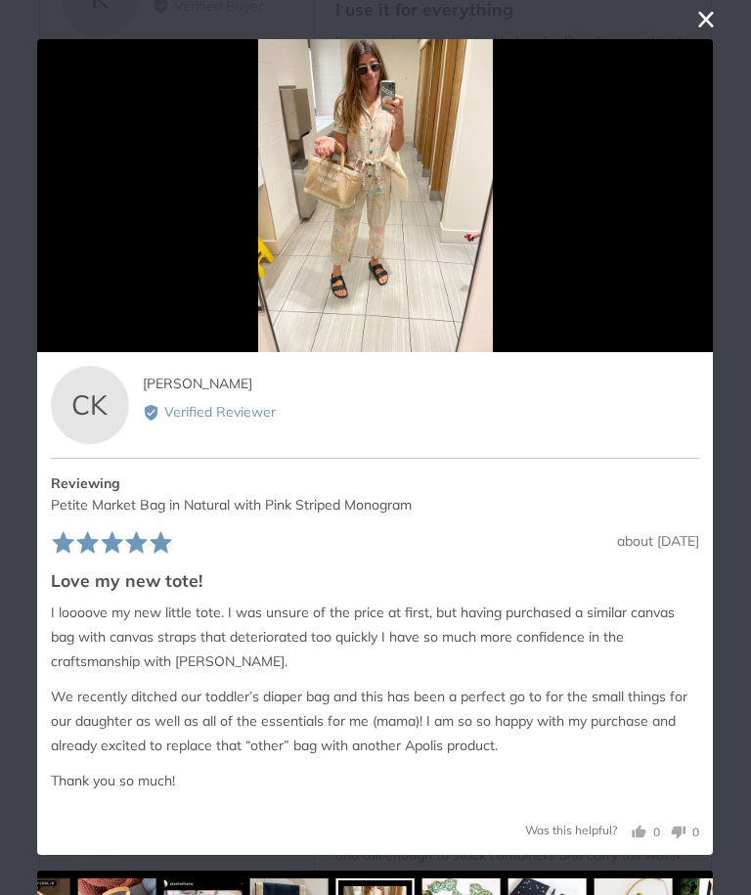
click at [698, 208] on icon "Next" at bounding box center [691, 195] width 25 height 25
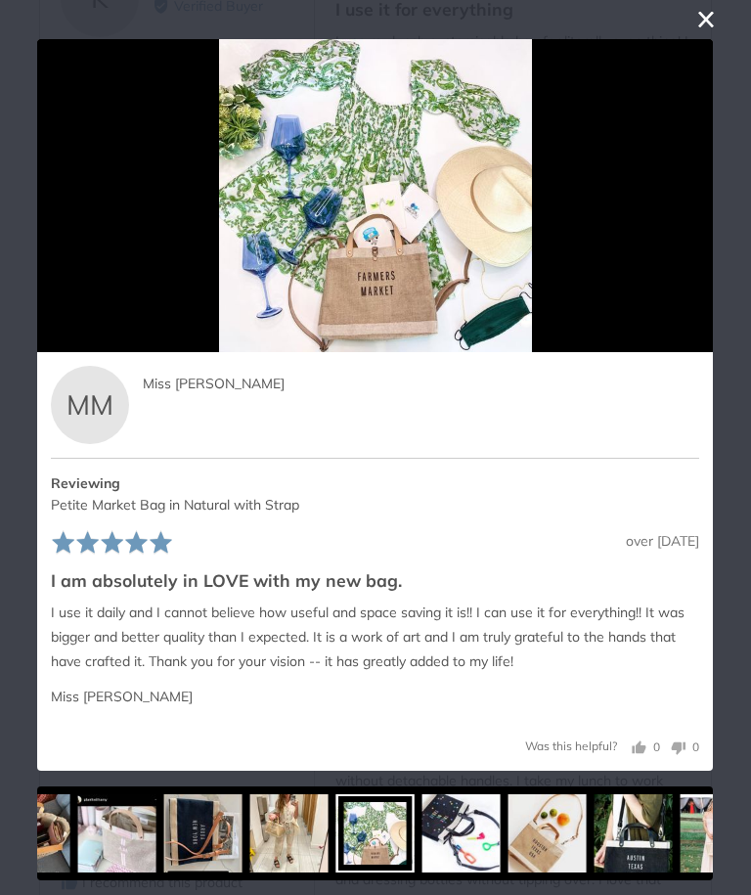
click at [695, 208] on icon "Next" at bounding box center [695, 195] width 16 height 25
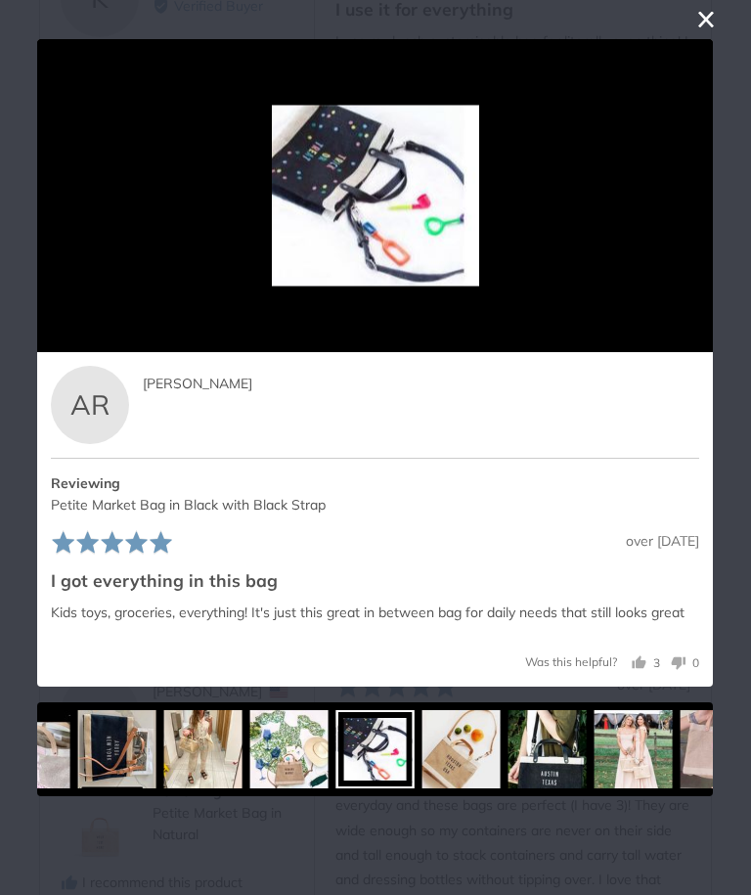
click at [693, 208] on icon "Next" at bounding box center [691, 195] width 25 height 25
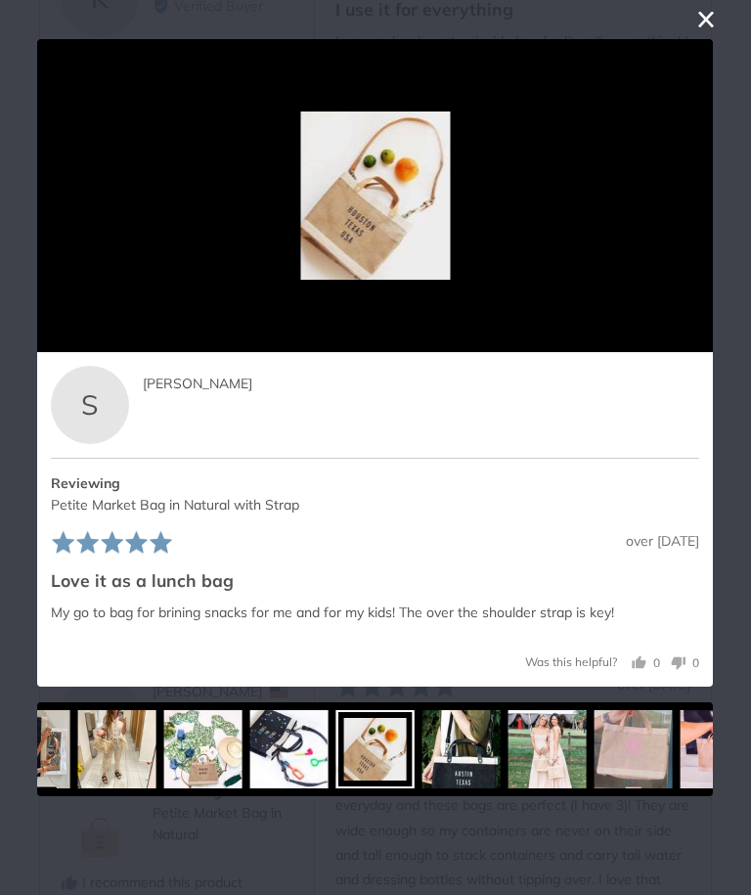
click at [697, 208] on icon "Next" at bounding box center [695, 195] width 16 height 25
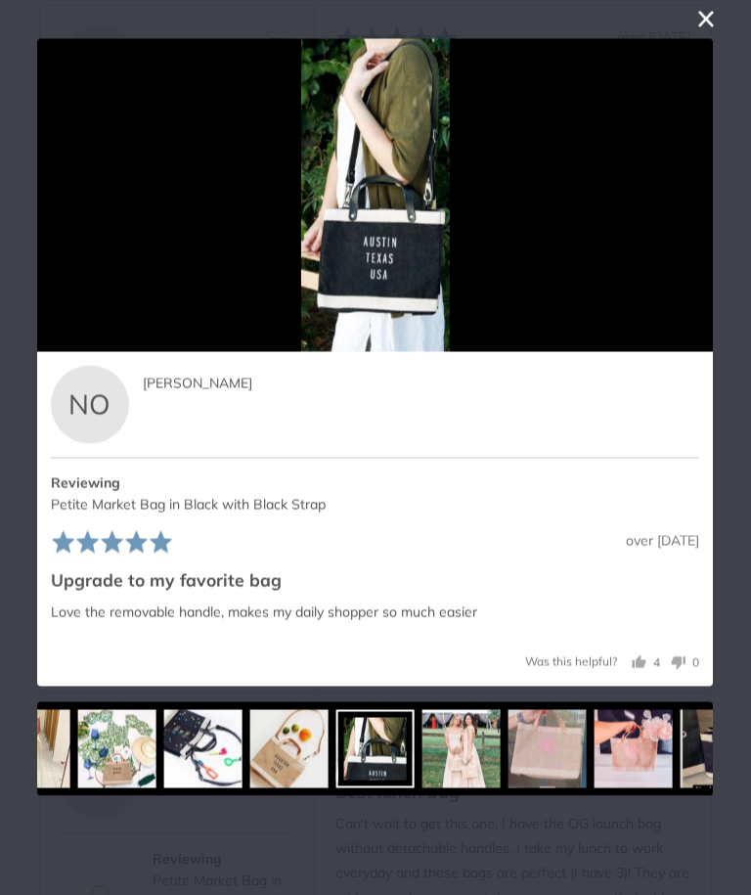
scroll to position [4234, 0]
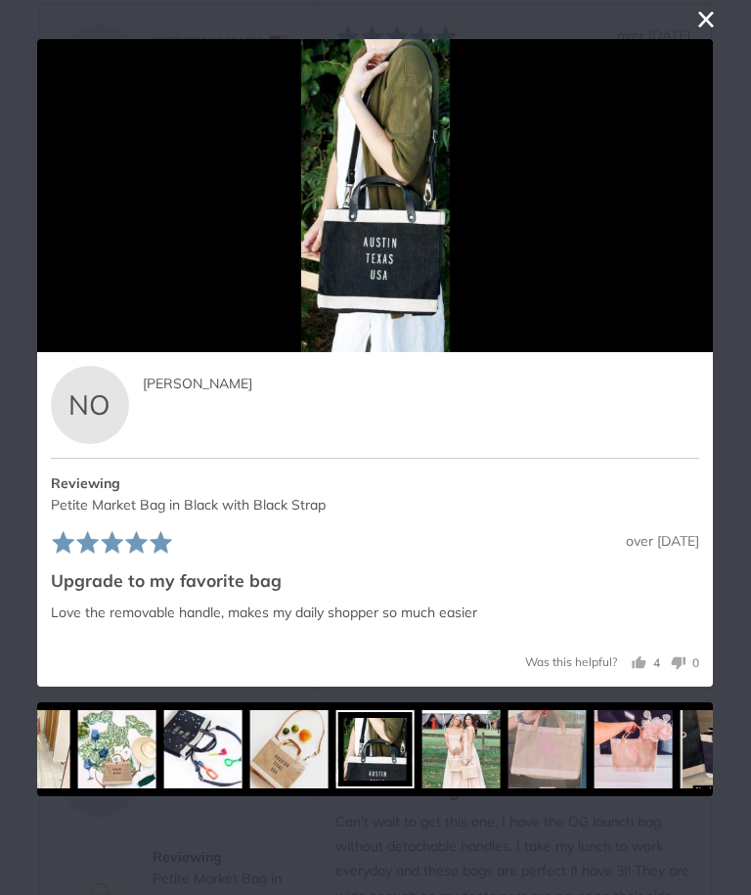
click at [695, 208] on icon "Next" at bounding box center [695, 195] width 16 height 25
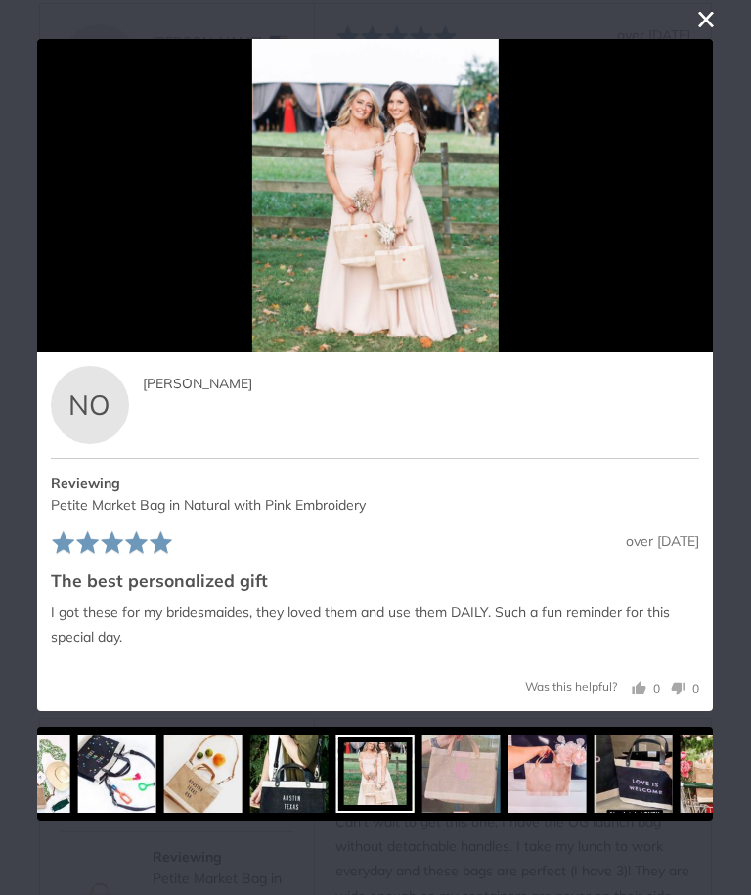
click at [688, 208] on icon "Next" at bounding box center [691, 195] width 25 height 25
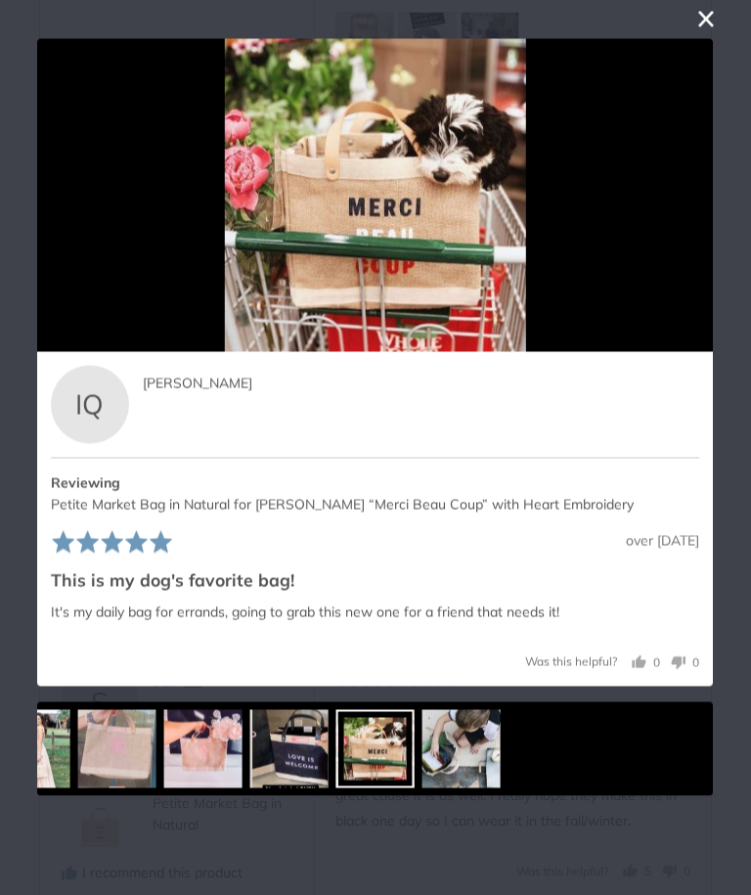
scroll to position [4005, 0]
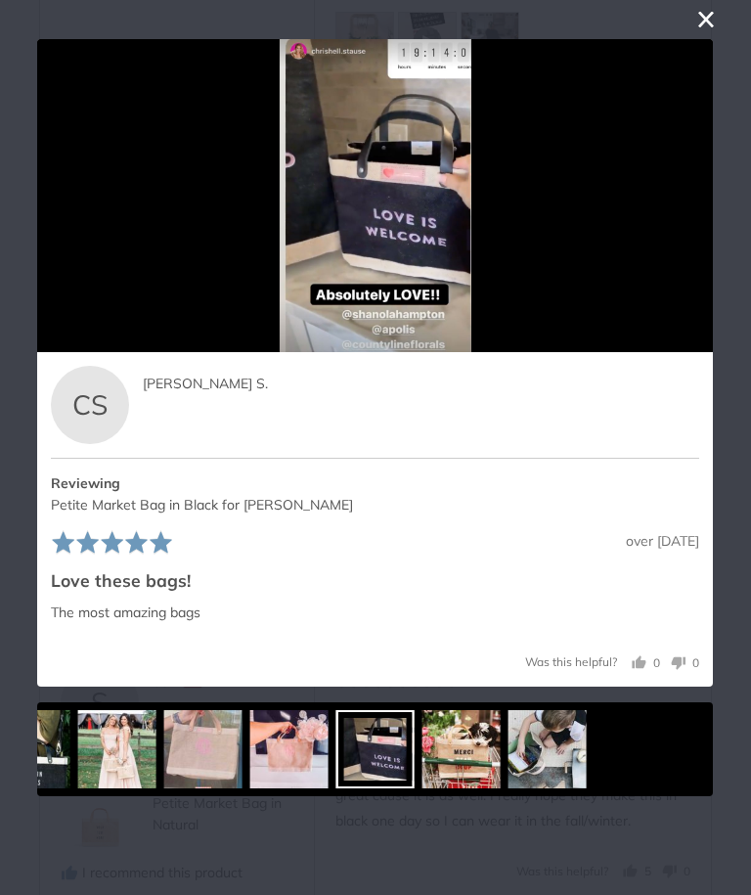
click at [286, 767] on img at bounding box center [289, 749] width 78 height 78
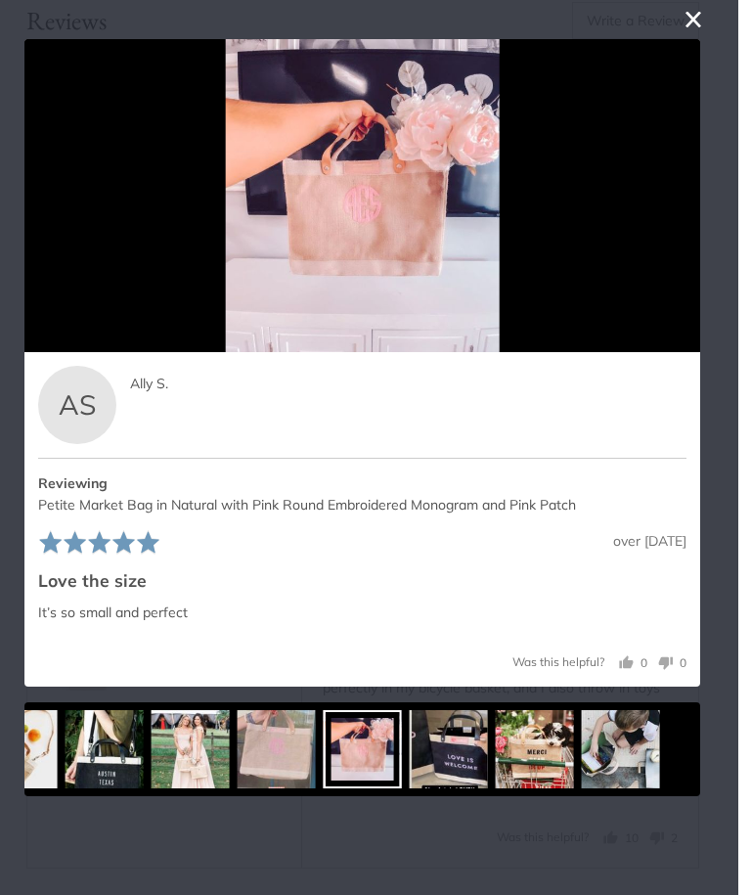
scroll to position [3766, 0]
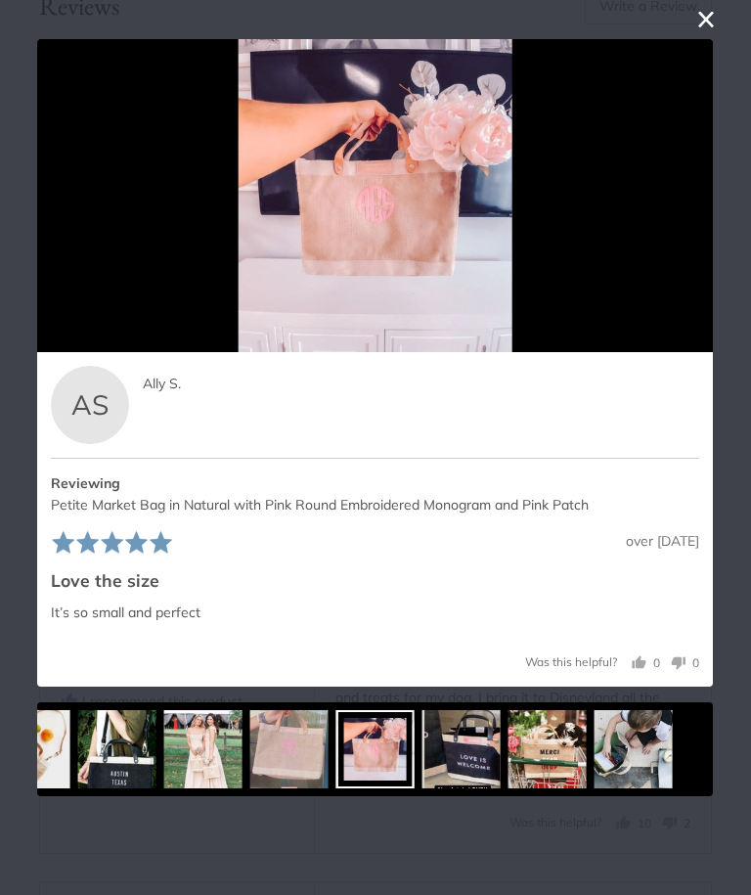
click at [705, 21] on button "close this modal window" at bounding box center [706, 19] width 23 height 23
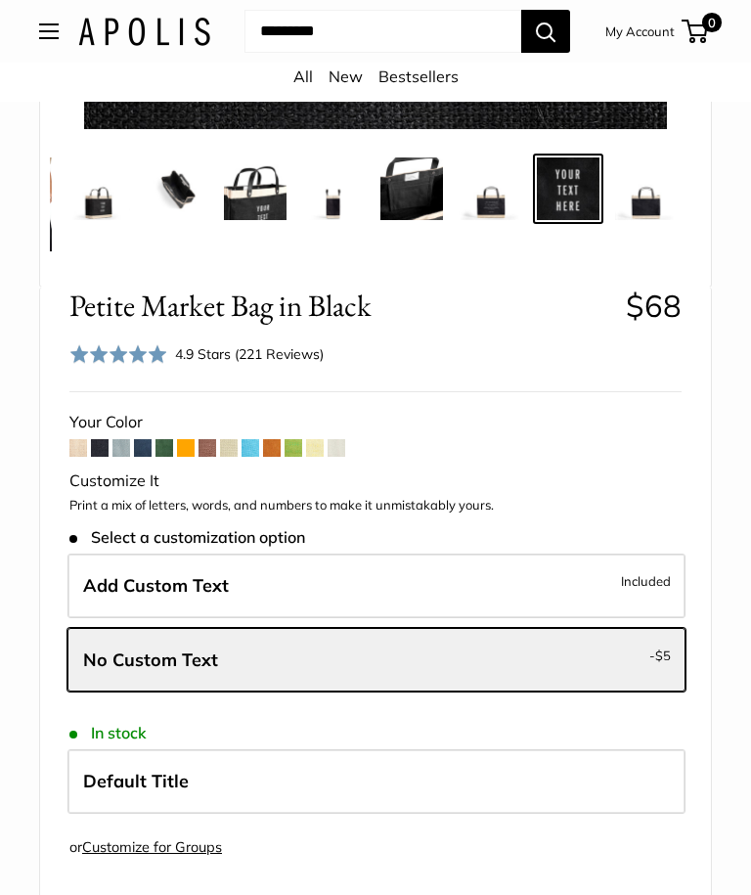
scroll to position [650, 0]
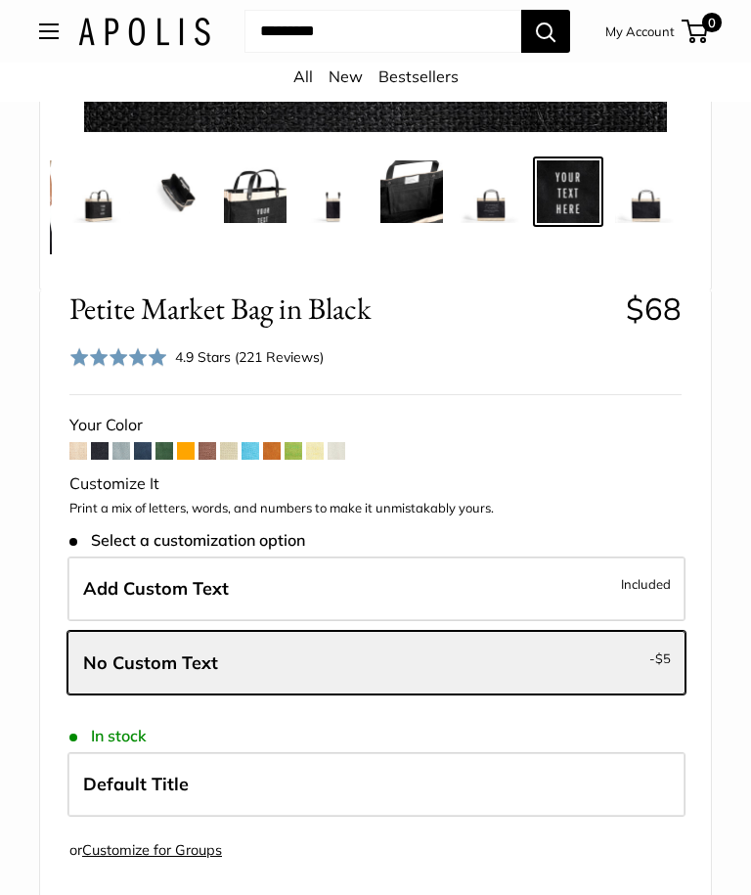
click at [166, 775] on span "Default Title" at bounding box center [136, 784] width 106 height 22
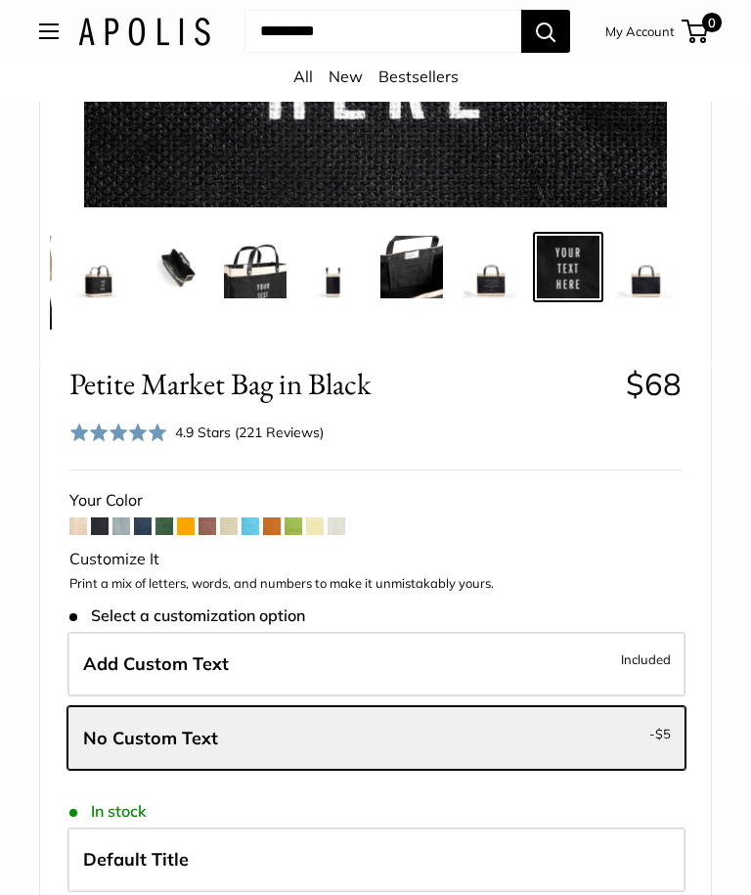
scroll to position [572, 0]
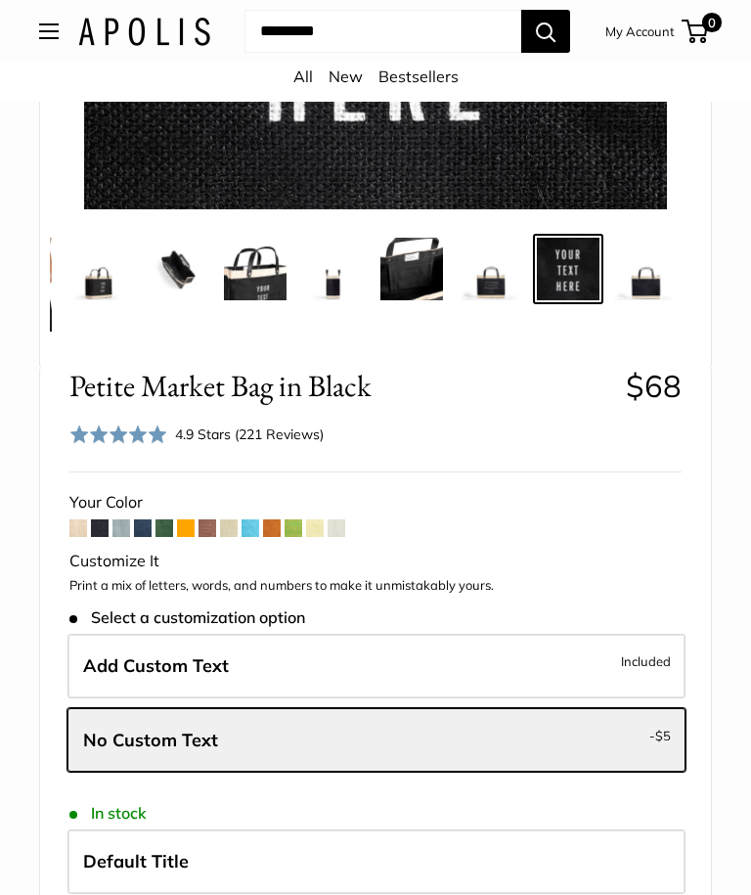
click at [225, 723] on label "No Custom Text - $5" at bounding box center [376, 741] width 618 height 65
click at [247, 673] on label "Add Custom Text Included" at bounding box center [376, 667] width 618 height 65
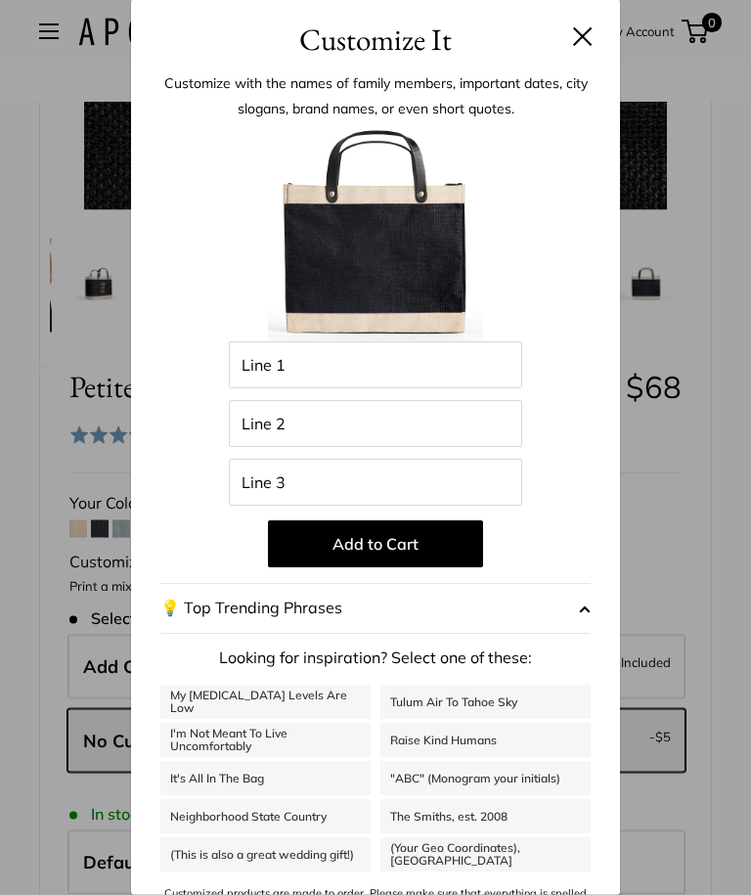
scroll to position [573, 0]
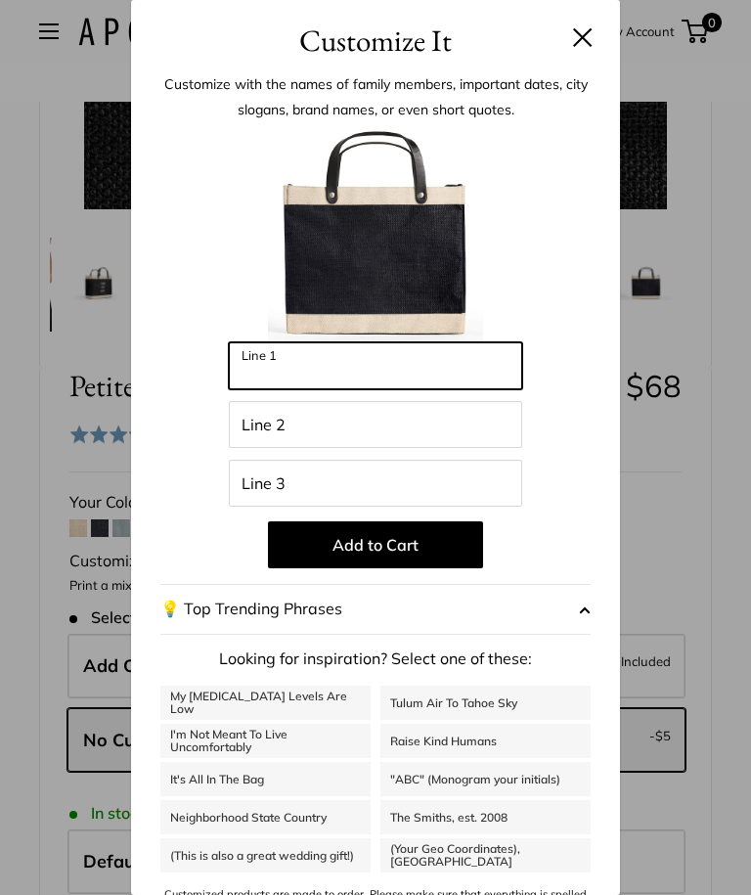
click at [259, 389] on input "Line 1" at bounding box center [375, 365] width 293 height 47
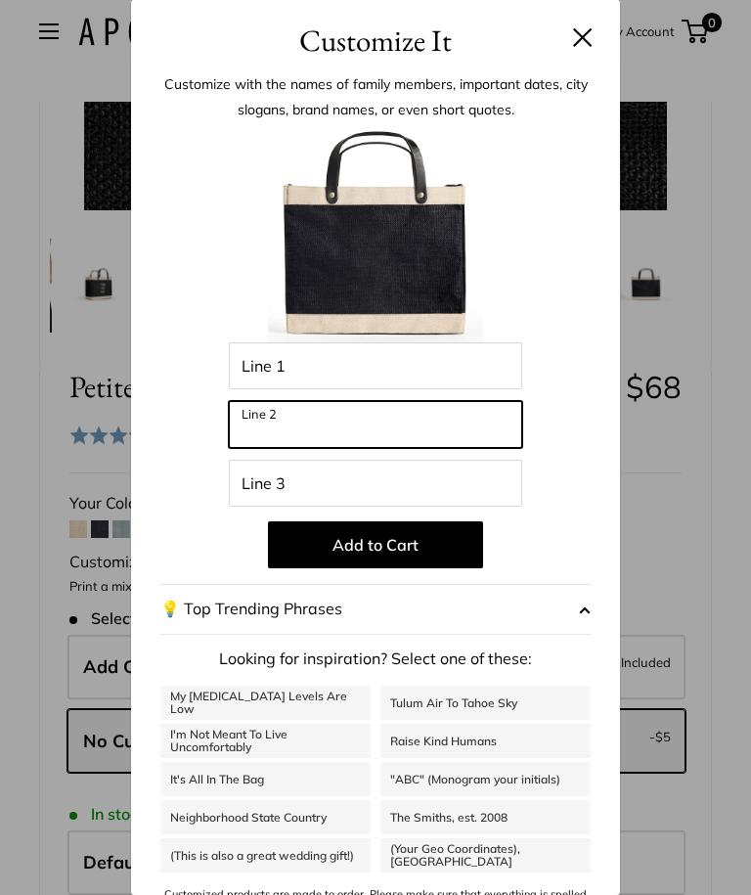
click at [247, 448] on input "Line 2" at bounding box center [375, 424] width 293 height 47
type input "*"
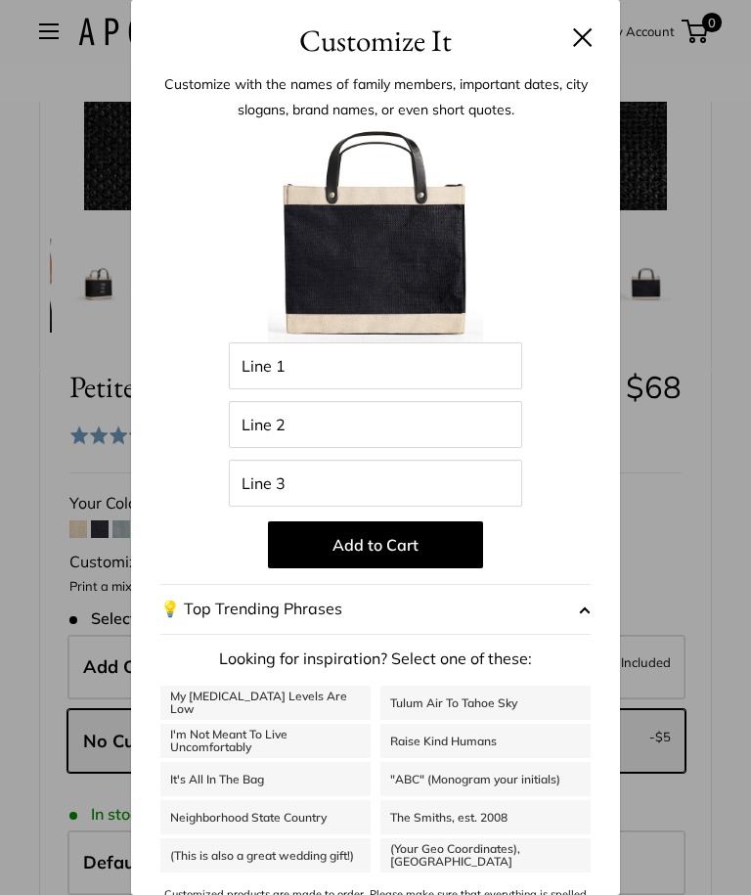
click at [575, 47] on button at bounding box center [583, 37] width 20 height 20
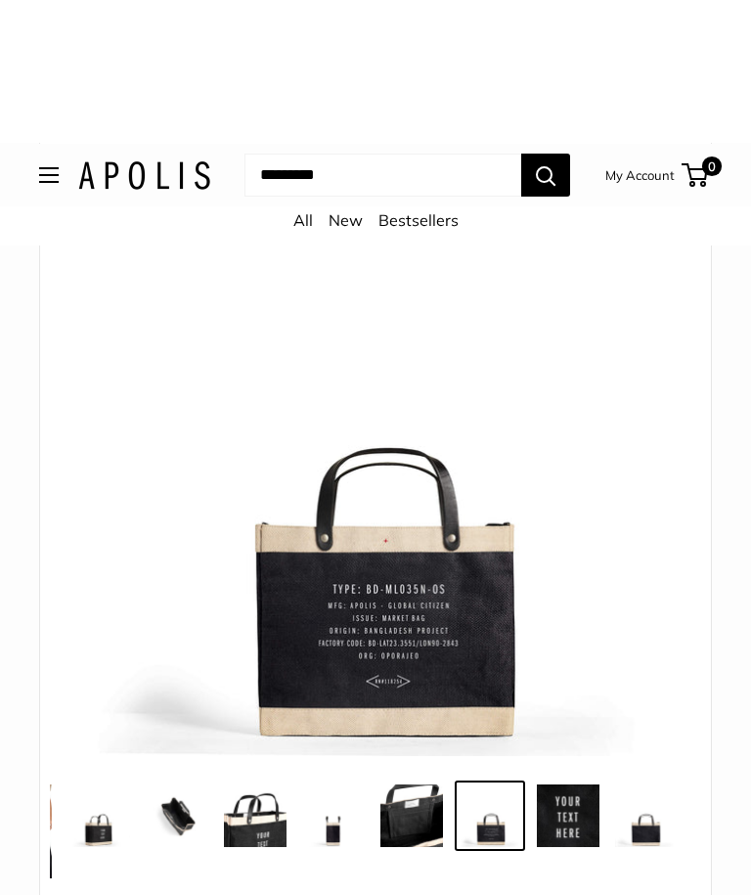
scroll to position [0, 0]
